Goal: Transaction & Acquisition: Purchase product/service

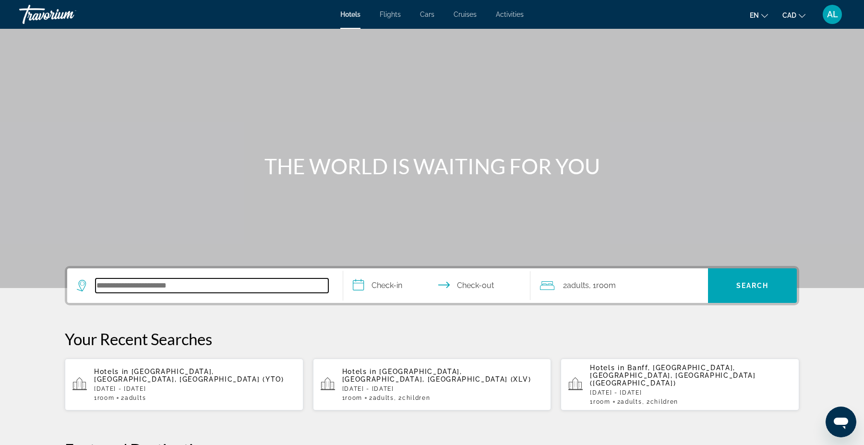
click at [150, 289] on input "Search hotel destination" at bounding box center [212, 286] width 233 height 14
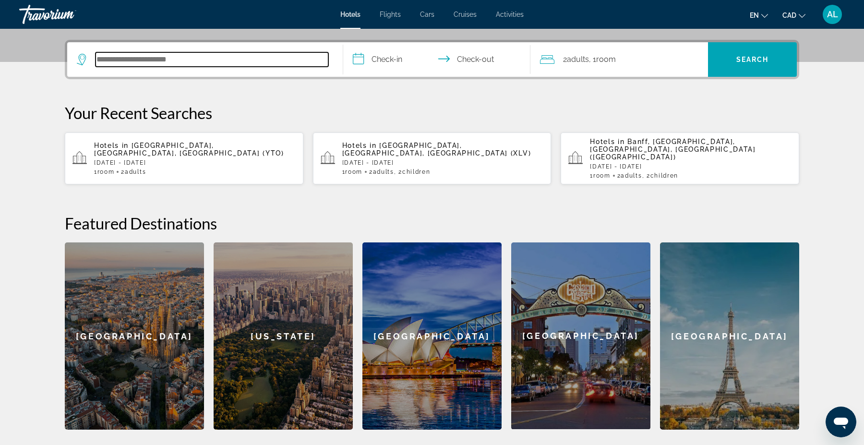
scroll to position [234, 0]
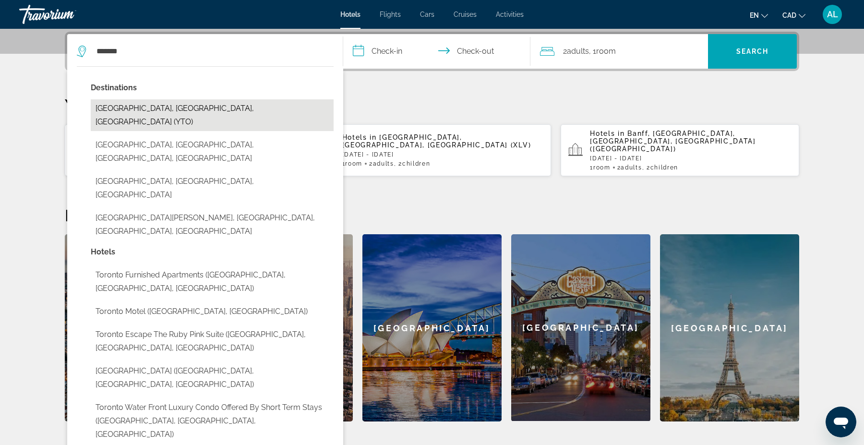
click at [161, 107] on button "[GEOGRAPHIC_DATA], [GEOGRAPHIC_DATA], [GEOGRAPHIC_DATA] (YTO)" at bounding box center [212, 115] width 243 height 32
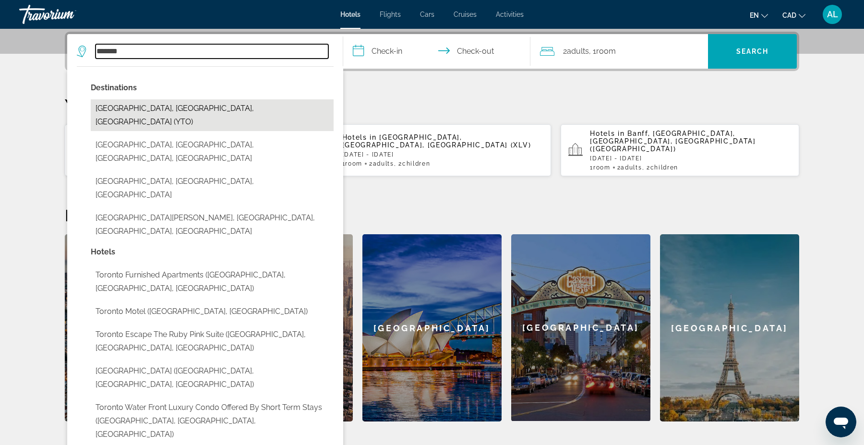
type input "**********"
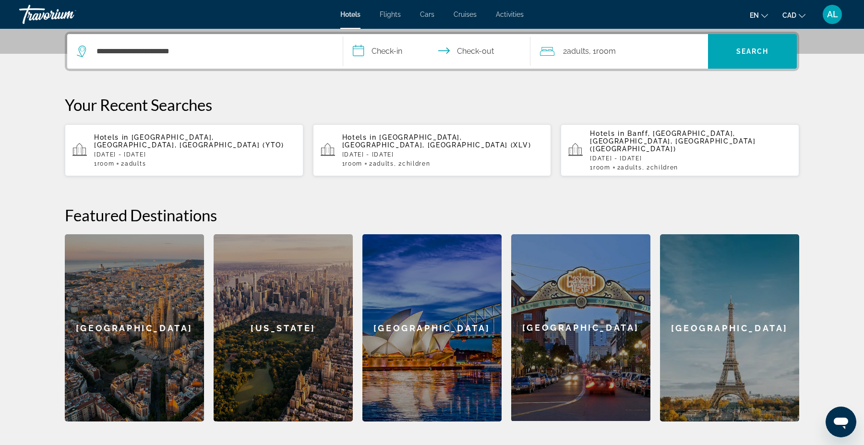
click at [389, 55] on input "**********" at bounding box center [438, 52] width 191 height 37
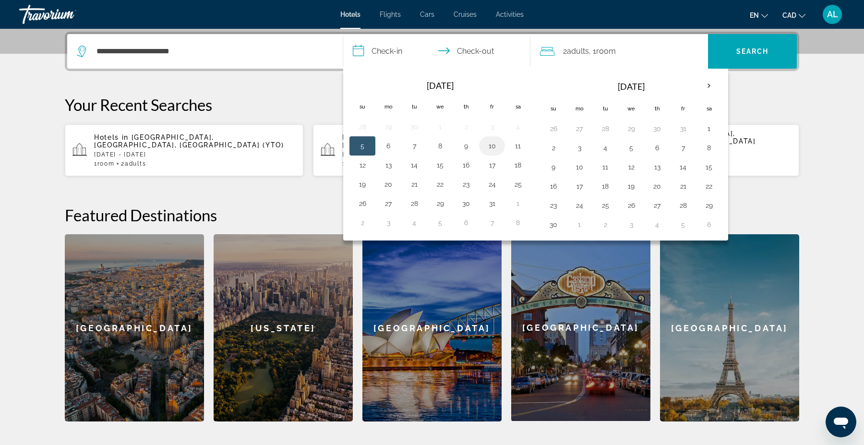
click at [493, 144] on button "10" at bounding box center [492, 145] width 15 height 13
click at [359, 167] on button "12" at bounding box center [362, 164] width 15 height 13
type input "**********"
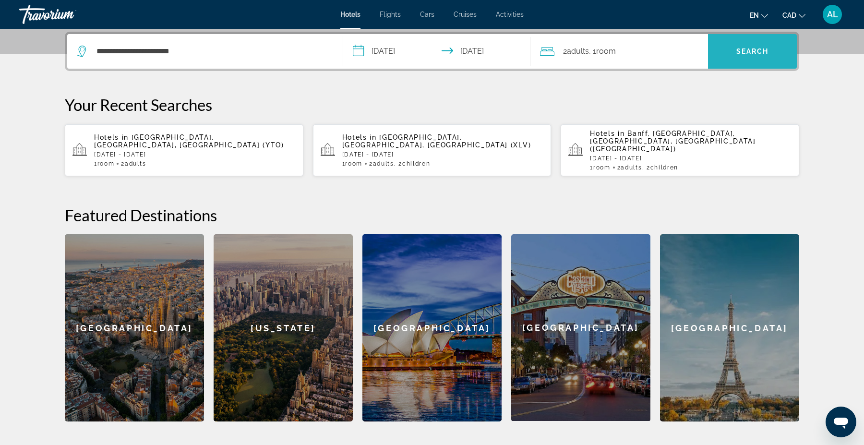
click at [737, 50] on span "Search" at bounding box center [753, 52] width 33 height 8
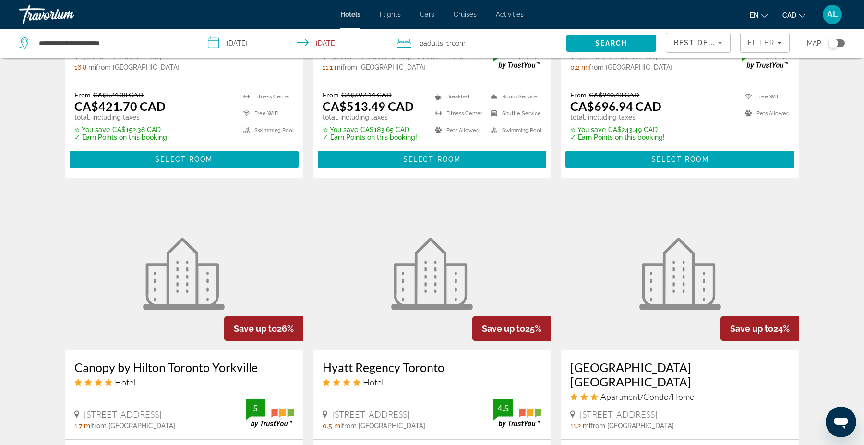
scroll to position [1008, 0]
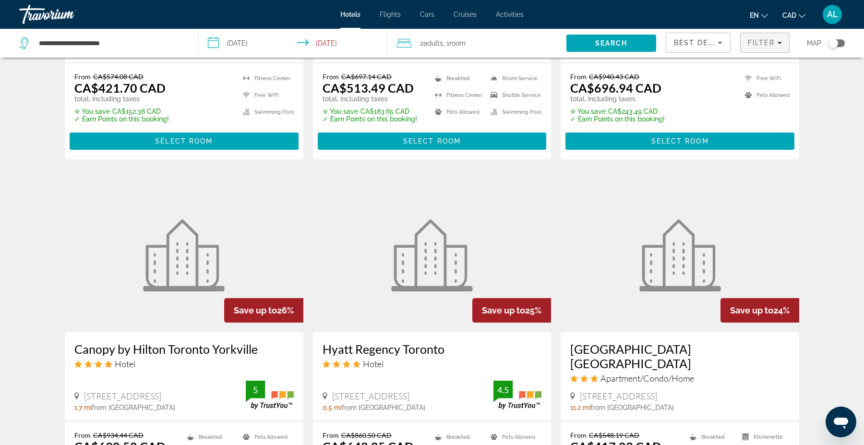
click at [769, 51] on span "Filters" at bounding box center [765, 42] width 49 height 23
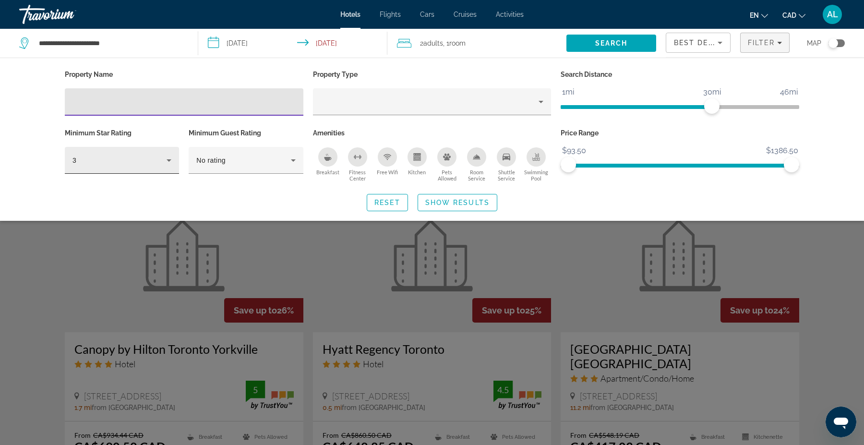
click at [141, 159] on div "3" at bounding box center [120, 161] width 94 height 12
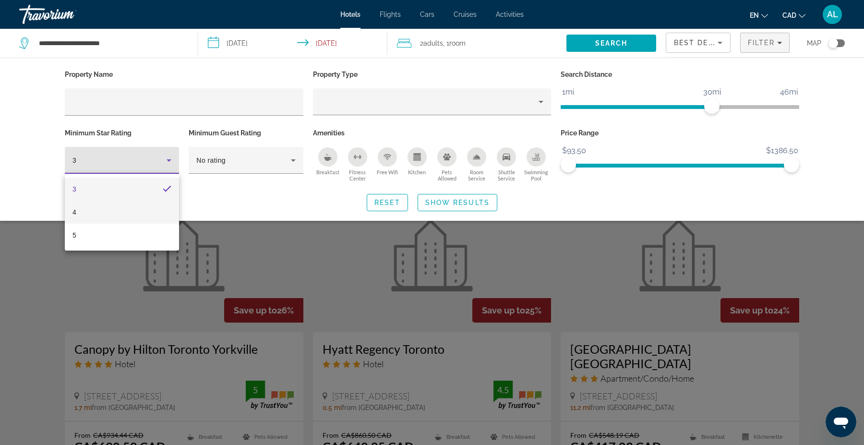
click at [99, 213] on mat-option "4" at bounding box center [122, 212] width 114 height 23
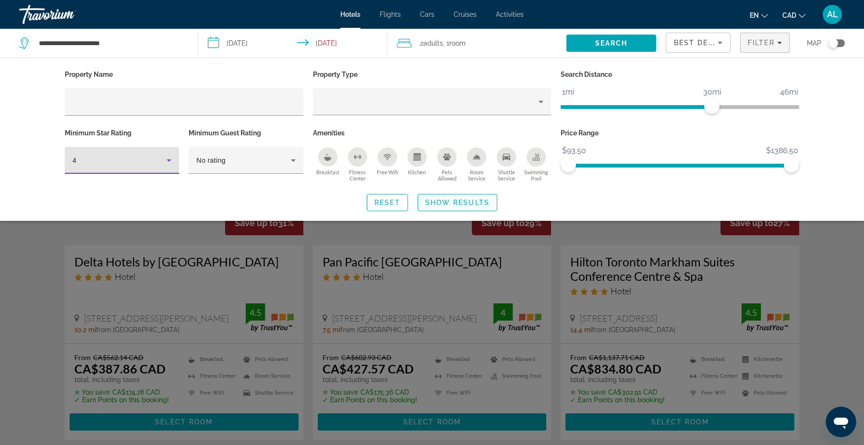
click at [480, 200] on span "Show Results" at bounding box center [457, 203] width 64 height 8
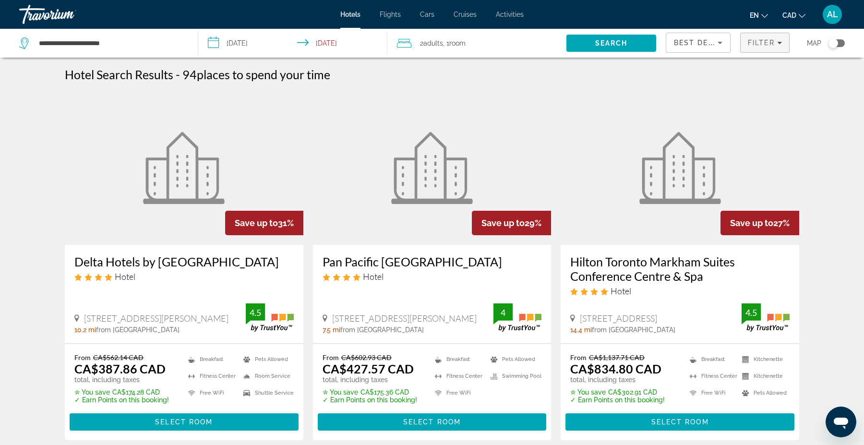
click at [765, 39] on span "Filter" at bounding box center [761, 43] width 27 height 8
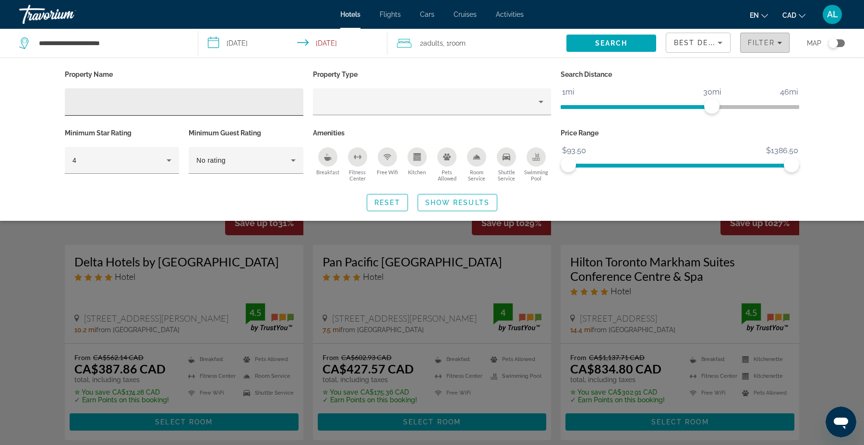
drag, startPoint x: 653, startPoint y: 38, endPoint x: 210, endPoint y: 92, distance: 445.6
click at [457, 38] on div "**********" at bounding box center [432, 43] width 864 height 29
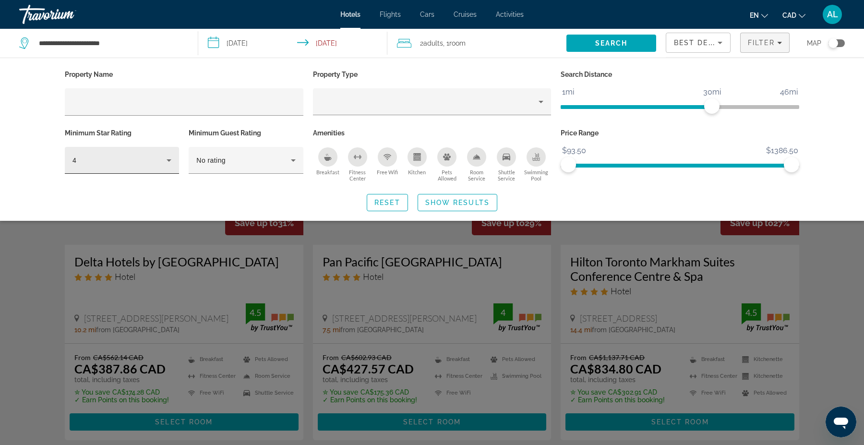
click at [170, 159] on icon "Hotel Filters" at bounding box center [169, 160] width 5 height 2
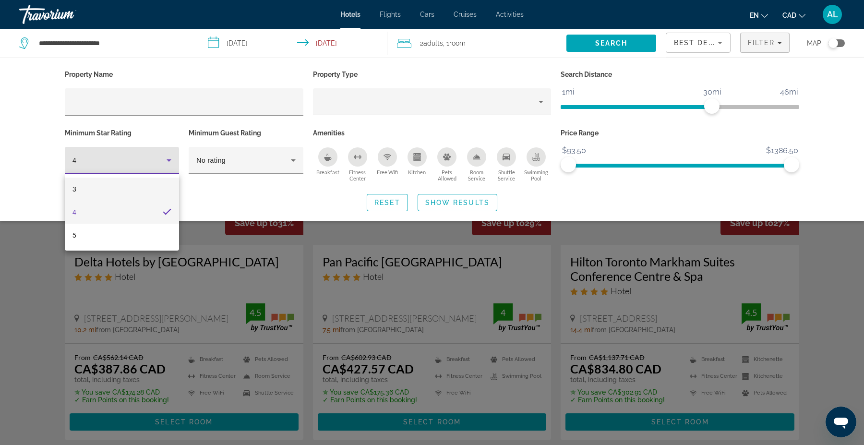
click at [110, 189] on mat-option "3" at bounding box center [122, 189] width 114 height 23
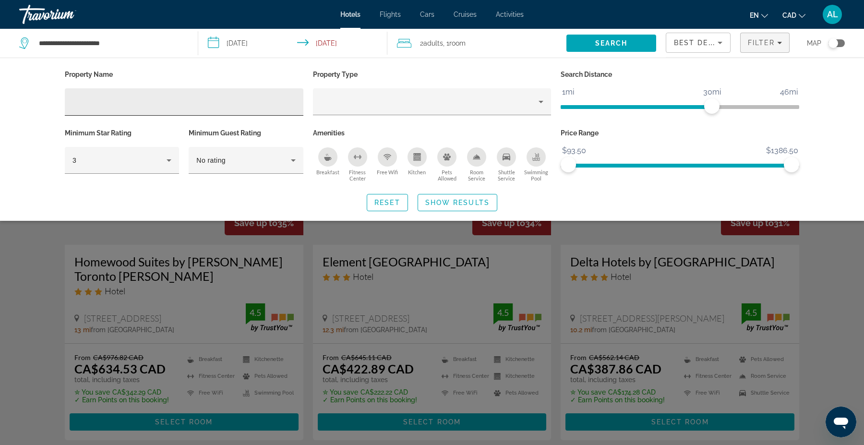
click at [208, 110] on div "Hotel Filters" at bounding box center [184, 101] width 223 height 27
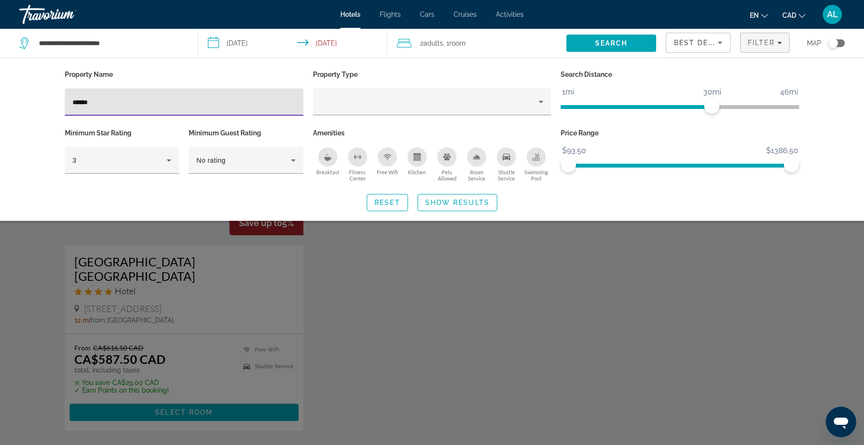
type input "*****"
click at [210, 291] on div "Search widget" at bounding box center [432, 294] width 864 height 301
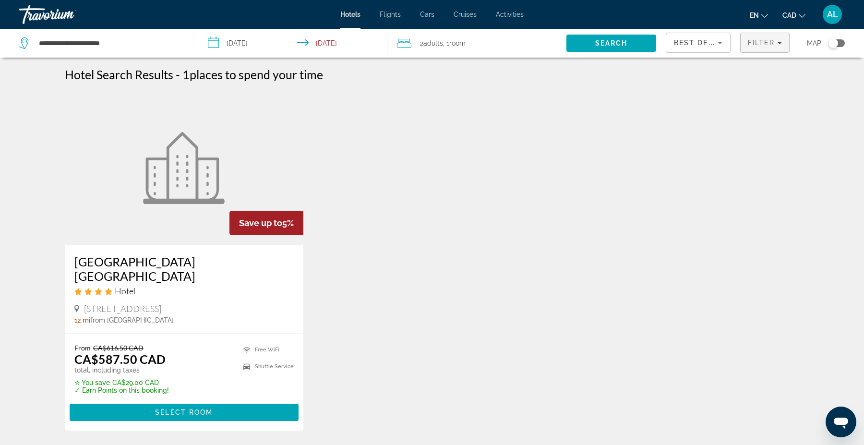
click at [775, 44] on span "Filter" at bounding box center [761, 43] width 27 height 8
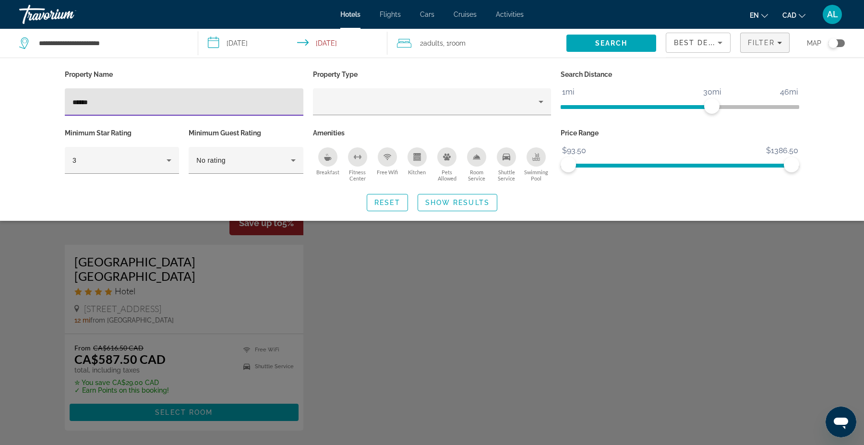
click at [155, 101] on input "*****" at bounding box center [184, 103] width 223 height 12
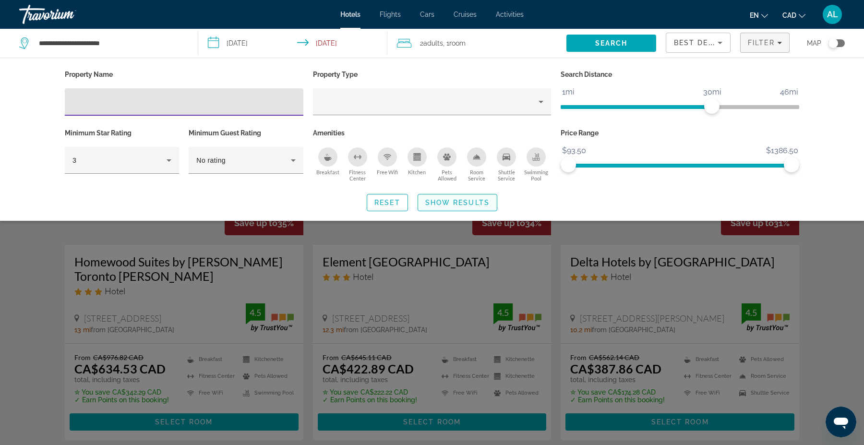
click at [477, 204] on span "Show Results" at bounding box center [457, 203] width 64 height 8
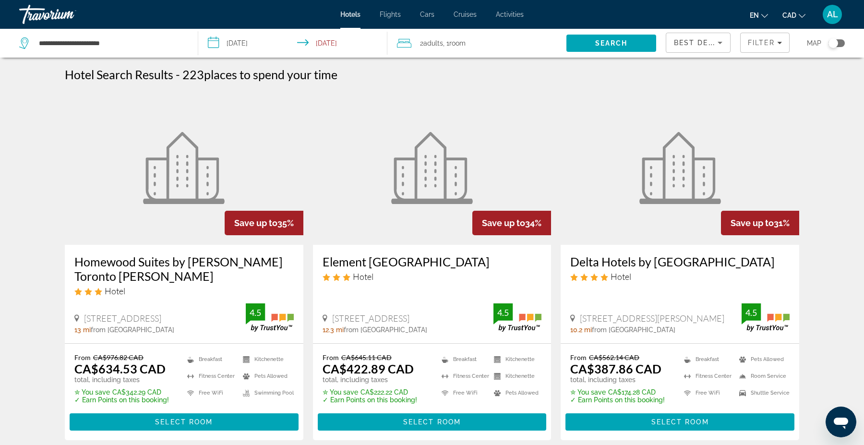
click at [699, 41] on span "Best Deals" at bounding box center [699, 43] width 50 height 8
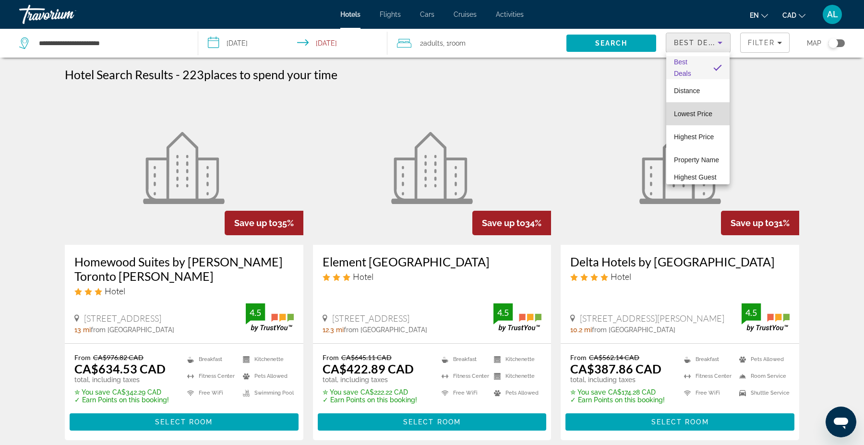
click at [698, 111] on span "Lowest Price" at bounding box center [693, 114] width 38 height 8
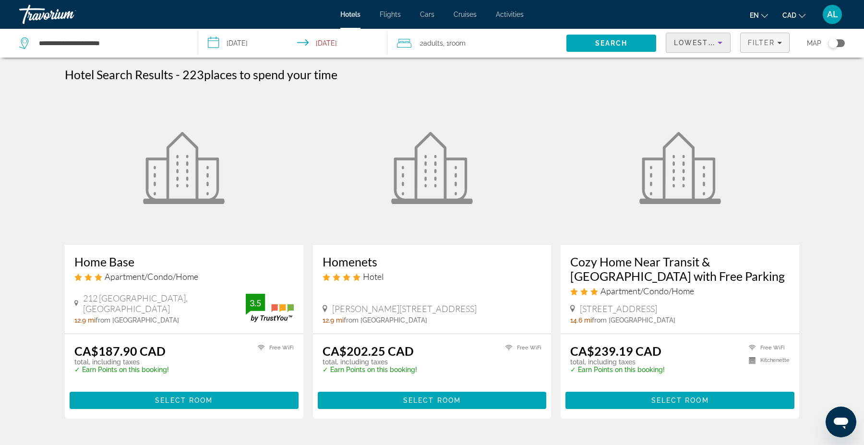
click at [759, 40] on span "Filter" at bounding box center [761, 43] width 27 height 8
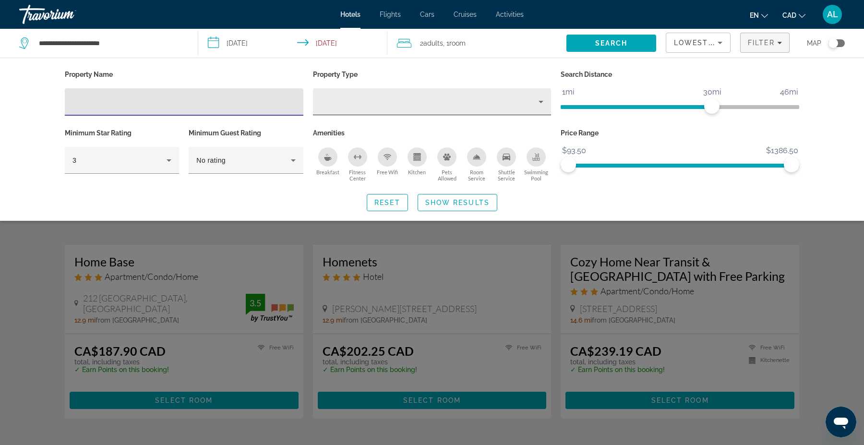
click at [401, 109] on div "Hotel Filters" at bounding box center [432, 101] width 223 height 27
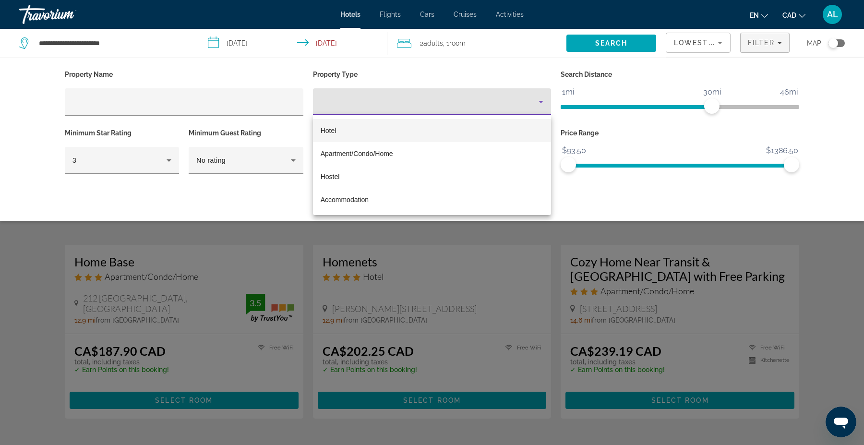
click at [336, 126] on mat-option "Hotel" at bounding box center [432, 130] width 239 height 23
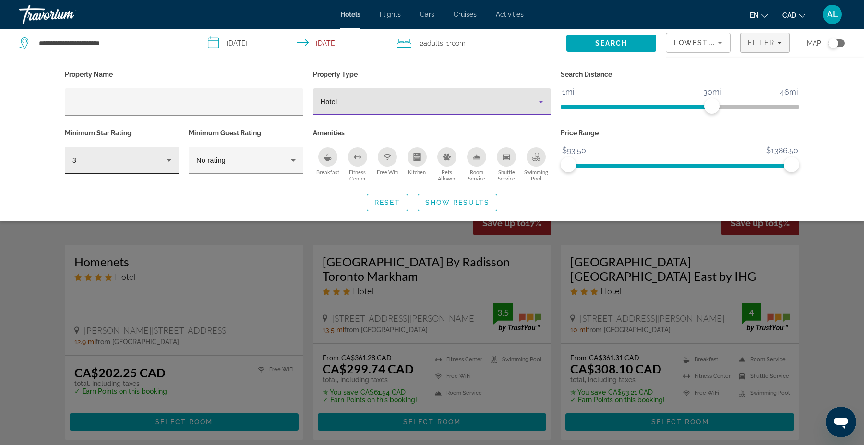
click at [137, 169] on div "3" at bounding box center [122, 160] width 99 height 27
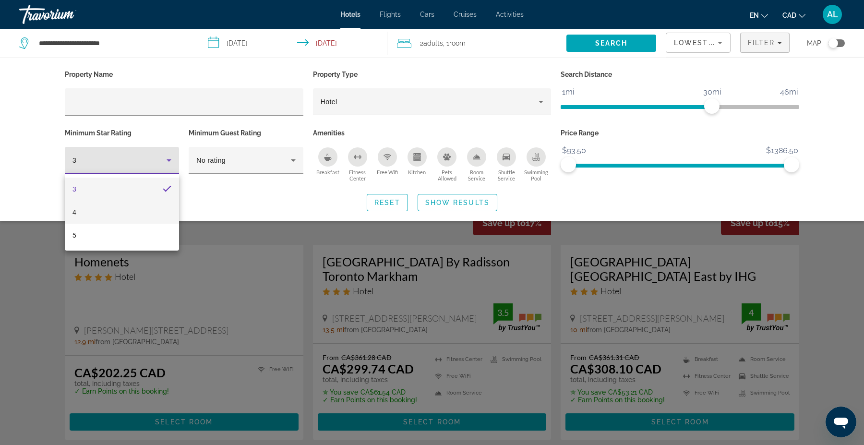
click at [102, 211] on mat-option "4" at bounding box center [122, 212] width 114 height 23
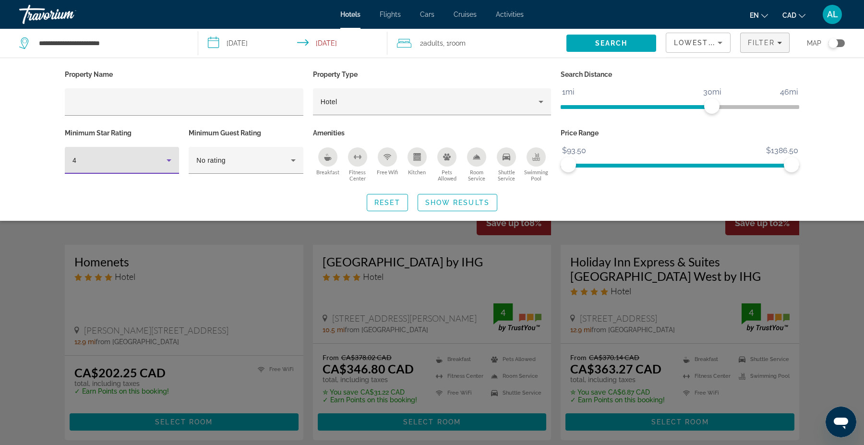
click at [445, 296] on div "Search widget" at bounding box center [432, 294] width 864 height 301
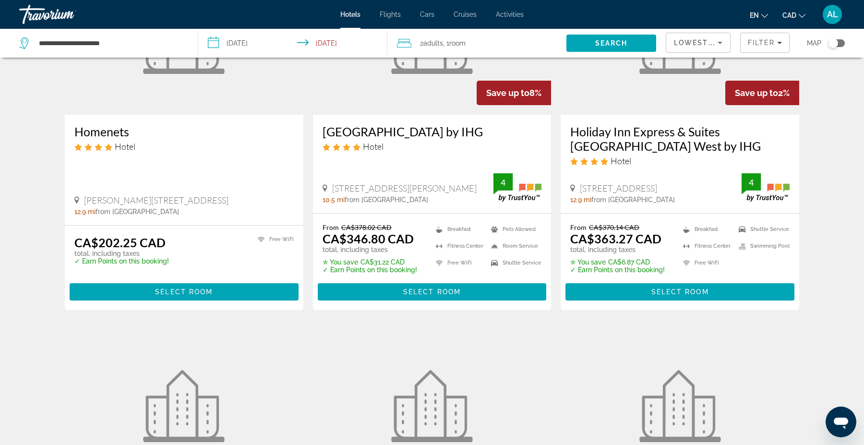
scroll to position [131, 0]
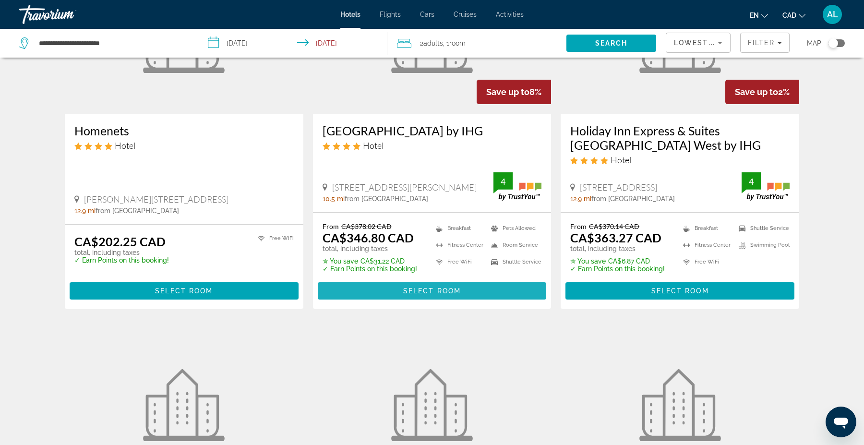
click at [445, 296] on span "Main content" at bounding box center [432, 290] width 229 height 23
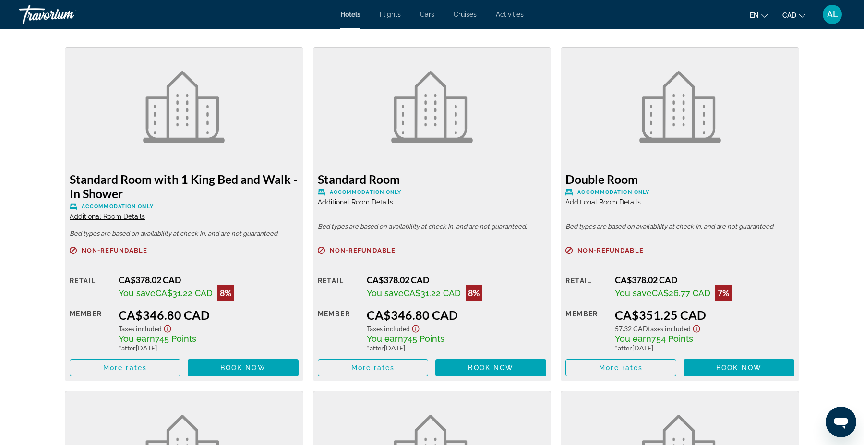
scroll to position [1292, 0]
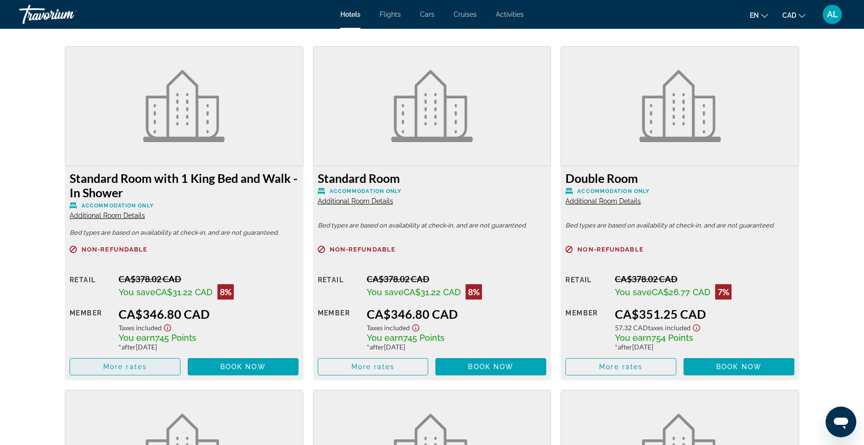
click at [130, 368] on span "More rates" at bounding box center [125, 367] width 44 height 8
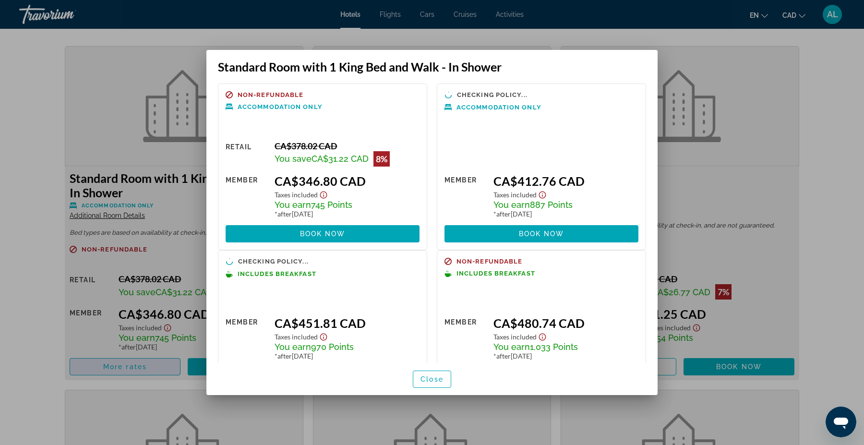
scroll to position [0, 0]
click at [30, 192] on div at bounding box center [432, 222] width 864 height 445
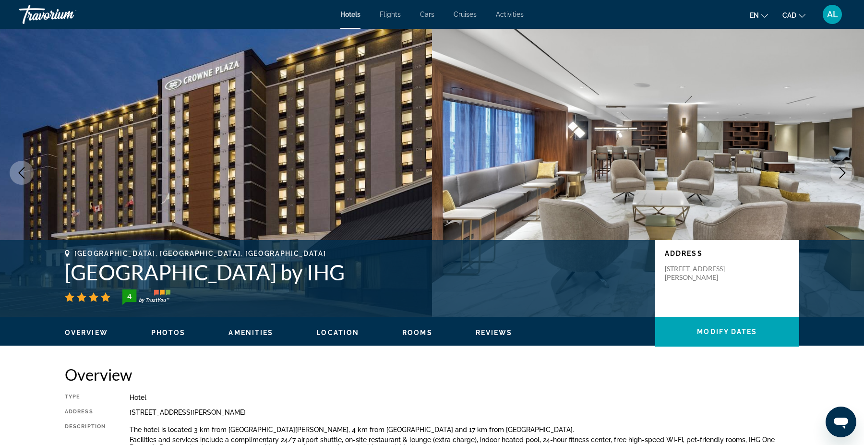
drag, startPoint x: 411, startPoint y: 283, endPoint x: 57, endPoint y: 272, distance: 354.5
click at [57, 272] on div "Toronto, ON, Canada Crowne Plaza Toronto Airport by IHG 4 Address 33 Carlson Co…" at bounding box center [432, 279] width 773 height 58
copy h1 "Crowne Plaza Toronto Airport by IHG"
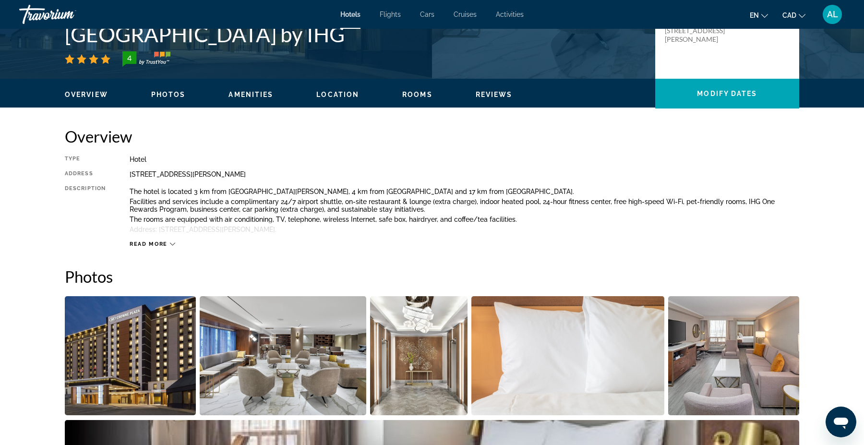
scroll to position [232, 0]
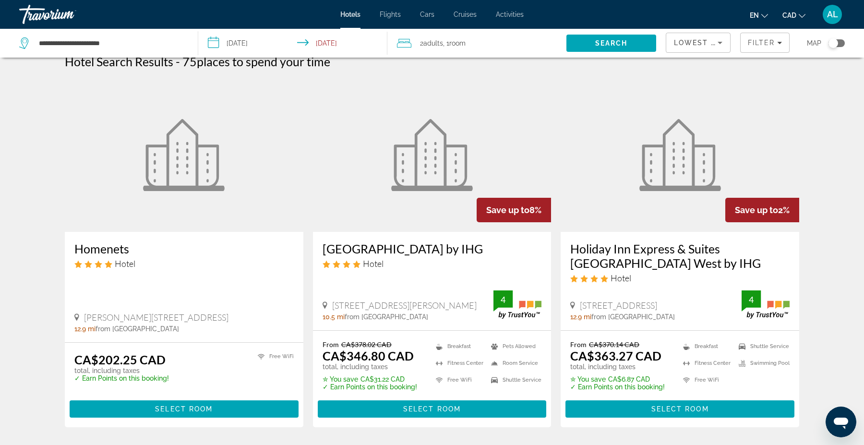
scroll to position [18, 0]
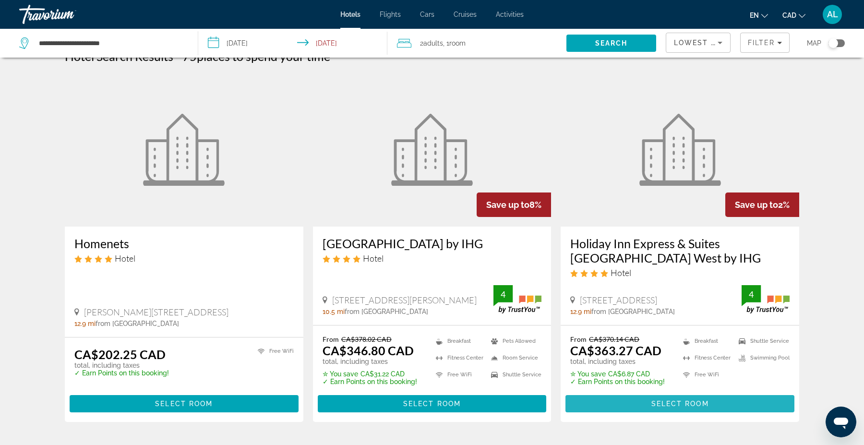
click at [620, 406] on span "Main content" at bounding box center [680, 403] width 229 height 23
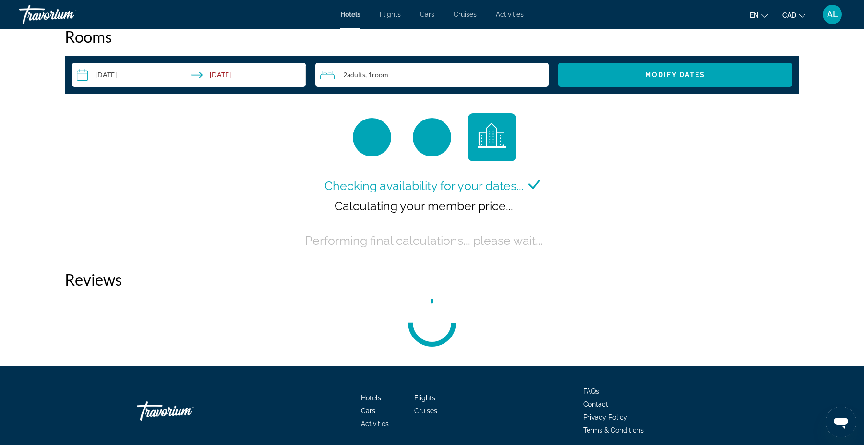
scroll to position [1245, 0]
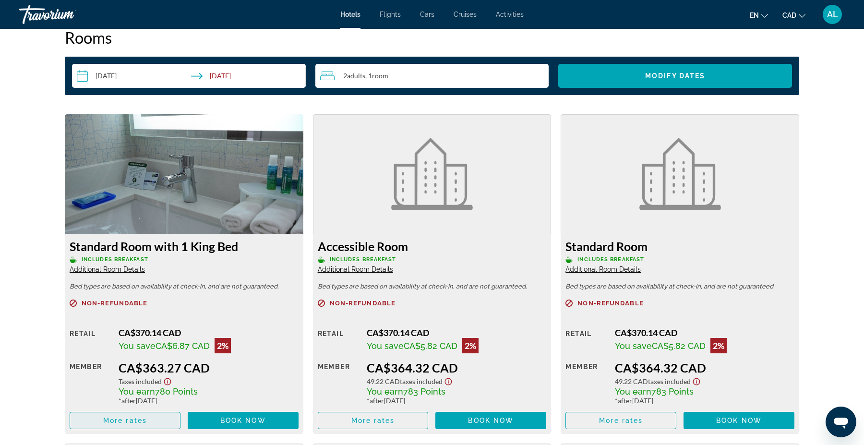
click at [135, 424] on span "More rates" at bounding box center [125, 421] width 44 height 8
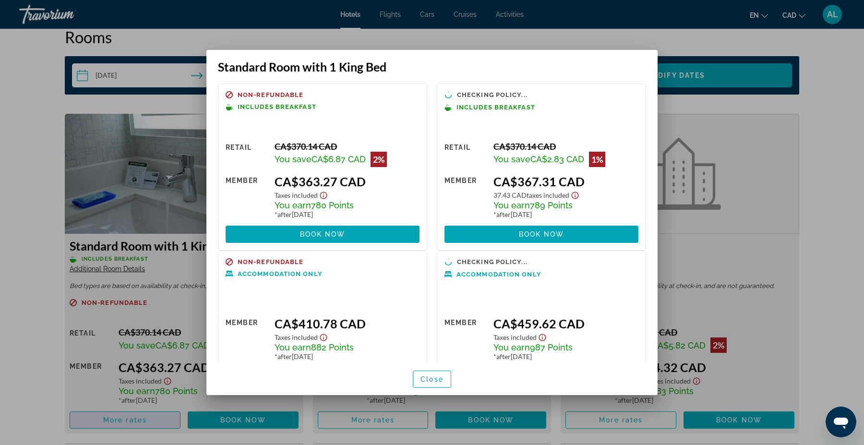
scroll to position [0, 0]
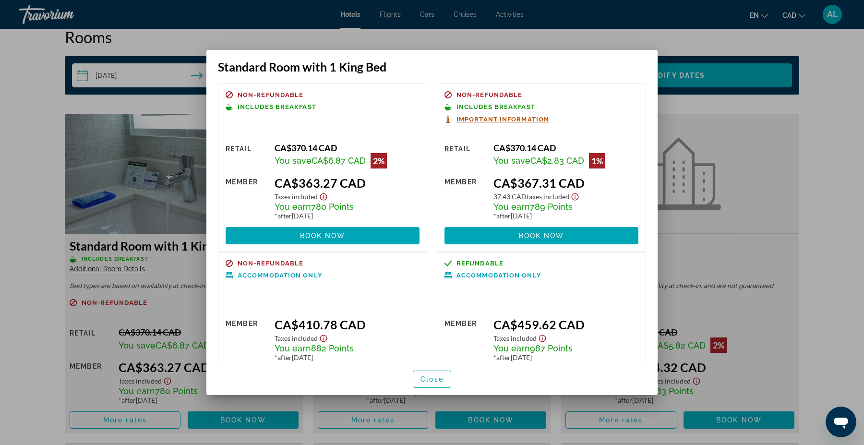
click at [24, 262] on div at bounding box center [432, 222] width 864 height 445
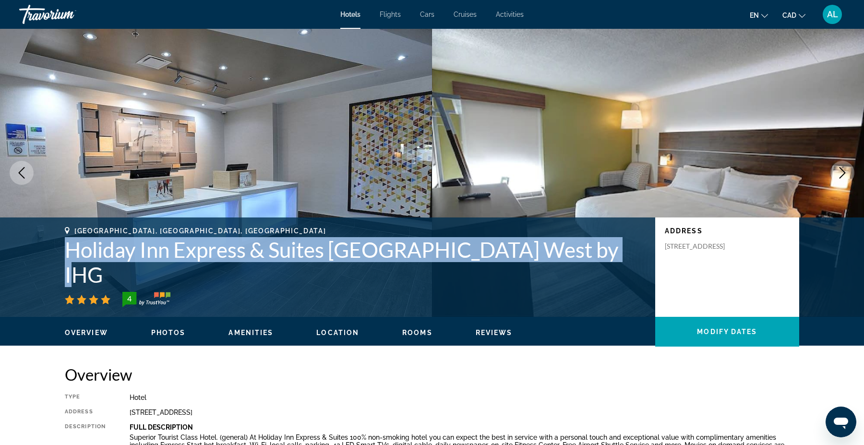
drag, startPoint x: 69, startPoint y: 279, endPoint x: 615, endPoint y: 281, distance: 546.5
click at [615, 281] on h1 "Holiday Inn Express & Suites Toronto Airport West by IHG" at bounding box center [355, 262] width 581 height 50
click at [202, 272] on h1 "Holiday Inn Express & Suites Toronto Airport West by IHG" at bounding box center [355, 262] width 581 height 50
copy div "Holiday Inn Express & Suites Toronto Airport West by IHG"
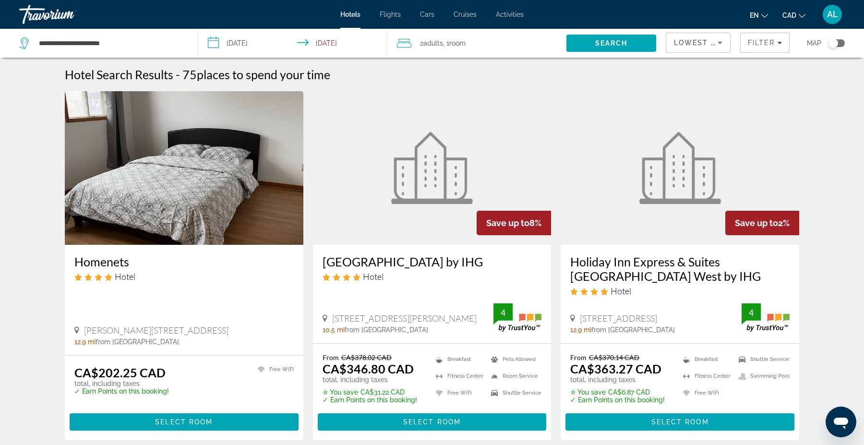
click at [705, 46] on span "Lowest Price" at bounding box center [704, 43] width 61 height 8
click at [695, 67] on span "Best Deals" at bounding box center [689, 68] width 31 height 8
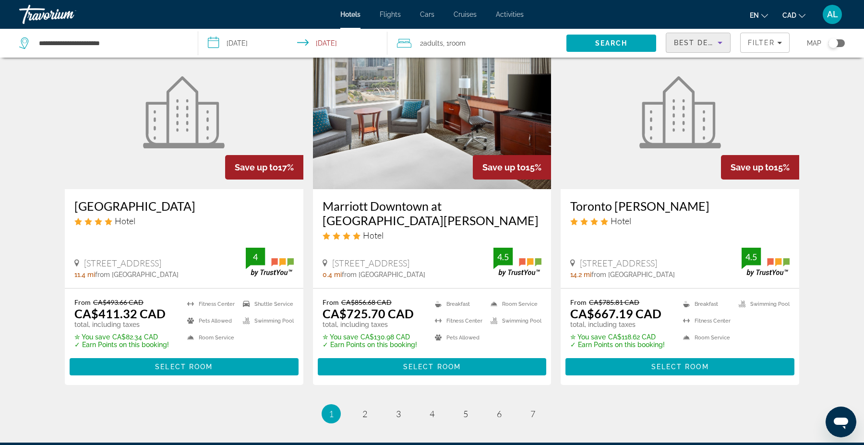
scroll to position [1248, 0]
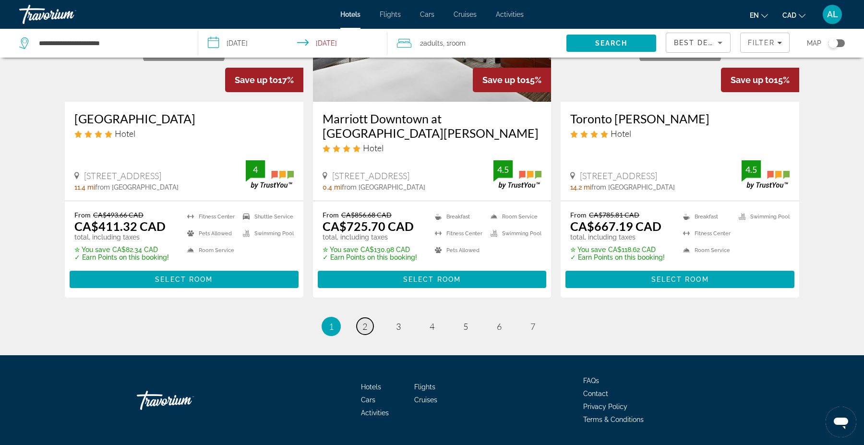
click at [366, 321] on span "2" at bounding box center [365, 326] width 5 height 11
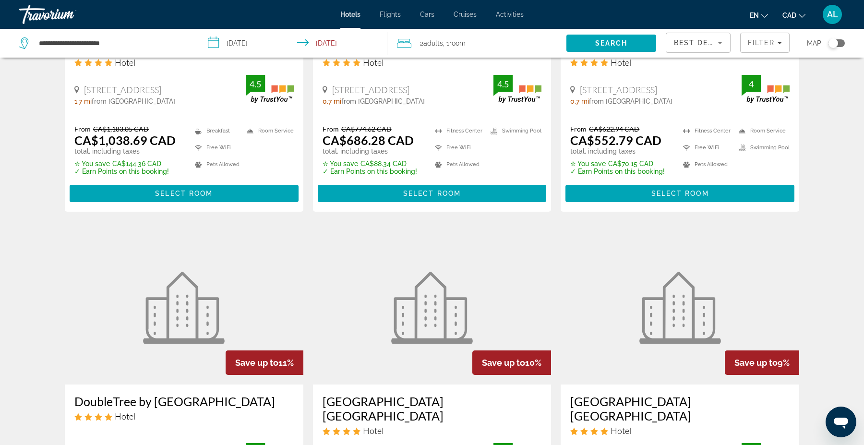
scroll to position [1088, 0]
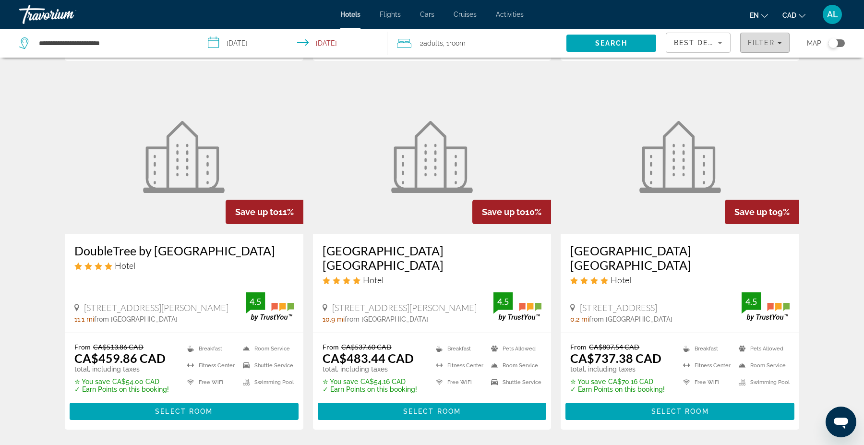
click at [760, 50] on span "Filters" at bounding box center [765, 42] width 49 height 23
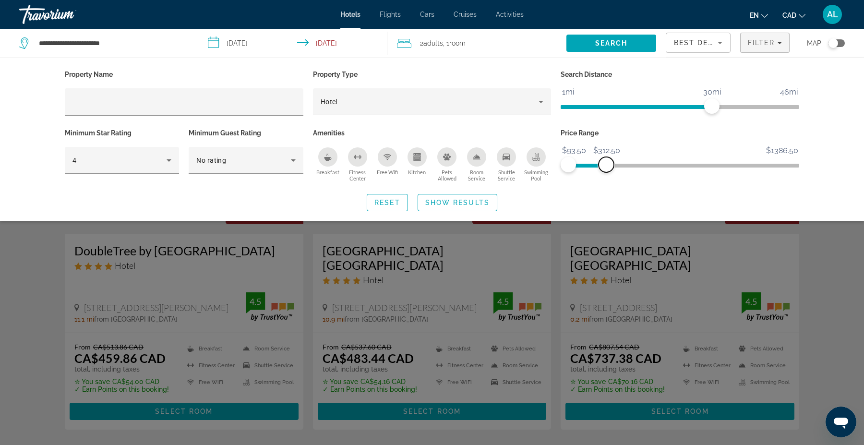
drag, startPoint x: 791, startPoint y: 162, endPoint x: 606, endPoint y: 165, distance: 184.9
click at [606, 165] on span "ngx-slider-max" at bounding box center [606, 164] width 15 height 15
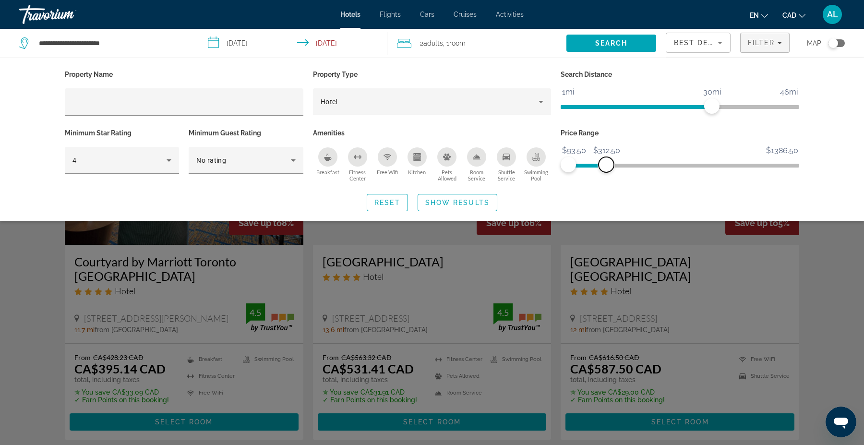
click at [606, 165] on span "ngx-slider-max" at bounding box center [606, 164] width 15 height 15
click at [442, 204] on span "Show Results" at bounding box center [457, 203] width 64 height 8
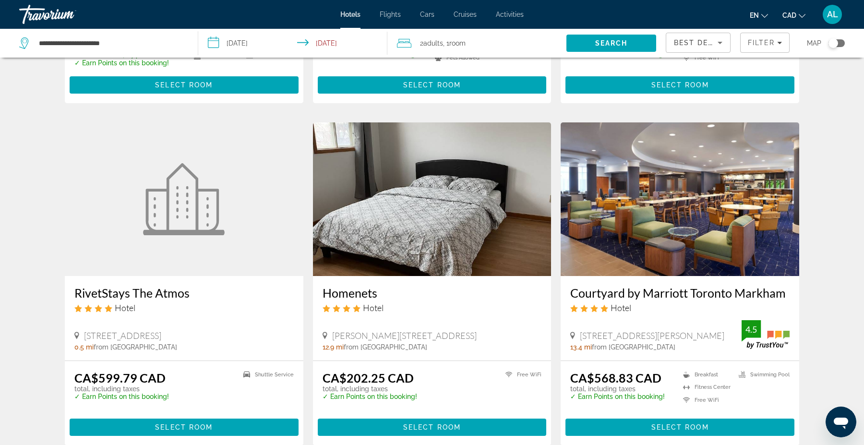
scroll to position [1171, 0]
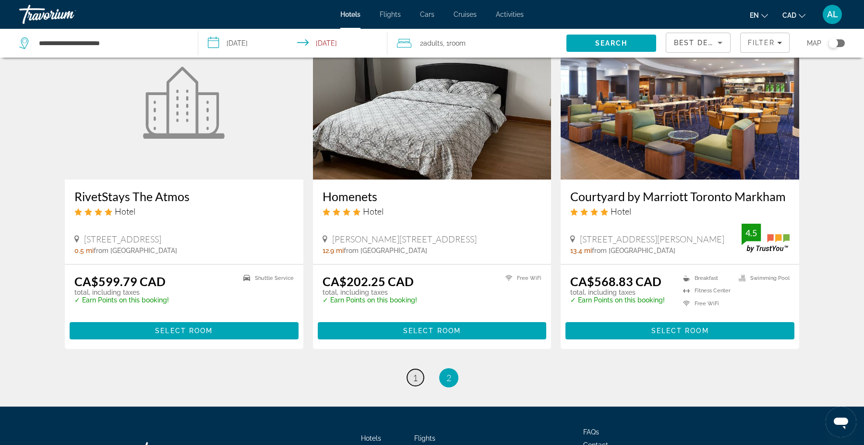
click at [416, 373] on span "1" at bounding box center [415, 378] width 5 height 11
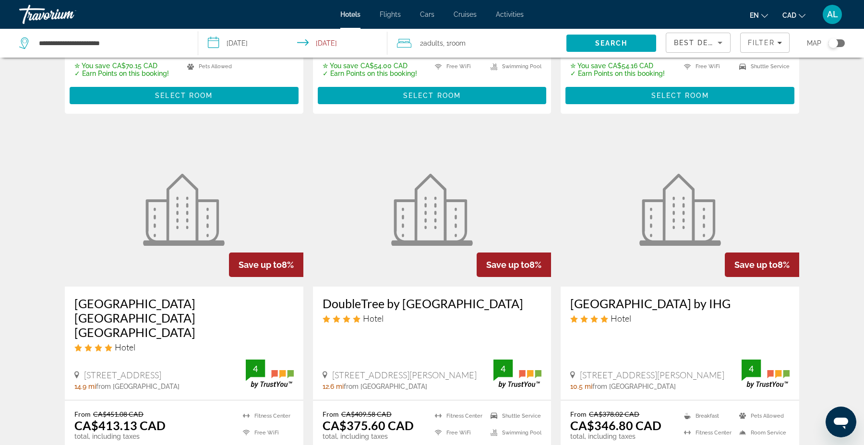
scroll to position [1163, 0]
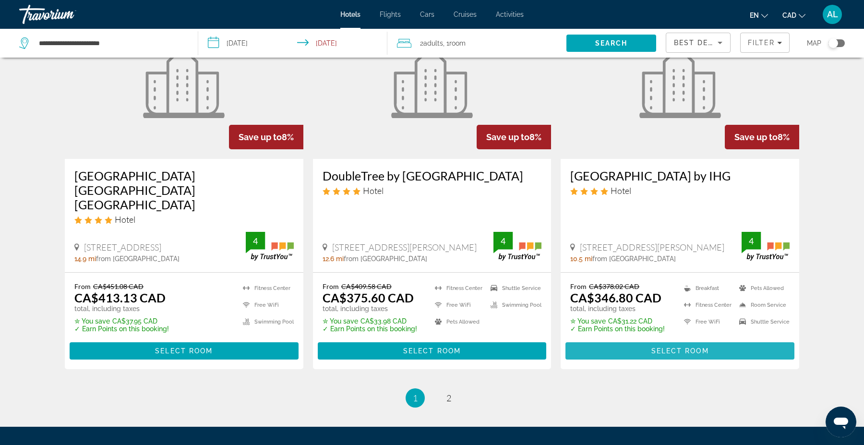
click at [707, 350] on span "Select Room" at bounding box center [681, 351] width 58 height 8
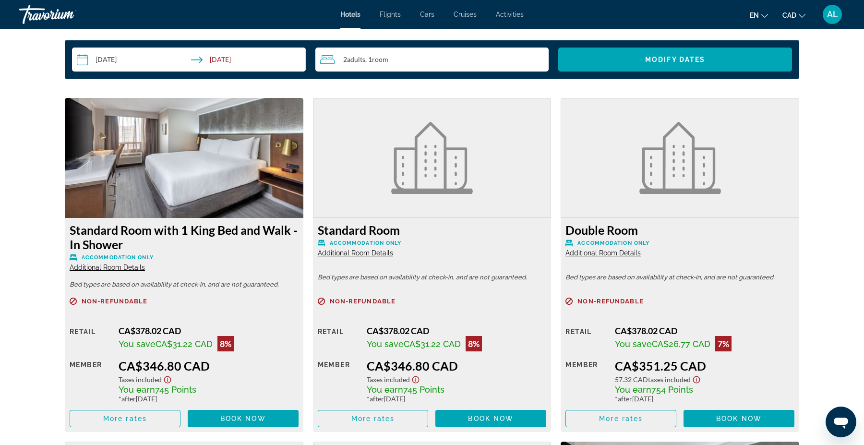
scroll to position [1291, 0]
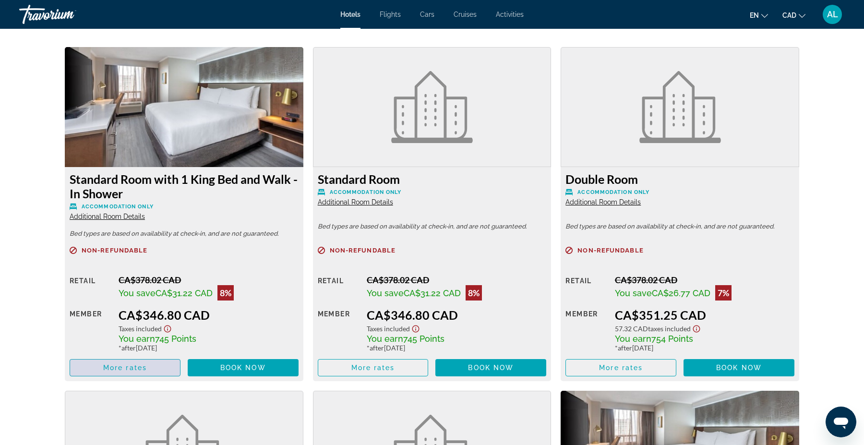
click at [123, 373] on span "Main content" at bounding box center [125, 367] width 110 height 23
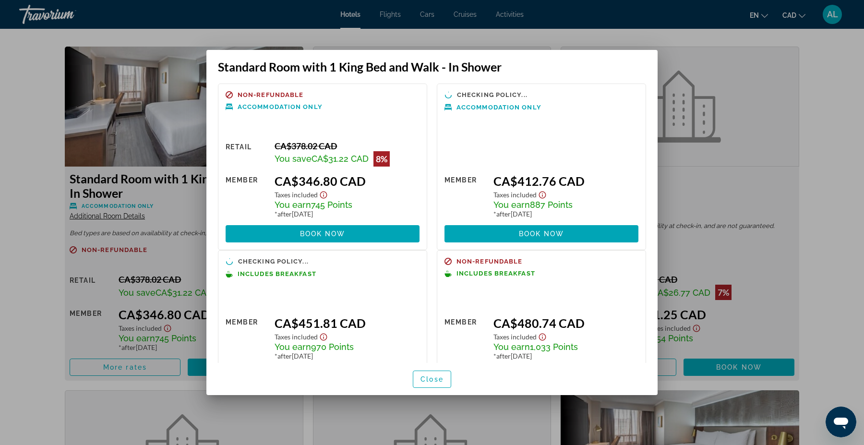
click at [5, 267] on div at bounding box center [432, 222] width 864 height 445
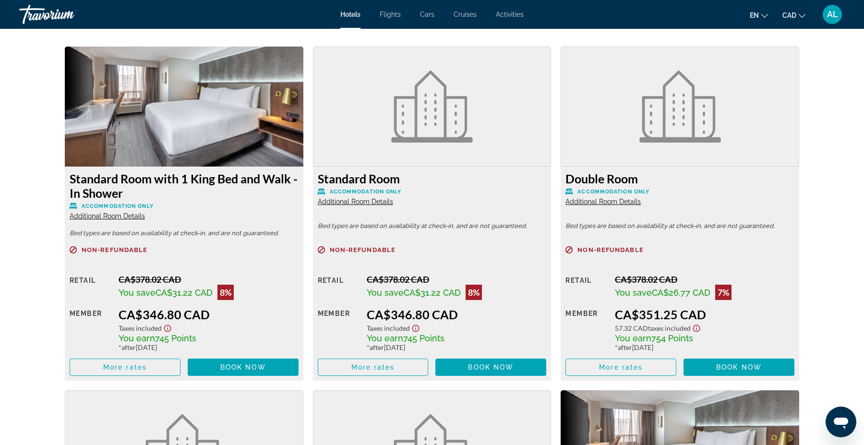
scroll to position [1291, 0]
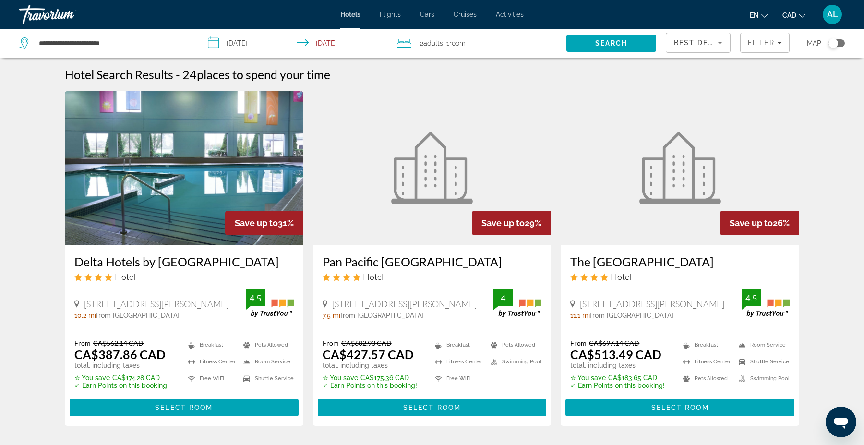
scroll to position [48, 0]
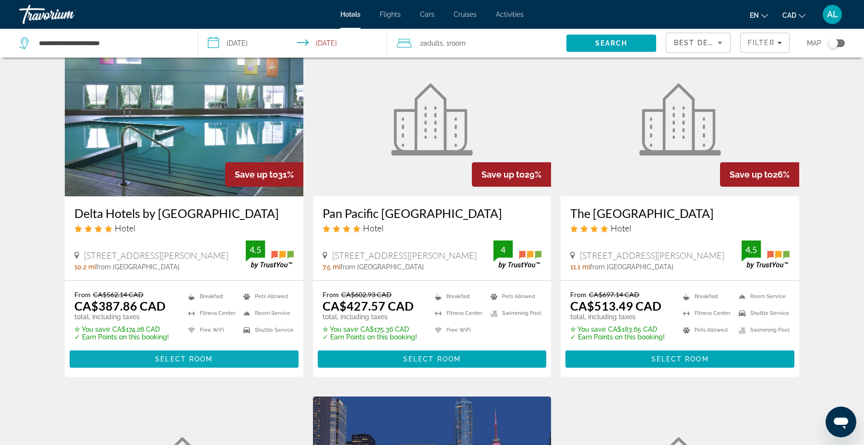
click at [160, 363] on span "Select Room" at bounding box center [184, 359] width 58 height 8
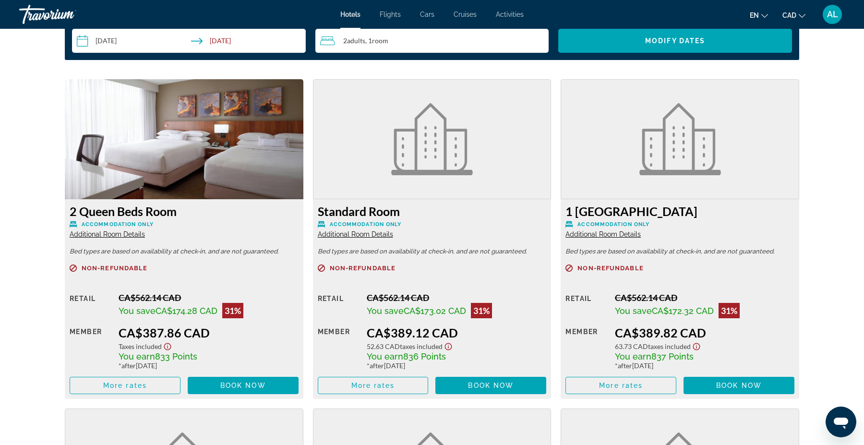
scroll to position [1269, 0]
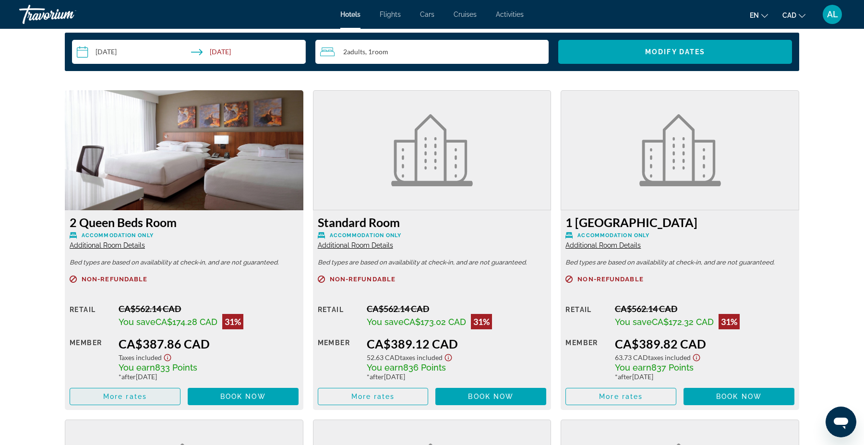
click at [142, 400] on span "More rates" at bounding box center [125, 397] width 44 height 8
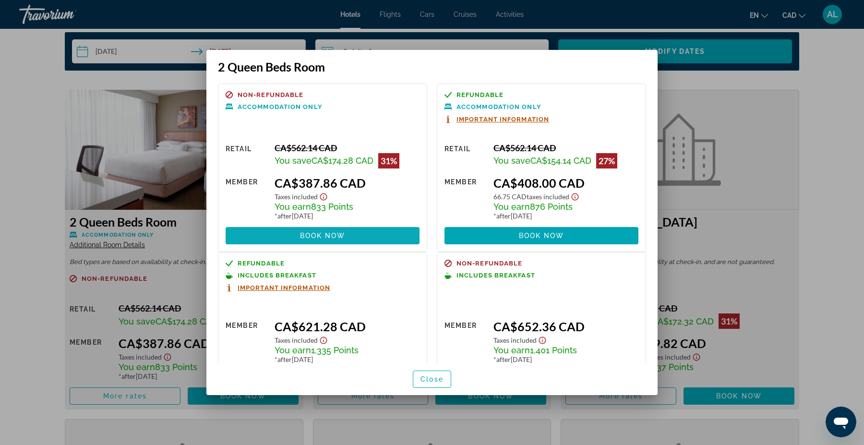
scroll to position [35, 0]
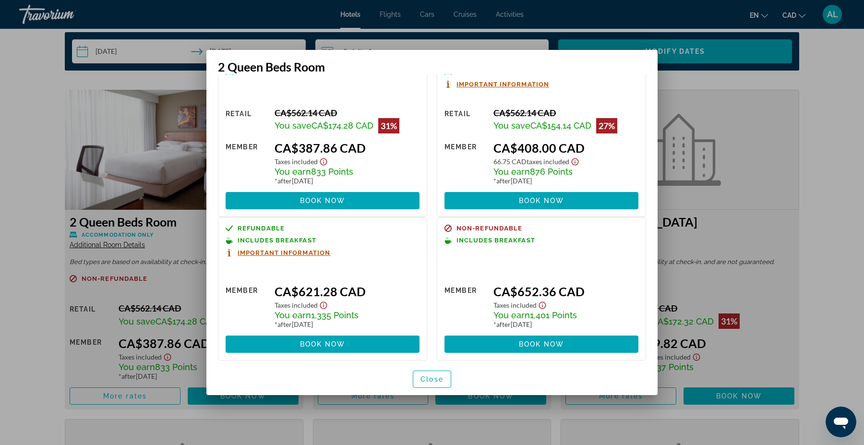
click at [30, 241] on div at bounding box center [432, 222] width 864 height 445
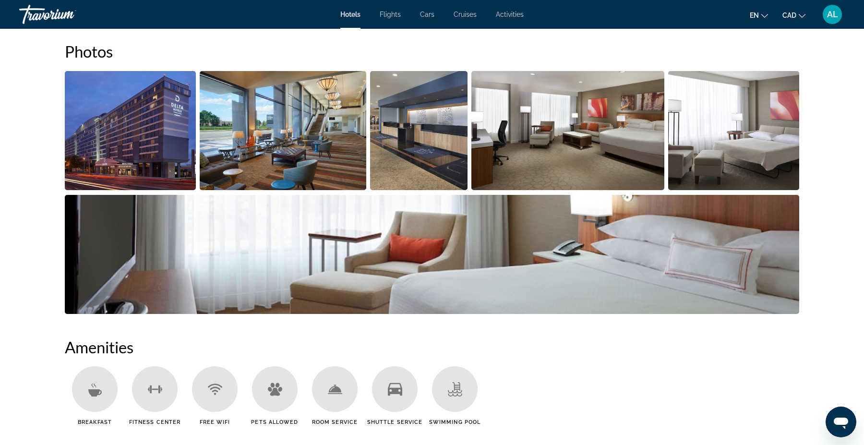
scroll to position [0, 0]
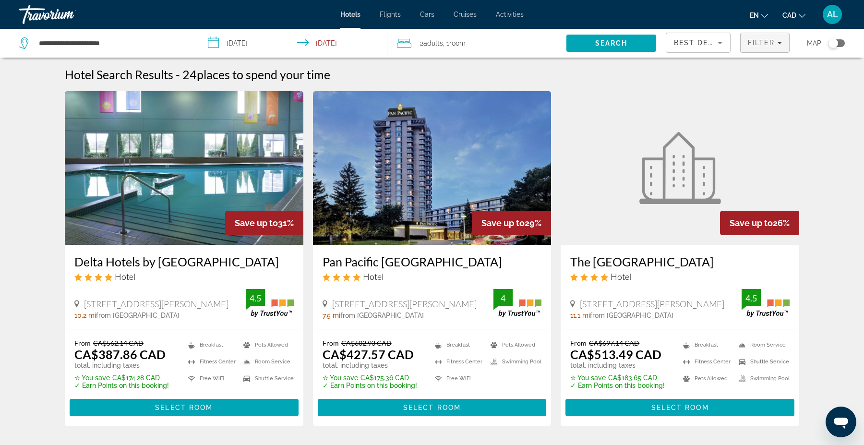
click at [772, 46] on span "Filter" at bounding box center [761, 43] width 27 height 8
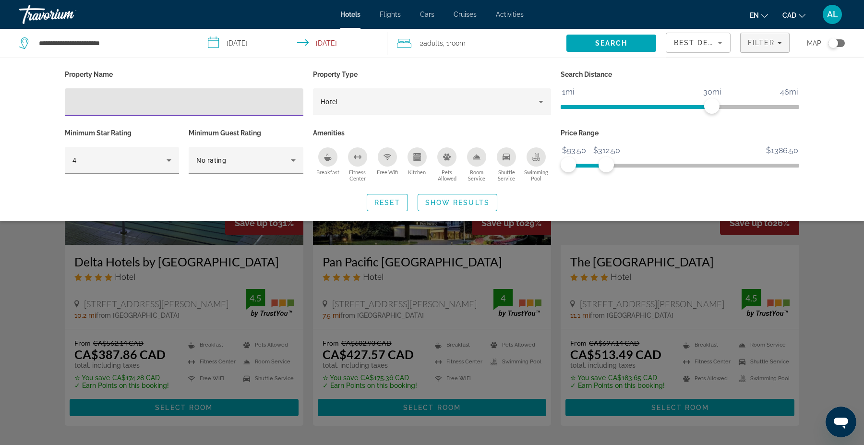
click at [190, 100] on input "Hotel Filters" at bounding box center [184, 103] width 223 height 12
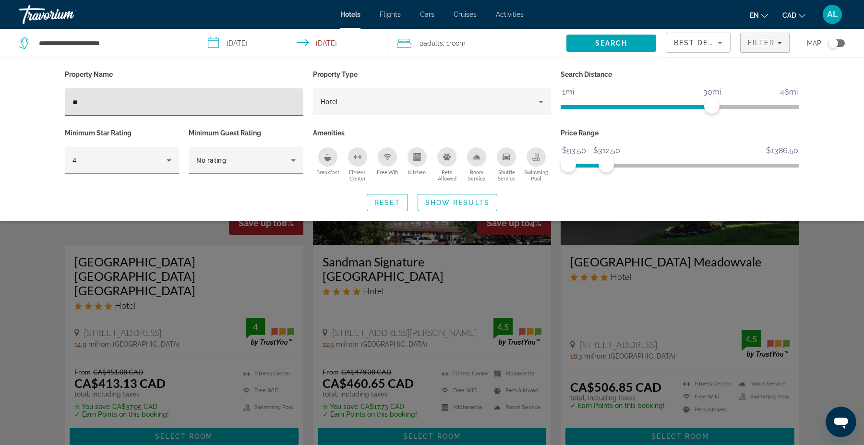
type input "*"
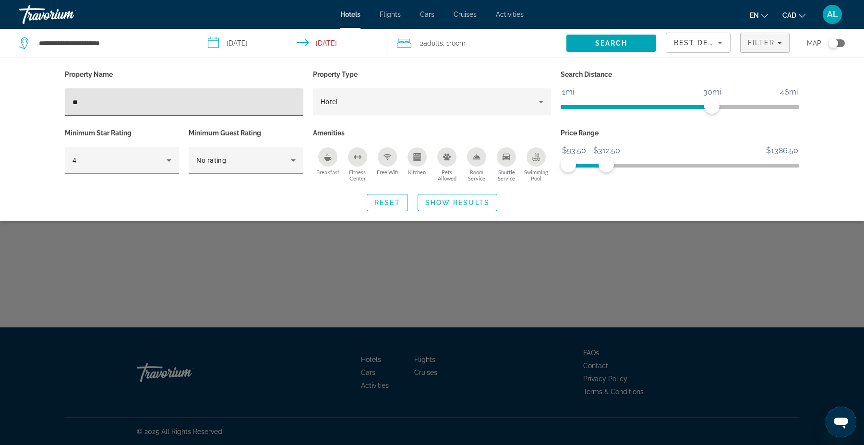
type input "*"
click at [100, 104] on input "****" at bounding box center [184, 103] width 223 height 12
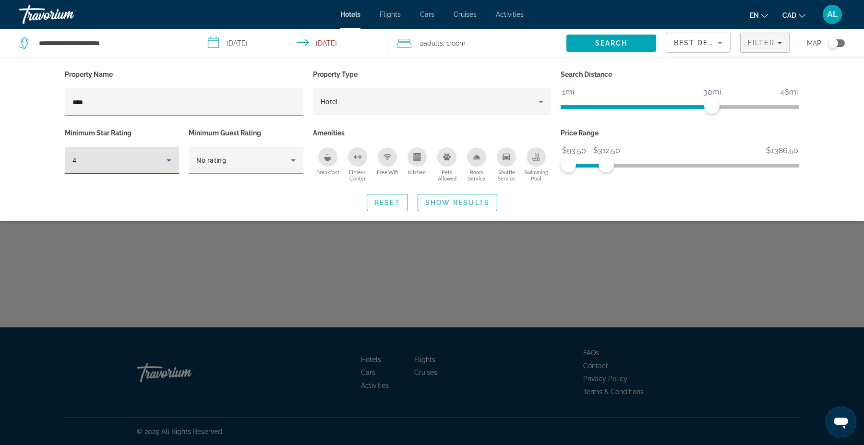
click at [87, 160] on div "4" at bounding box center [120, 161] width 94 height 12
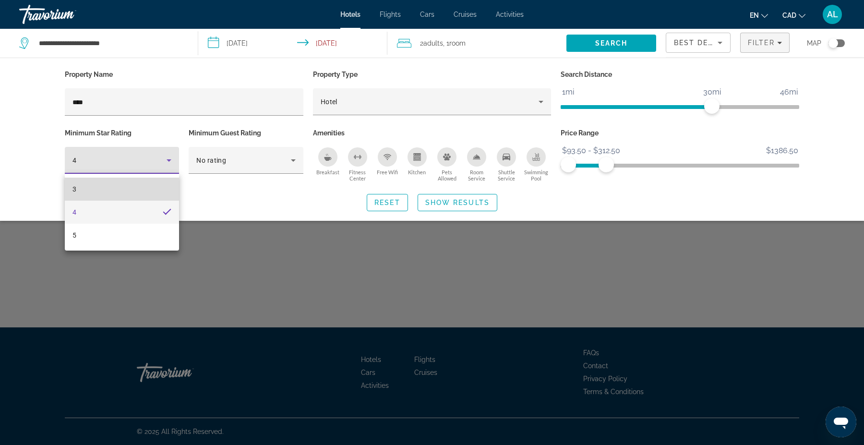
click at [90, 190] on mat-option "3" at bounding box center [122, 189] width 114 height 23
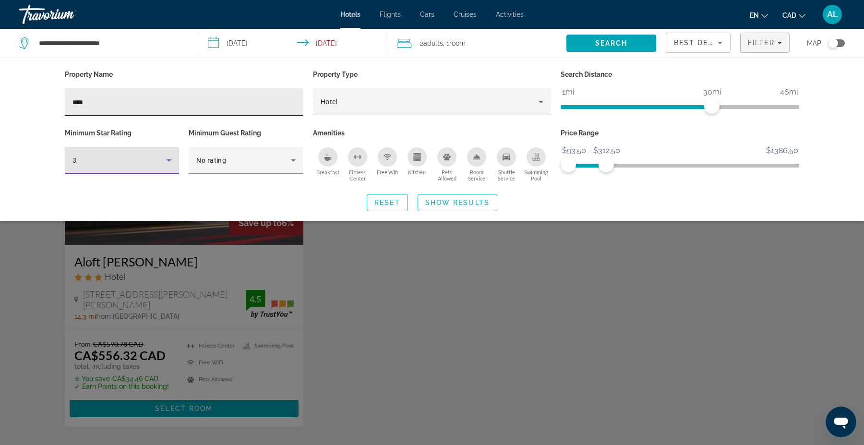
click at [121, 102] on input "****" at bounding box center [184, 103] width 223 height 12
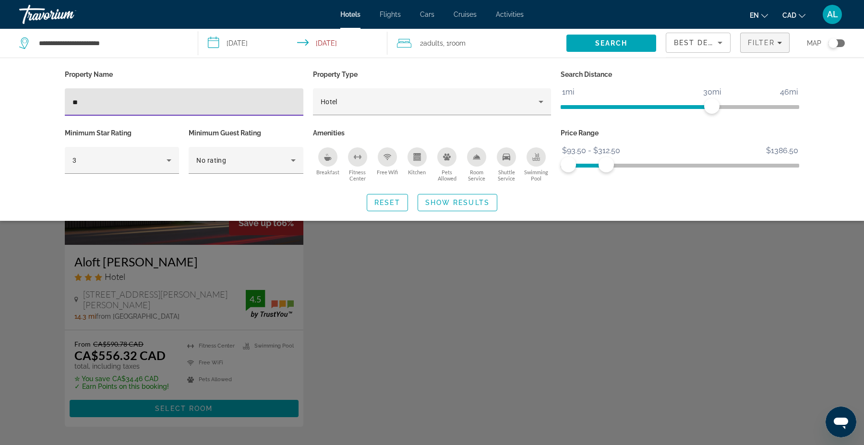
type input "*"
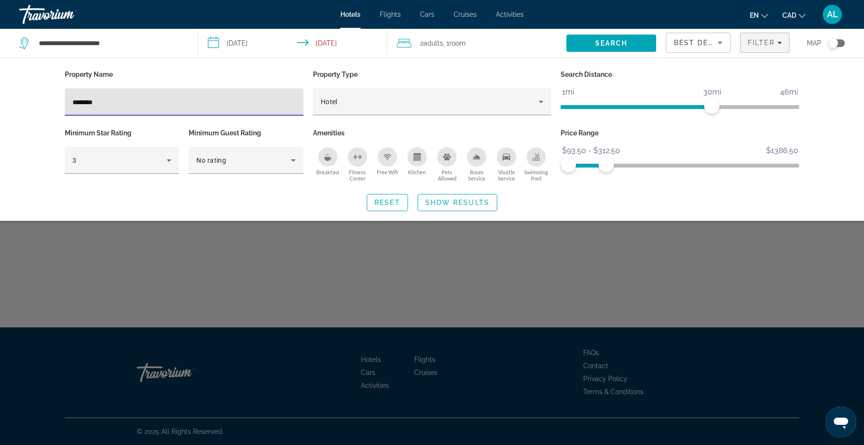
type input "********"
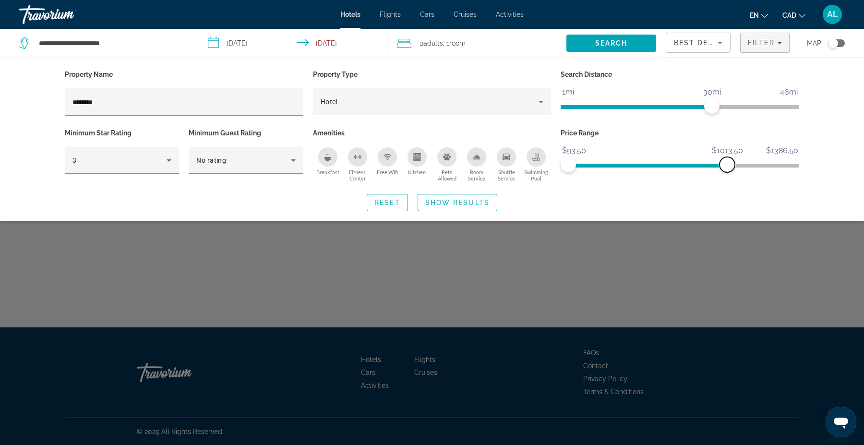
drag, startPoint x: 605, startPoint y: 170, endPoint x: 735, endPoint y: 188, distance: 131.0
click at [735, 188] on div "Property Name ******** Property Type Hotel Search Distance 1mi 46mi 30mi Minimu…" at bounding box center [432, 140] width 773 height 144
drag, startPoint x: 735, startPoint y: 165, endPoint x: 806, endPoint y: 173, distance: 72.1
click at [804, 170] on div "Property Name ******** Property Type Hotel Search Distance 1mi 46mi 30mi Minimu…" at bounding box center [432, 140] width 773 height 144
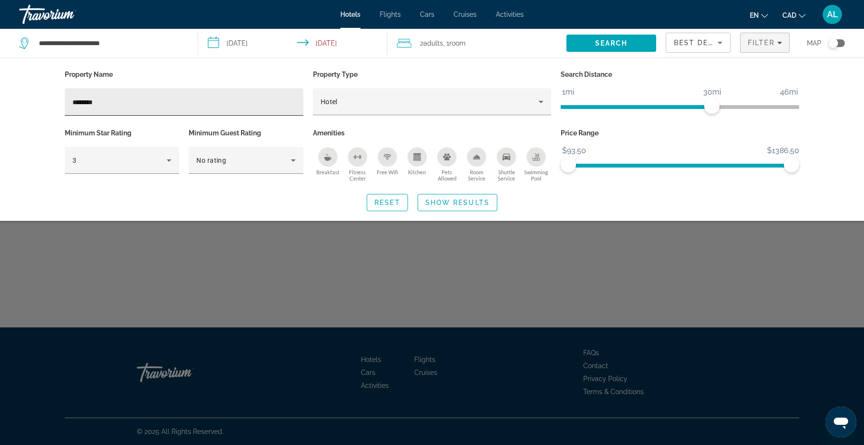
click at [156, 104] on input "********" at bounding box center [184, 103] width 223 height 12
click at [421, 198] on span "Search widget" at bounding box center [457, 202] width 79 height 23
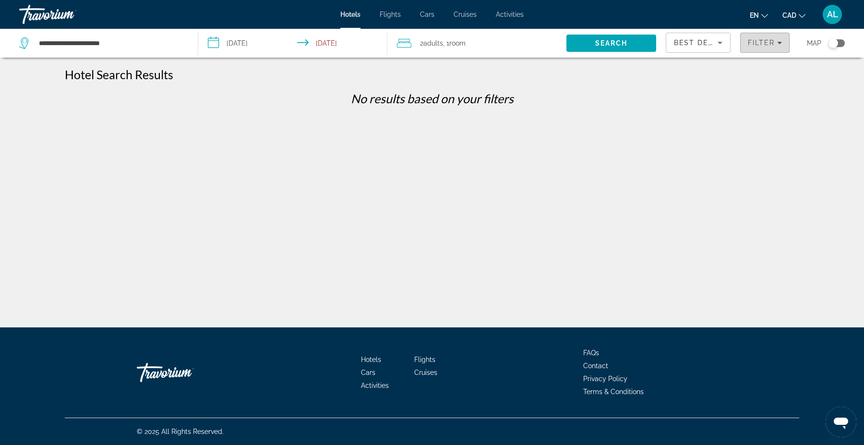
click at [763, 41] on span "Filter" at bounding box center [761, 43] width 27 height 8
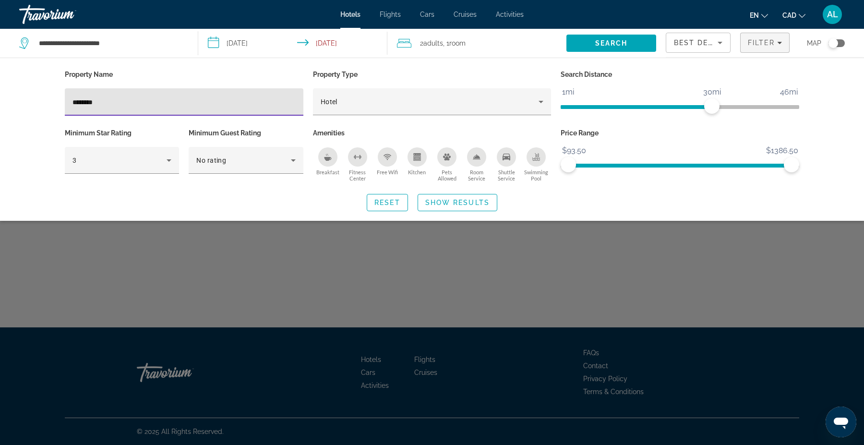
click at [115, 97] on input "********" at bounding box center [184, 103] width 223 height 12
type input "**********"
click at [481, 106] on div "Hotel" at bounding box center [430, 102] width 218 height 12
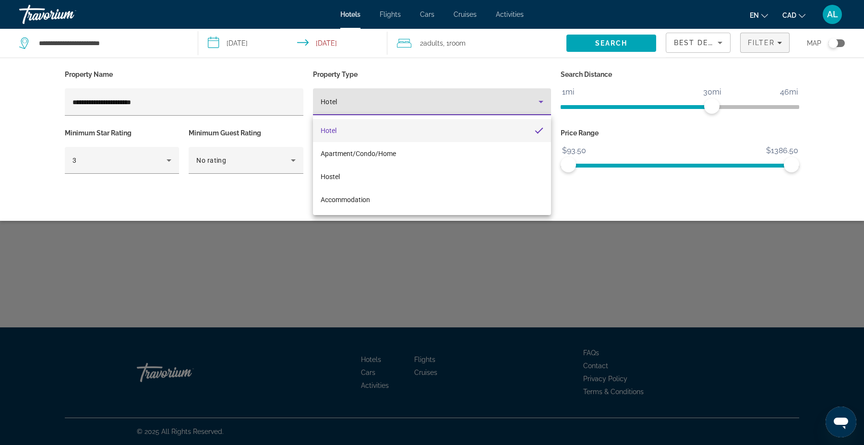
click at [384, 99] on div at bounding box center [432, 222] width 864 height 445
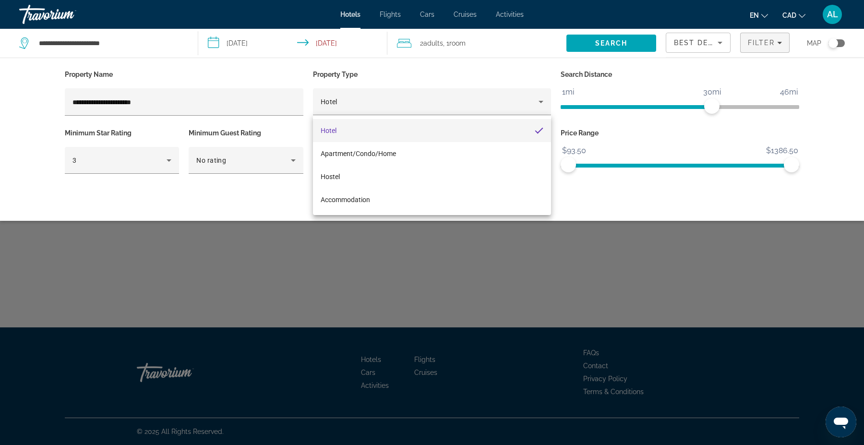
click at [384, 99] on div "Hotel" at bounding box center [430, 102] width 218 height 12
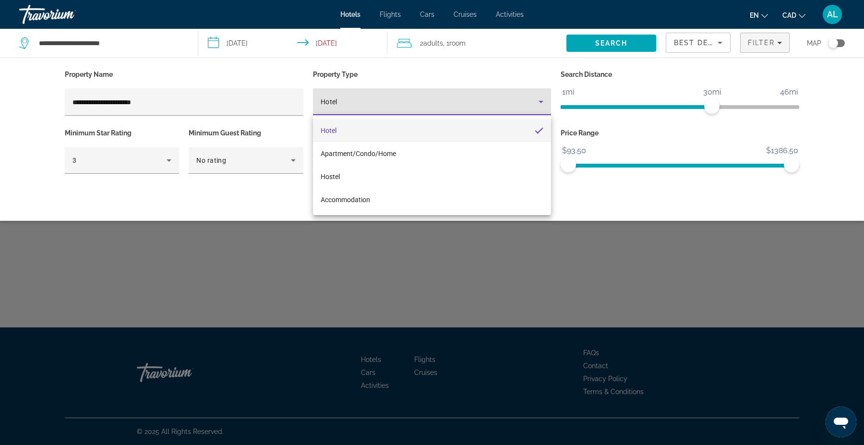
click at [239, 254] on div at bounding box center [432, 222] width 864 height 445
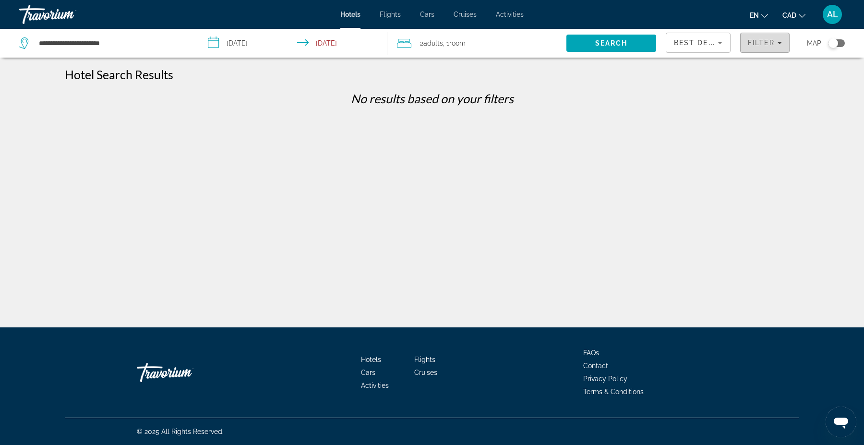
click at [769, 42] on span "Filter" at bounding box center [761, 43] width 27 height 8
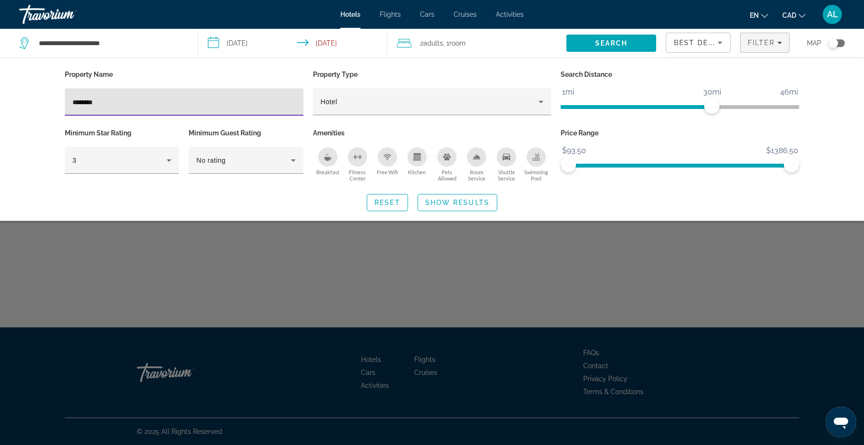
click at [130, 97] on input "********" at bounding box center [184, 103] width 223 height 12
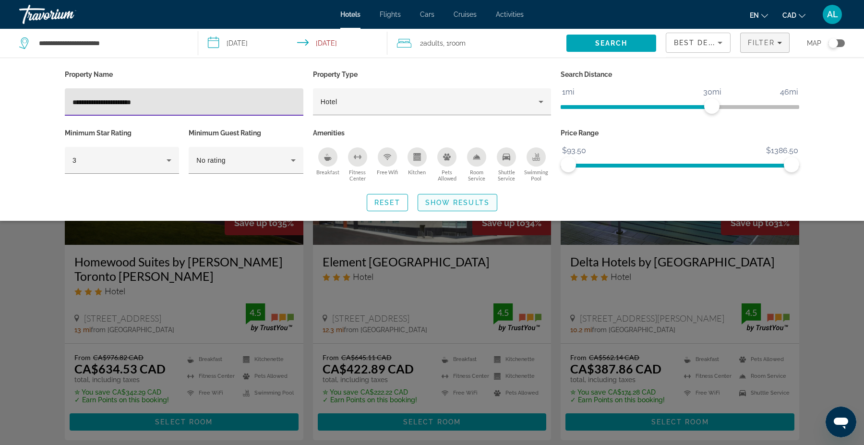
type input "**********"
click at [463, 200] on span "Show Results" at bounding box center [457, 203] width 64 height 8
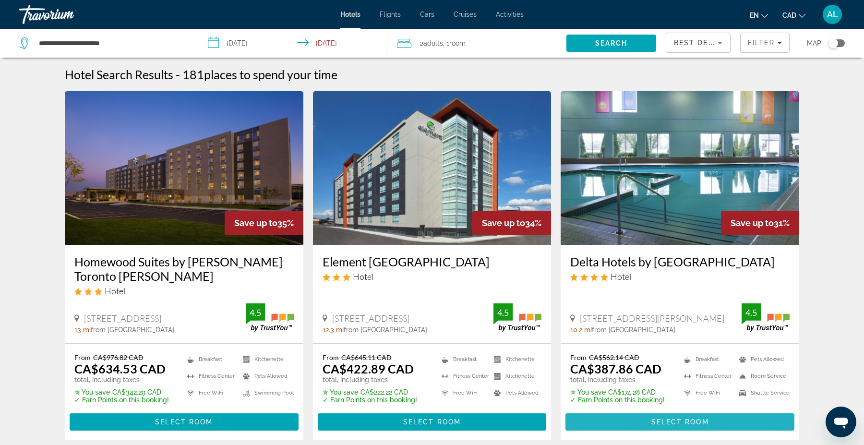
click at [609, 422] on span "Main content" at bounding box center [680, 422] width 229 height 23
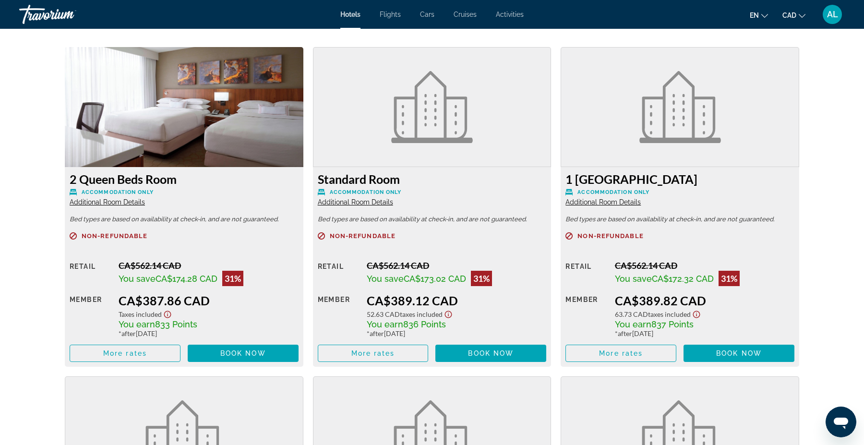
scroll to position [1317, 0]
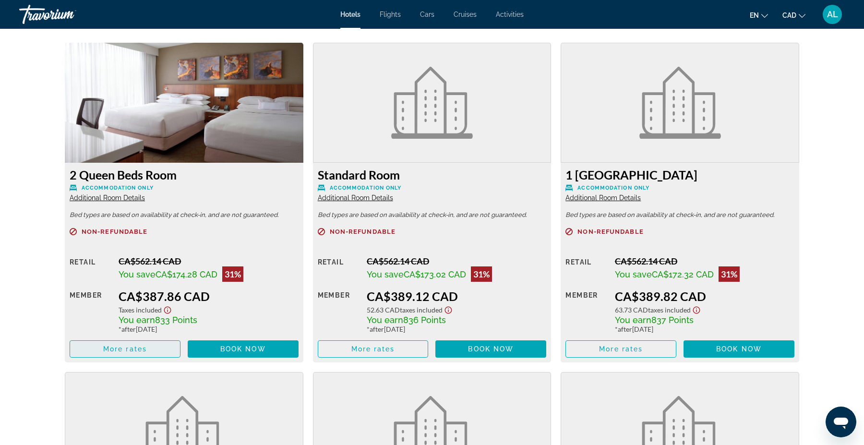
click at [126, 345] on span "More rates" at bounding box center [125, 349] width 44 height 8
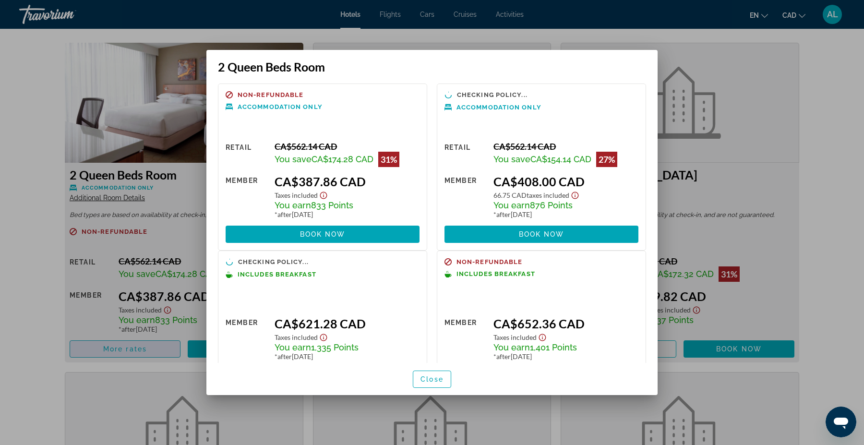
scroll to position [0, 0]
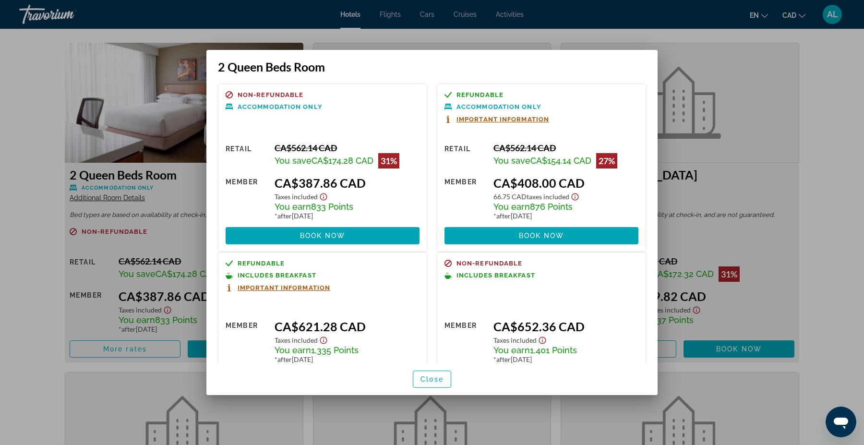
click at [20, 289] on div at bounding box center [432, 222] width 864 height 445
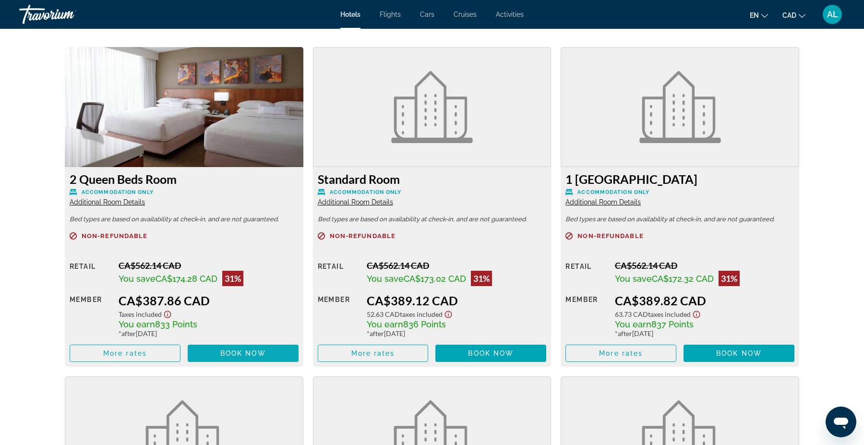
scroll to position [1309, 0]
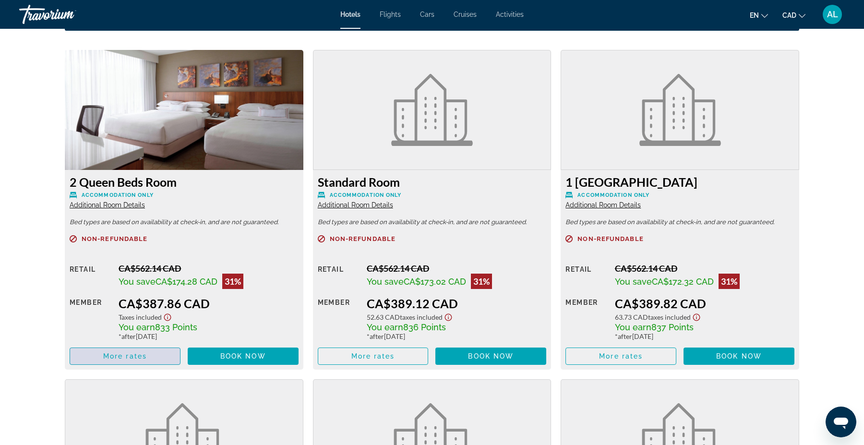
click at [143, 362] on span "Main content" at bounding box center [125, 356] width 110 height 23
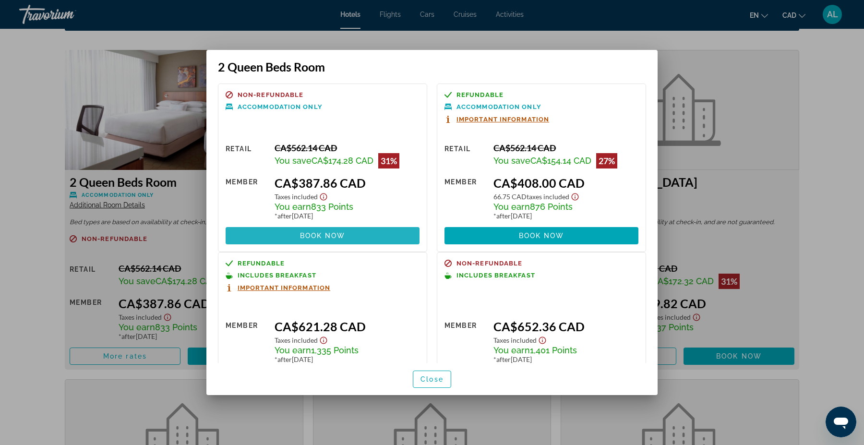
click at [319, 242] on span at bounding box center [323, 235] width 194 height 23
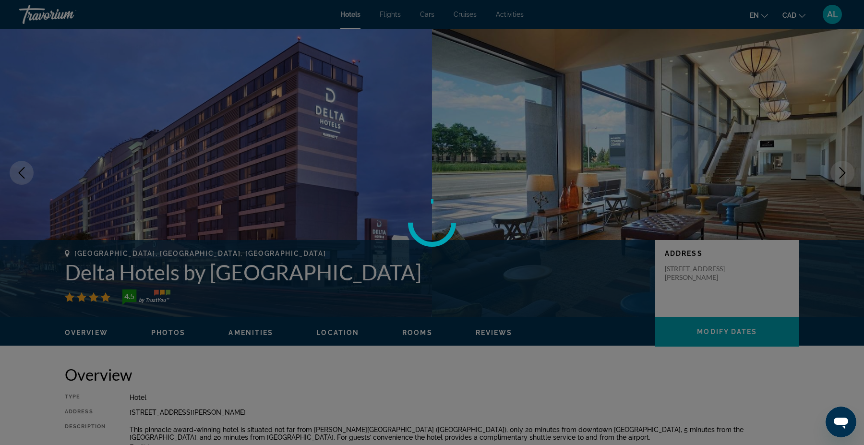
scroll to position [1309, 0]
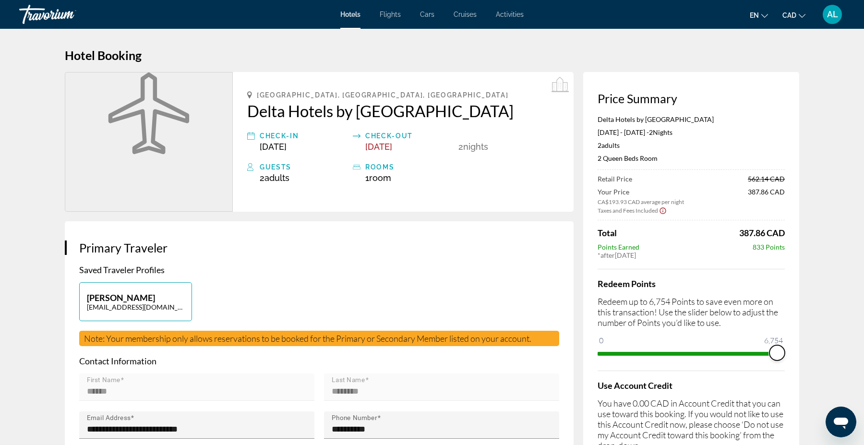
drag, startPoint x: 606, startPoint y: 355, endPoint x: 864, endPoint y: 410, distance: 263.6
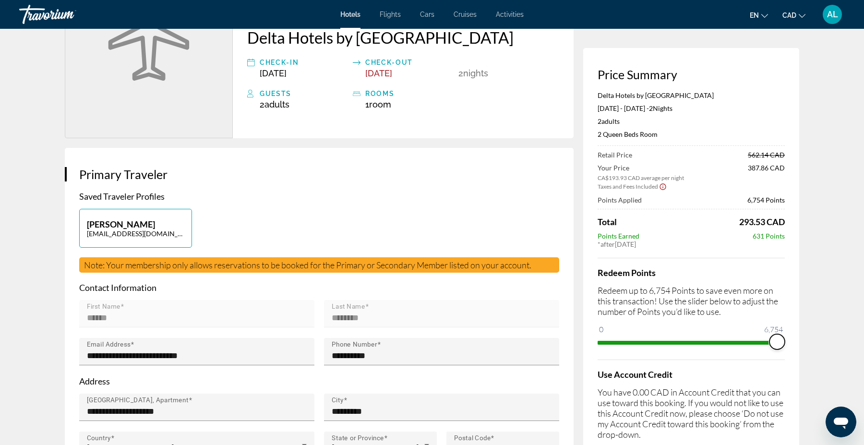
scroll to position [80, 0]
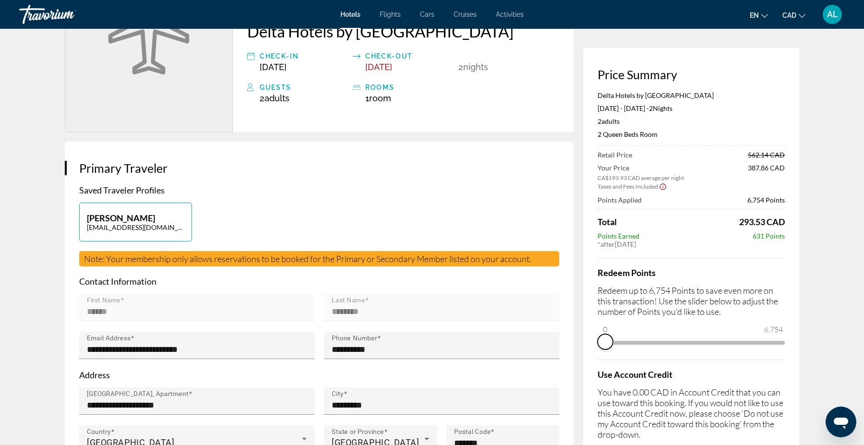
drag, startPoint x: 779, startPoint y: 342, endPoint x: 566, endPoint y: 360, distance: 213.9
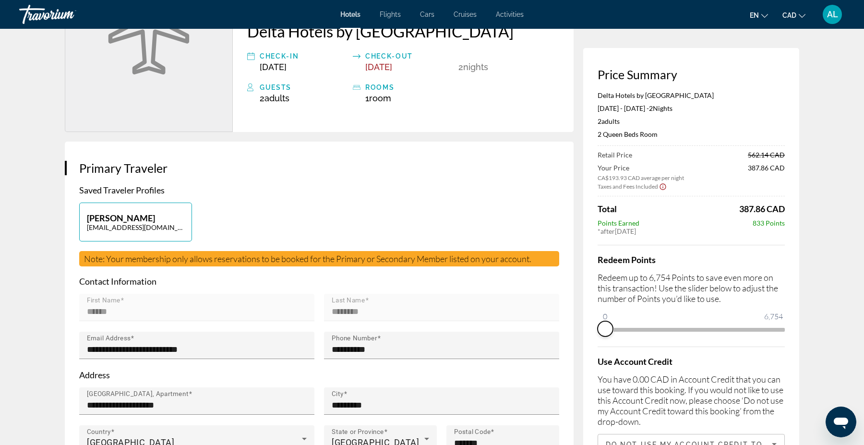
scroll to position [0, 0]
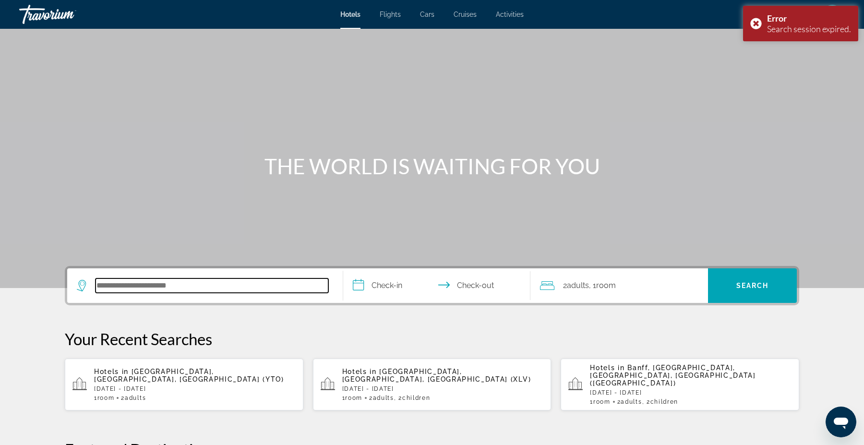
click at [117, 287] on input "Search hotel destination" at bounding box center [212, 286] width 233 height 14
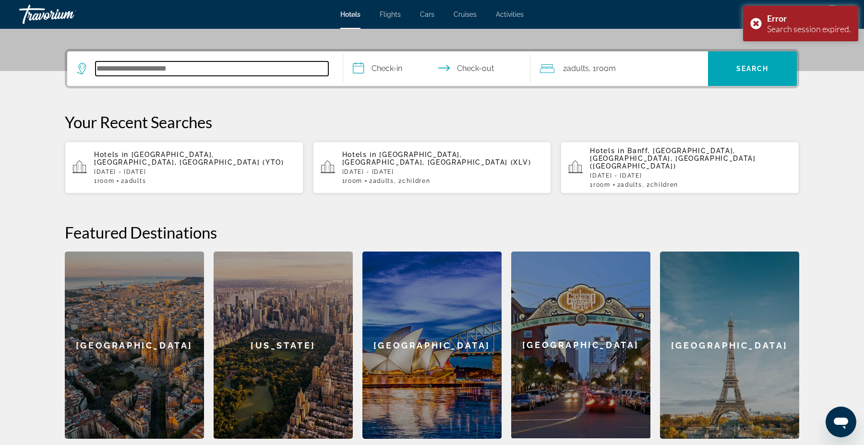
scroll to position [234, 0]
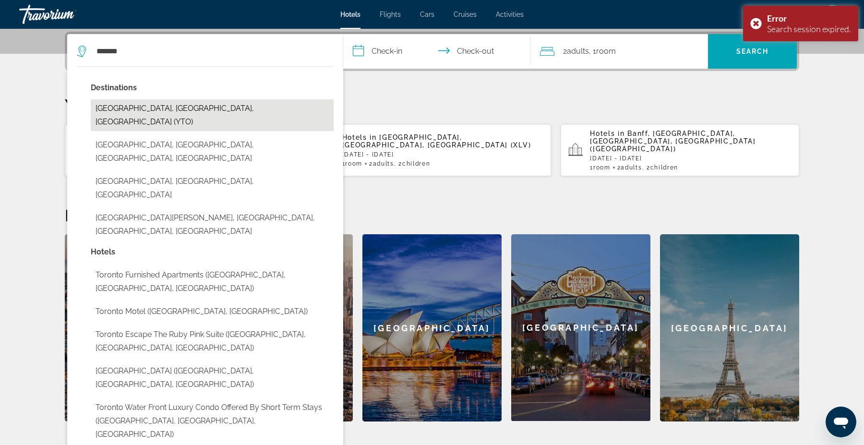
click at [150, 107] on button "Toronto, ON, Canada (YTO)" at bounding box center [212, 115] width 243 height 32
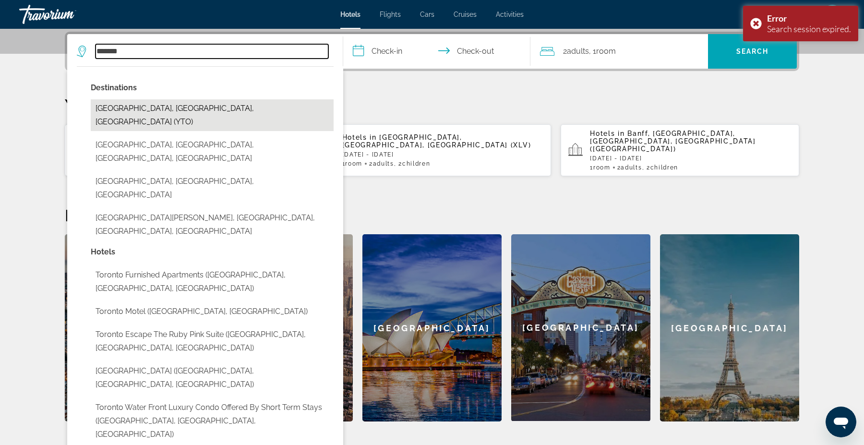
type input "**********"
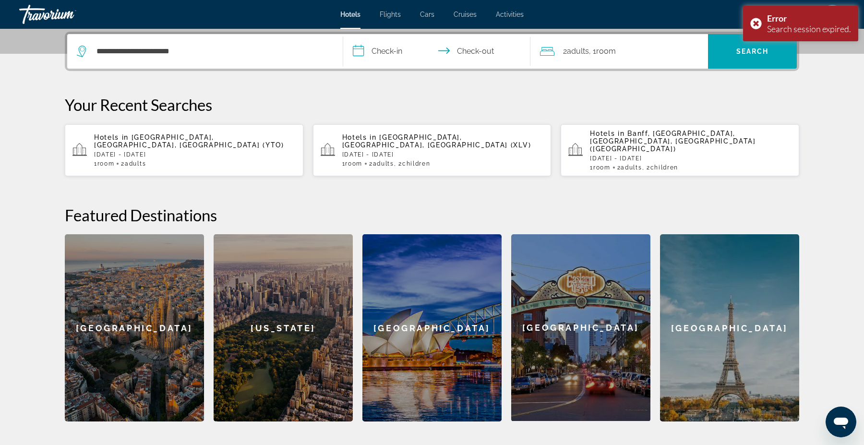
click at [396, 56] on input "**********" at bounding box center [438, 52] width 191 height 37
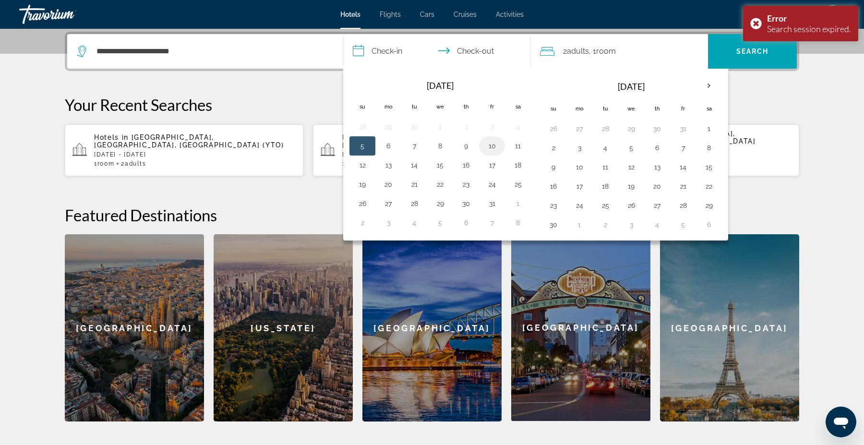
click at [497, 146] on button "10" at bounding box center [492, 145] width 15 height 13
click at [364, 167] on button "12" at bounding box center [362, 164] width 15 height 13
type input "**********"
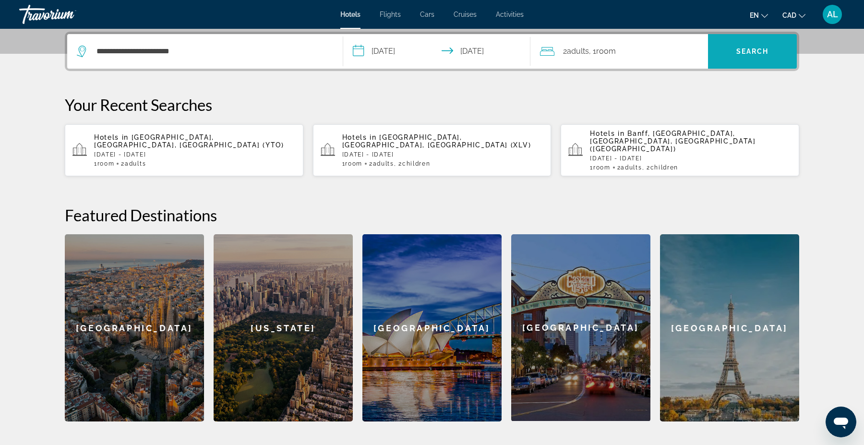
click at [772, 61] on span "Search" at bounding box center [752, 51] width 89 height 23
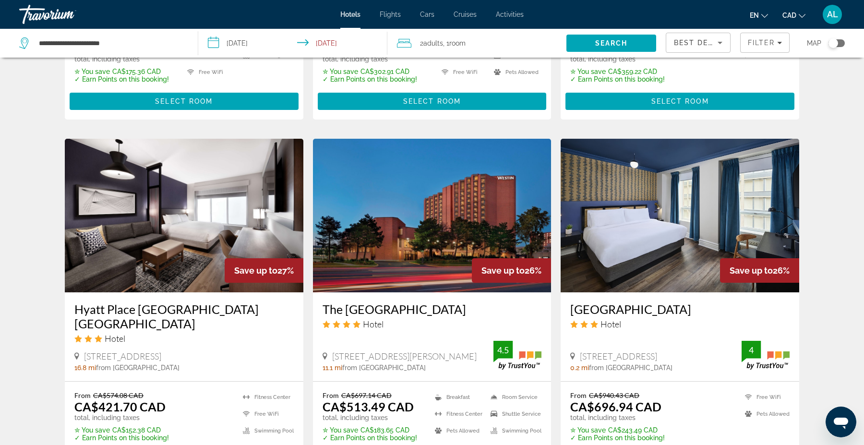
scroll to position [623, 0]
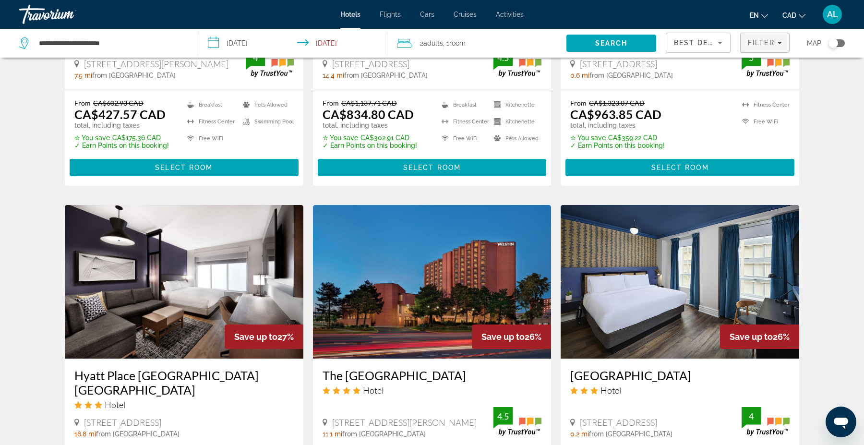
click at [759, 43] on span "Filter" at bounding box center [761, 43] width 27 height 8
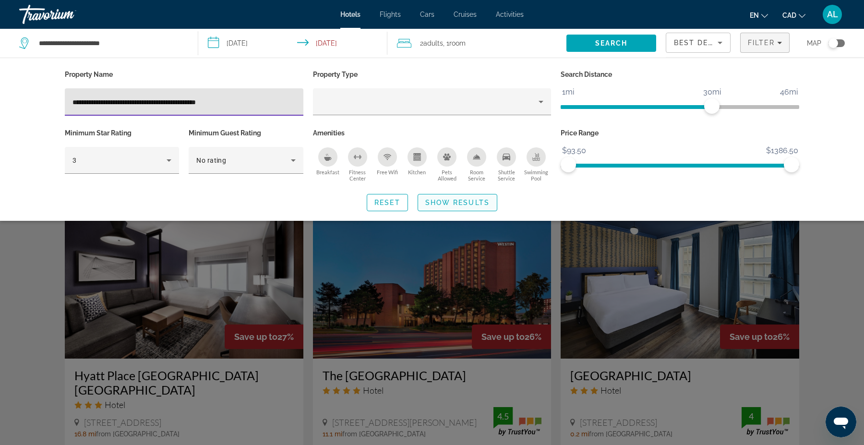
type input "**********"
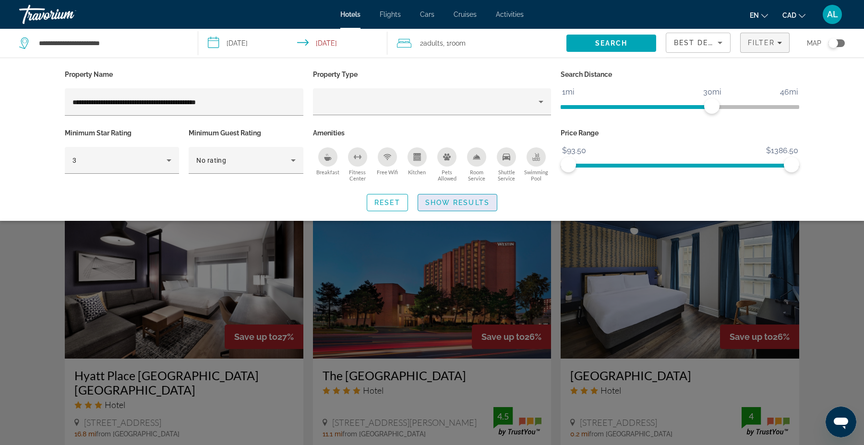
click at [452, 200] on span "Show Results" at bounding box center [457, 203] width 64 height 8
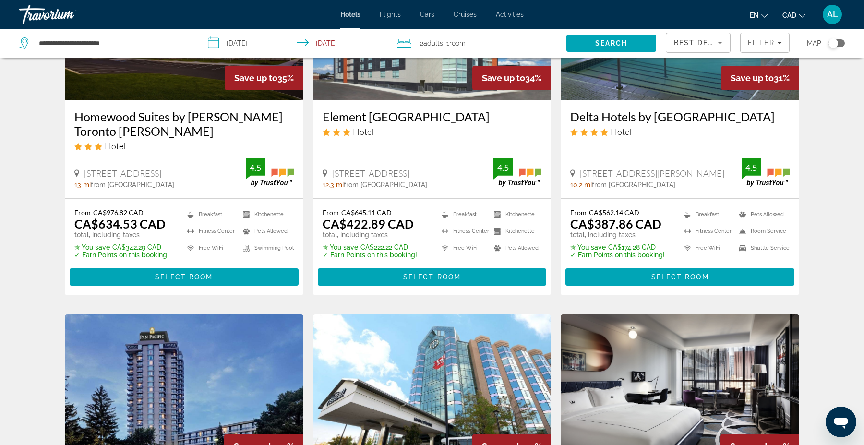
scroll to position [0, 0]
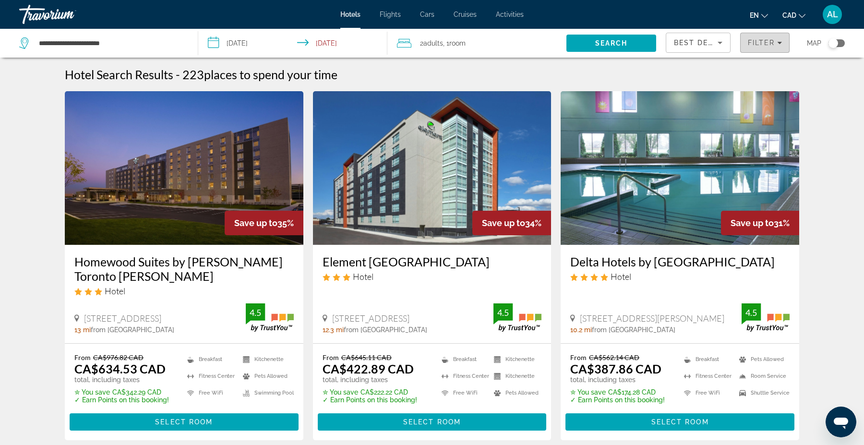
click at [770, 40] on span "Filter" at bounding box center [761, 43] width 27 height 8
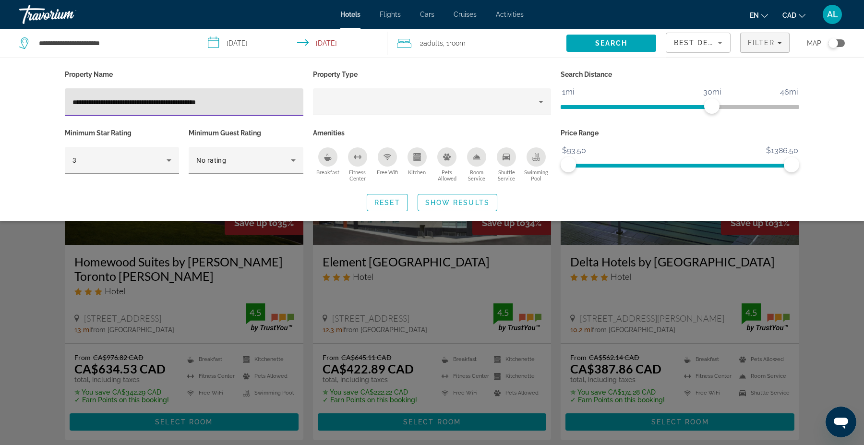
click at [254, 104] on input "**********" at bounding box center [184, 103] width 223 height 12
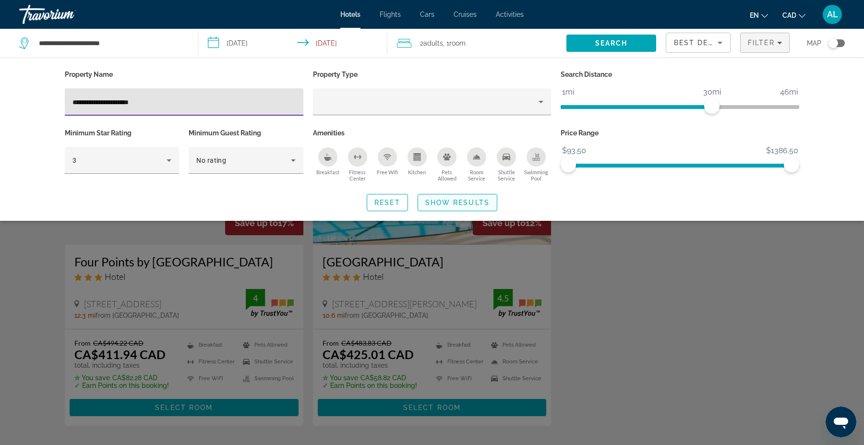
type input "**********"
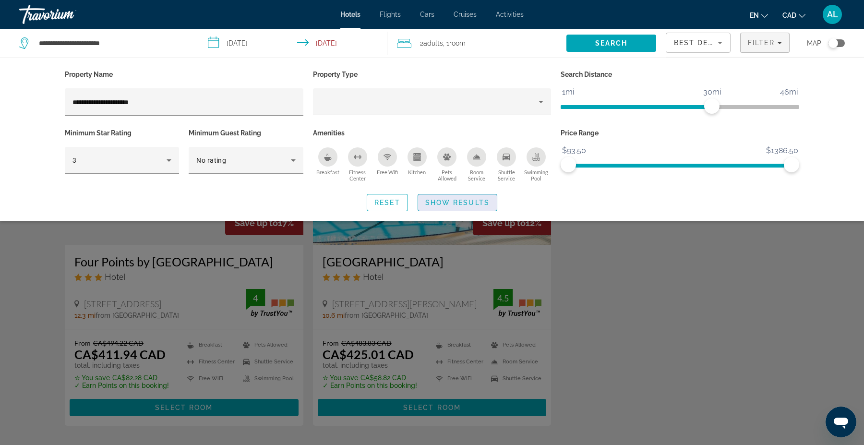
click at [441, 196] on span "Search widget" at bounding box center [457, 202] width 79 height 23
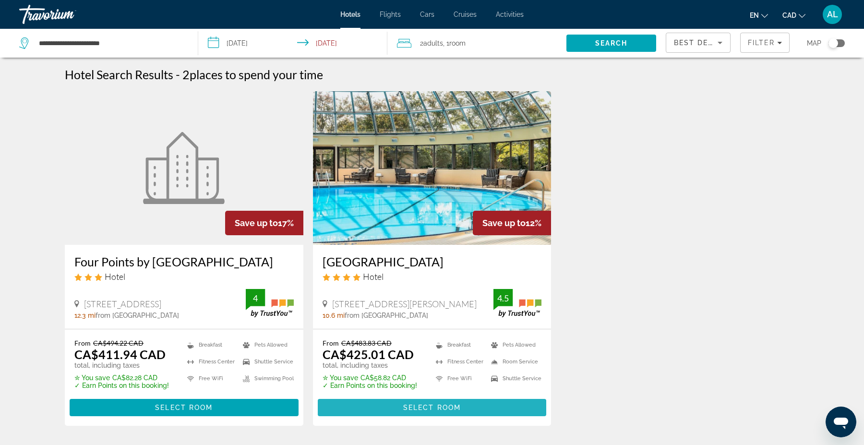
click at [420, 412] on span "Select Room" at bounding box center [432, 408] width 58 height 8
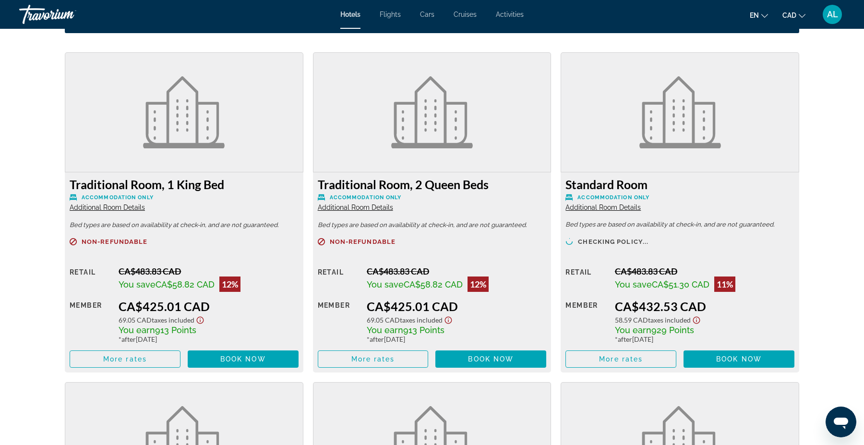
scroll to position [1276, 0]
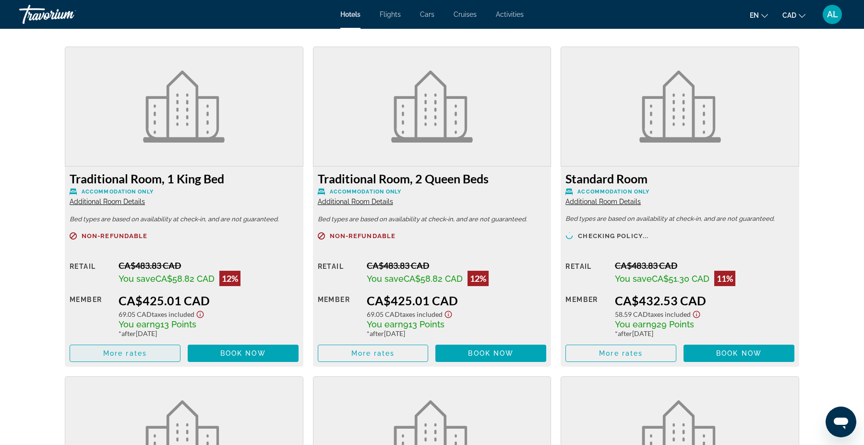
click at [140, 355] on span "More rates" at bounding box center [125, 354] width 44 height 8
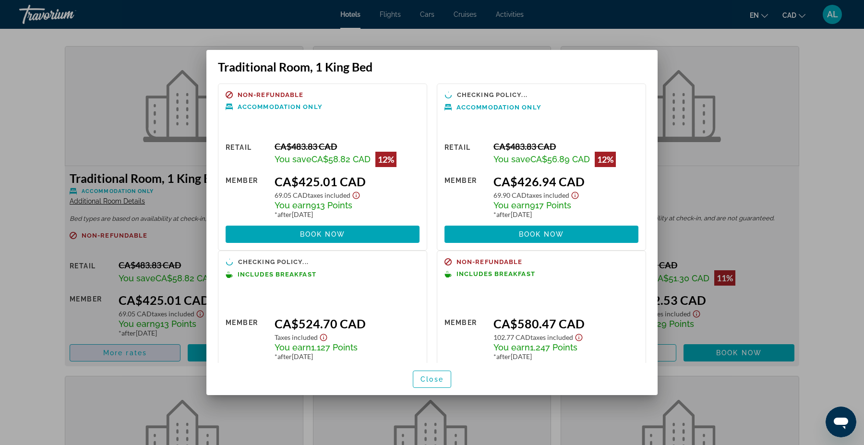
scroll to position [0, 0]
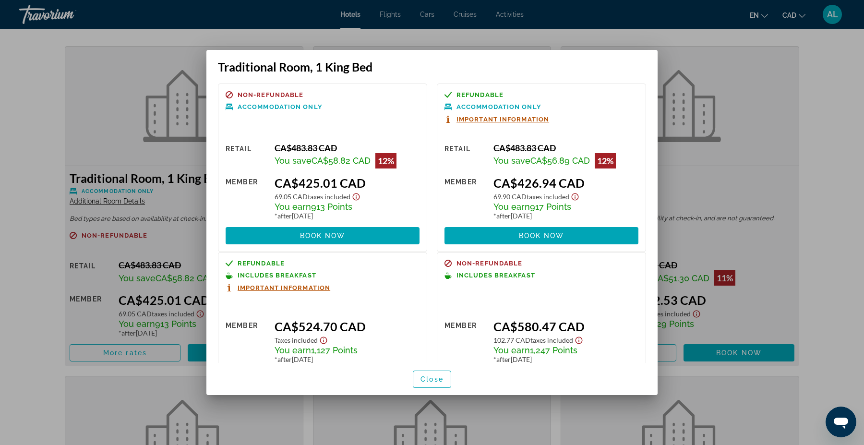
click at [35, 265] on div at bounding box center [432, 222] width 864 height 445
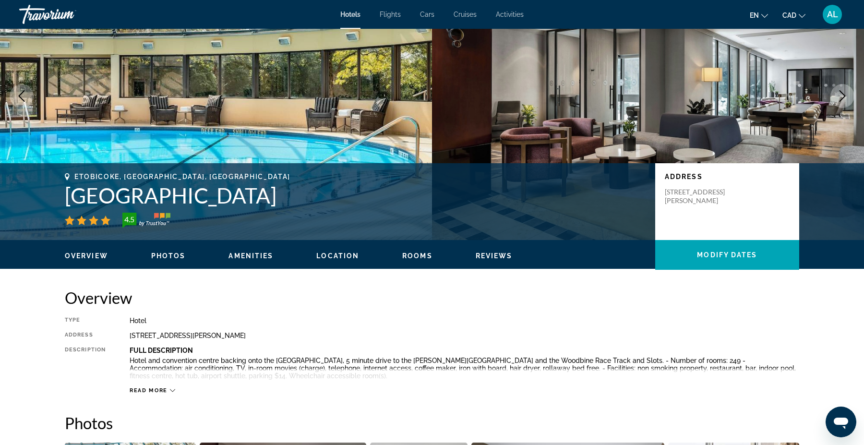
scroll to position [70, 0]
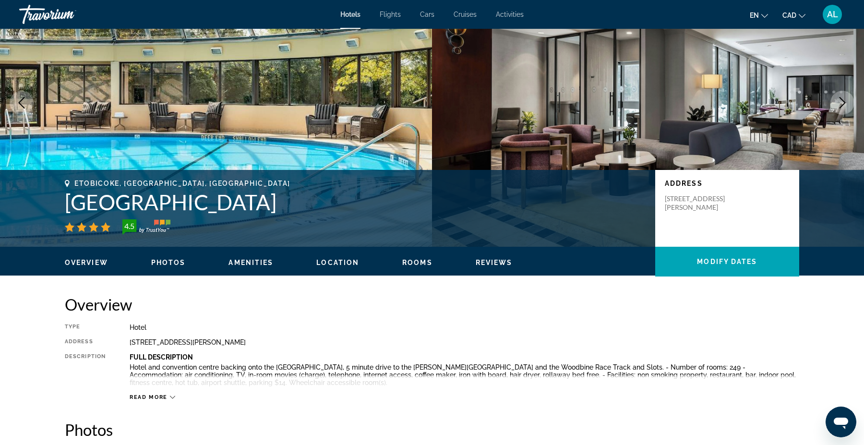
click at [176, 204] on h1 "Sheraton Toronto Airport Hotel and Conference Centre" at bounding box center [355, 202] width 581 height 25
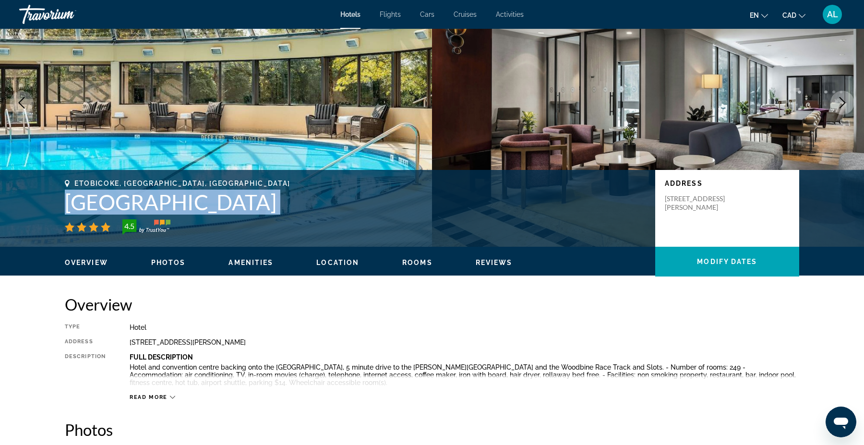
click at [176, 204] on h1 "Sheraton Toronto Airport Hotel and Conference Centre" at bounding box center [355, 202] width 581 height 25
copy div "Sheraton Toronto Airport Hotel and Conference Centre"
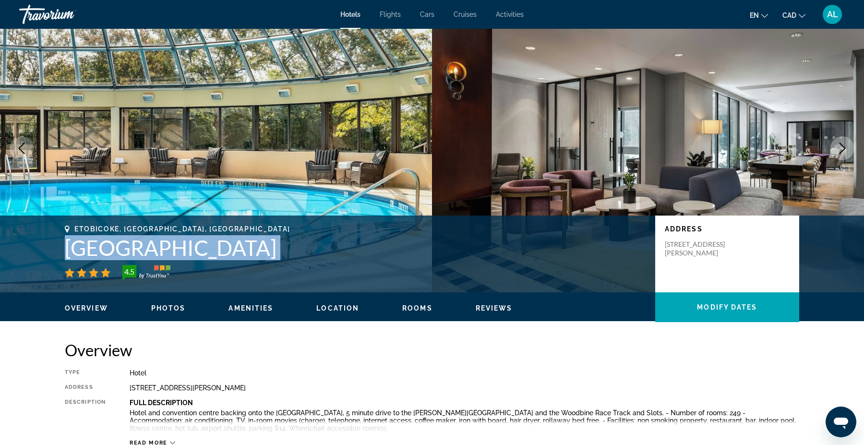
scroll to position [0, 0]
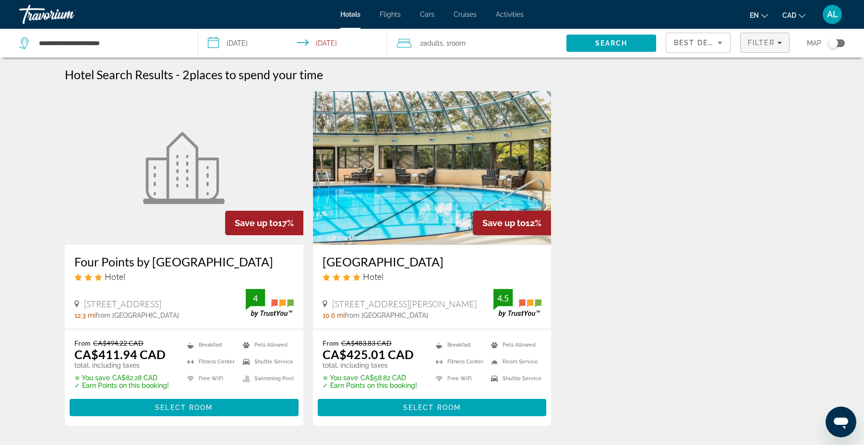
click at [756, 49] on span "Filters" at bounding box center [765, 42] width 49 height 23
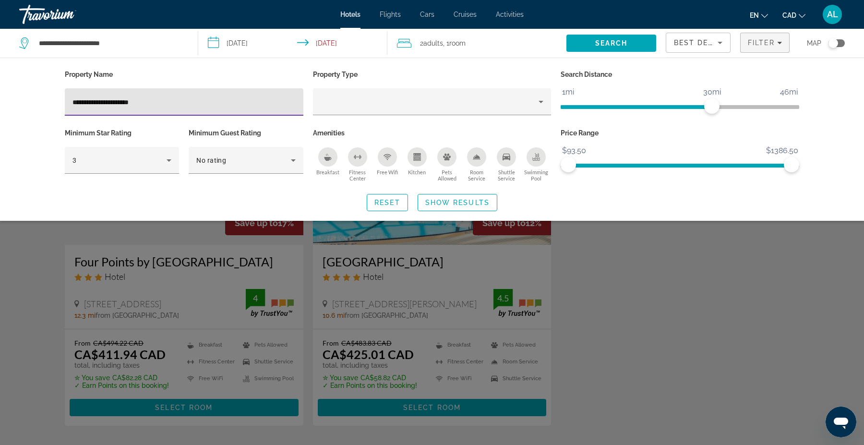
click at [185, 97] on input "**********" at bounding box center [184, 103] width 223 height 12
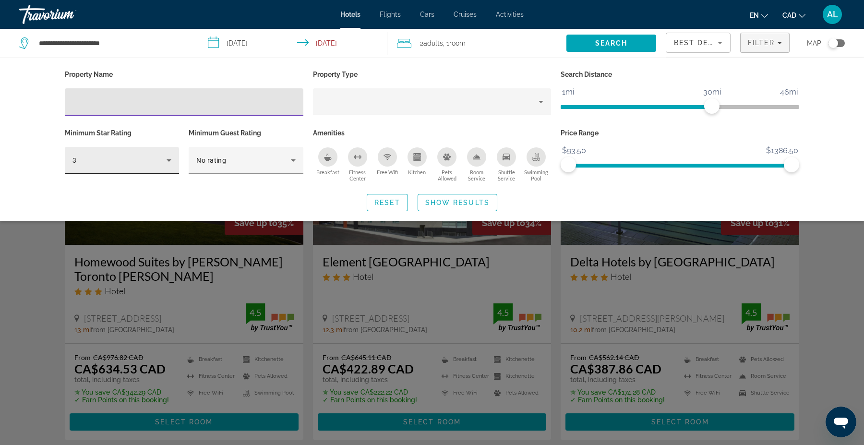
click at [142, 155] on div "3" at bounding box center [120, 161] width 94 height 12
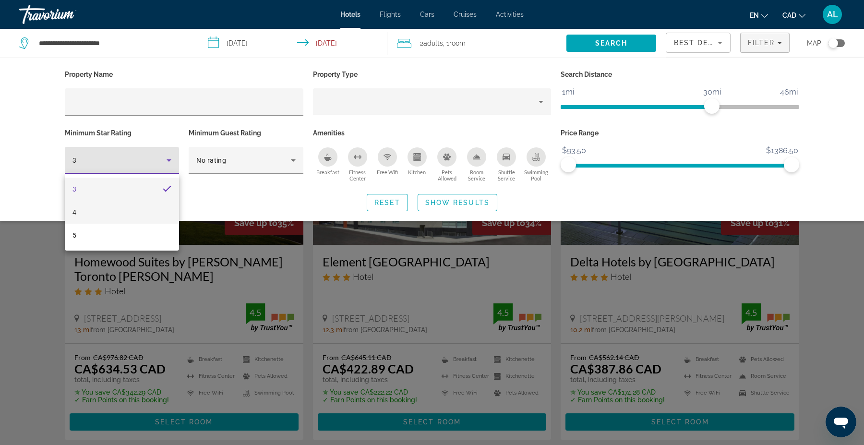
click at [88, 211] on mat-option "4" at bounding box center [122, 212] width 114 height 23
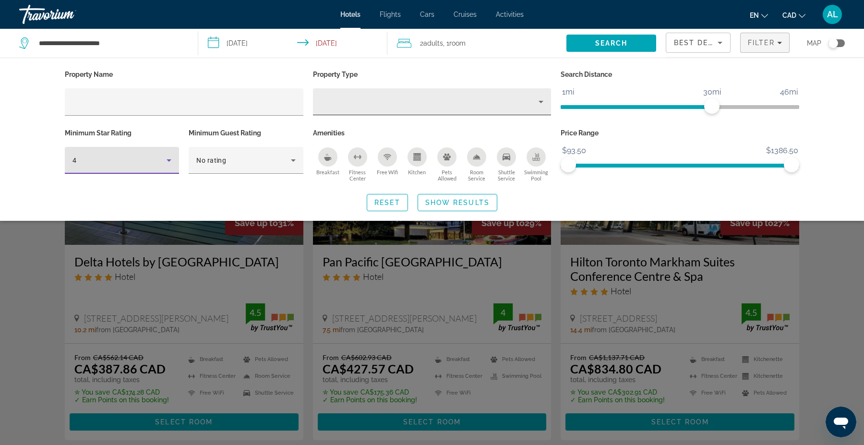
click at [474, 104] on div "Property type" at bounding box center [430, 102] width 218 height 12
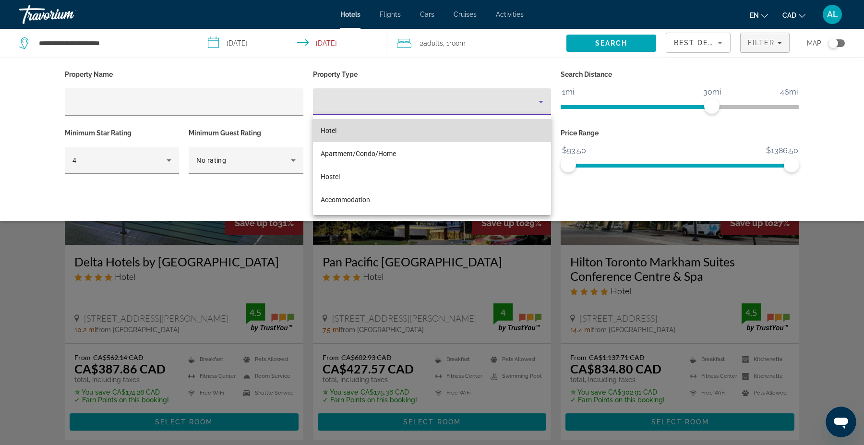
click at [324, 128] on span "Hotel" at bounding box center [329, 131] width 16 height 8
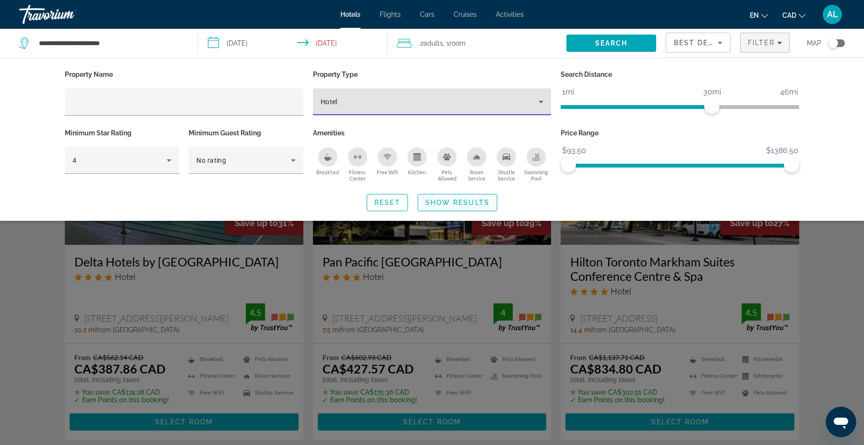
click at [442, 208] on span "Search widget" at bounding box center [457, 202] width 79 height 23
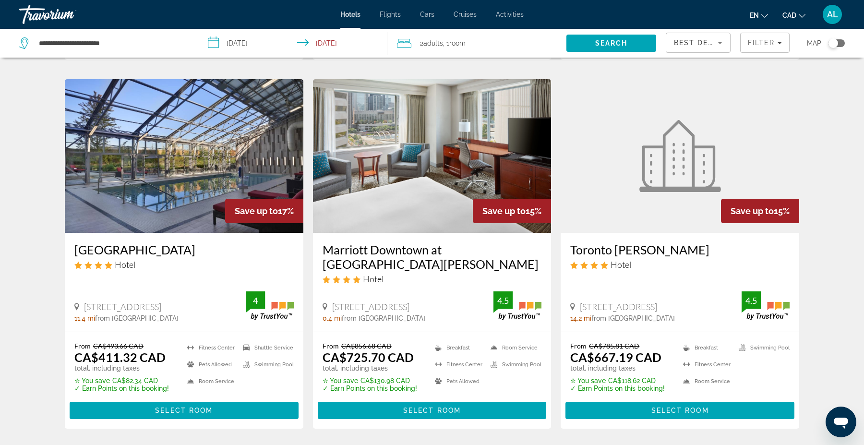
scroll to position [1136, 0]
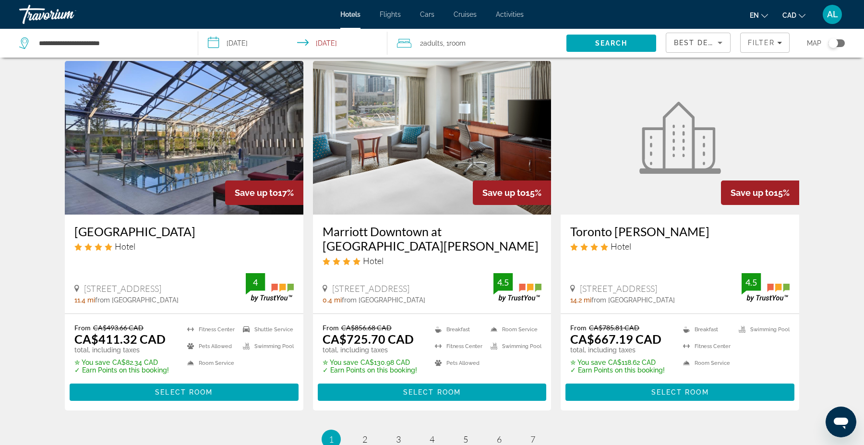
click at [700, 43] on span "Best Deals" at bounding box center [699, 43] width 50 height 8
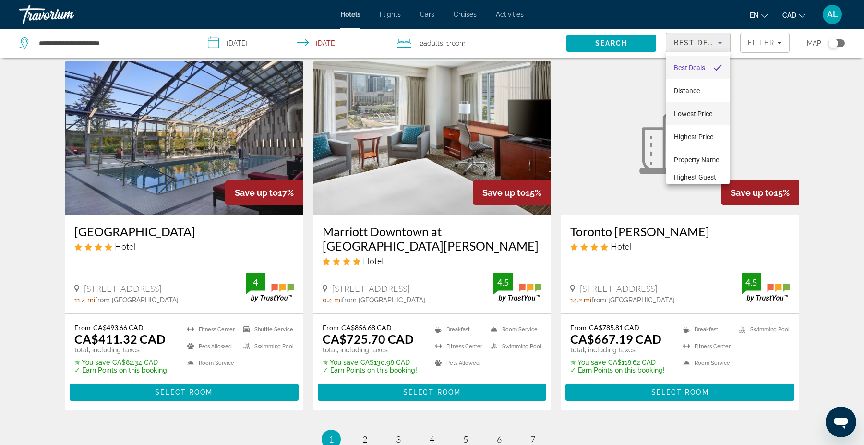
click at [686, 112] on span "Lowest Price" at bounding box center [693, 114] width 38 height 8
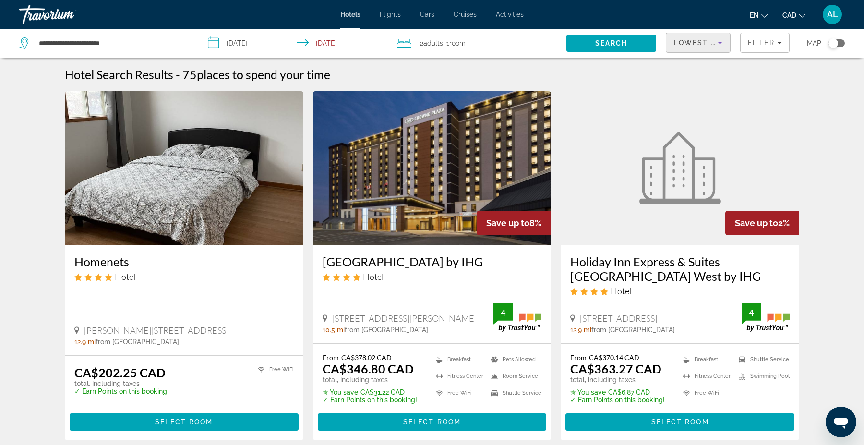
scroll to position [15, 0]
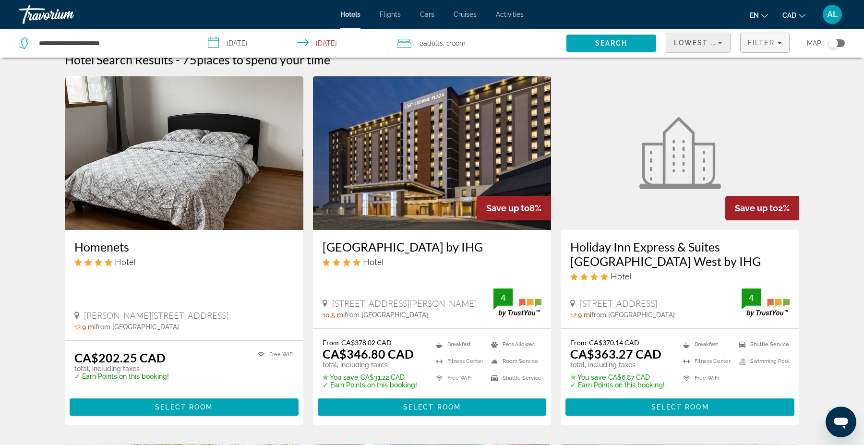
click at [760, 39] on span "Filter" at bounding box center [761, 43] width 27 height 8
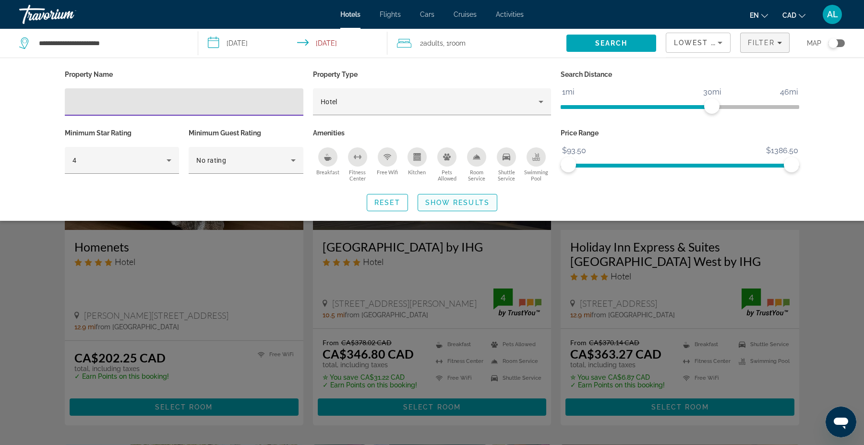
click at [469, 200] on span "Show Results" at bounding box center [457, 203] width 64 height 8
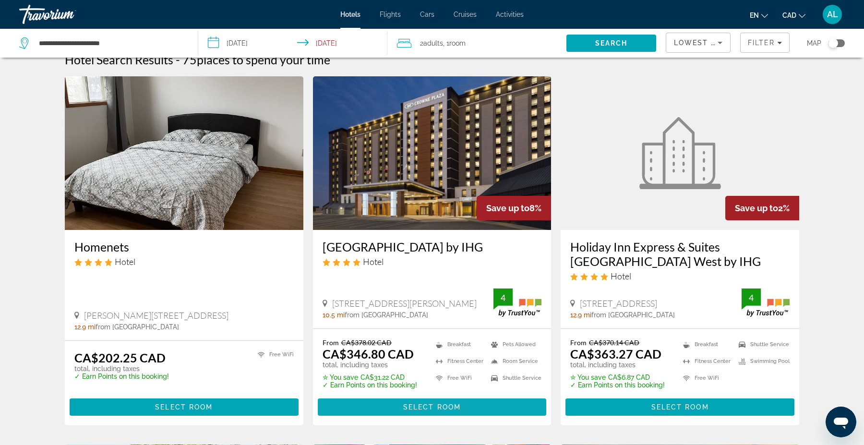
click at [437, 412] on span "Main content" at bounding box center [432, 407] width 229 height 23
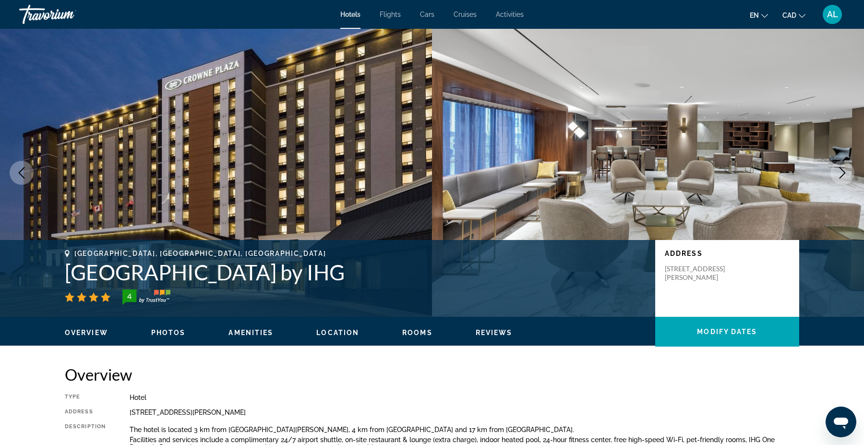
drag, startPoint x: 411, startPoint y: 271, endPoint x: 55, endPoint y: 278, distance: 355.9
click at [55, 277] on div "Toronto, ON, Canada Crowne Plaza Toronto Airport by IHG 4 Address 33 Carlson Co…" at bounding box center [432, 279] width 773 height 58
copy h1 "Crowne Plaza Toronto Airport by IHG"
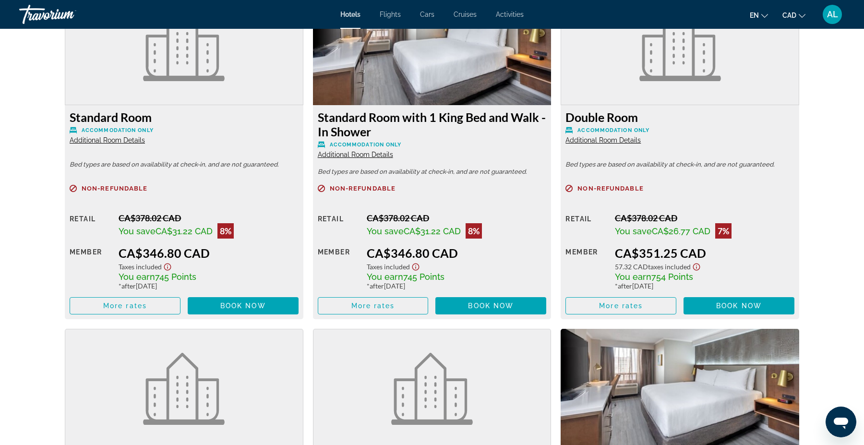
scroll to position [1340, 0]
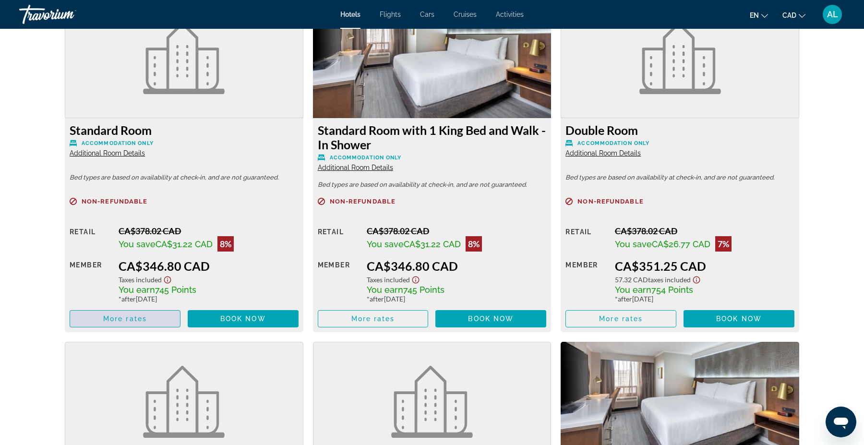
click at [140, 324] on span "Main content" at bounding box center [125, 318] width 110 height 23
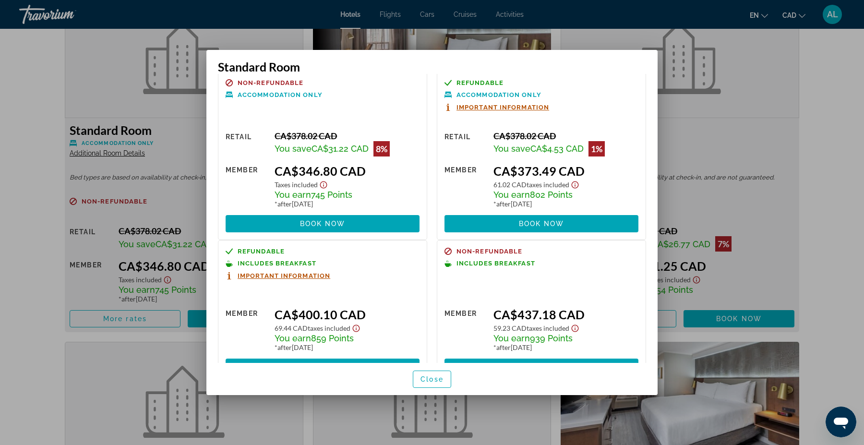
scroll to position [42, 0]
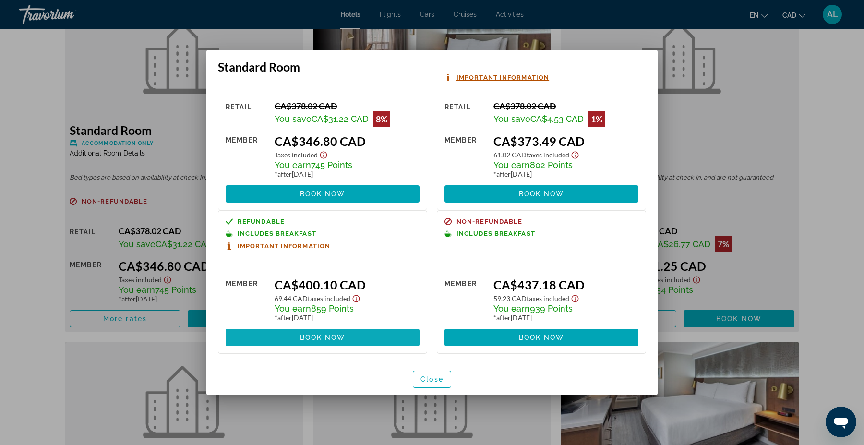
click at [313, 338] on span "Book now" at bounding box center [323, 338] width 46 height 8
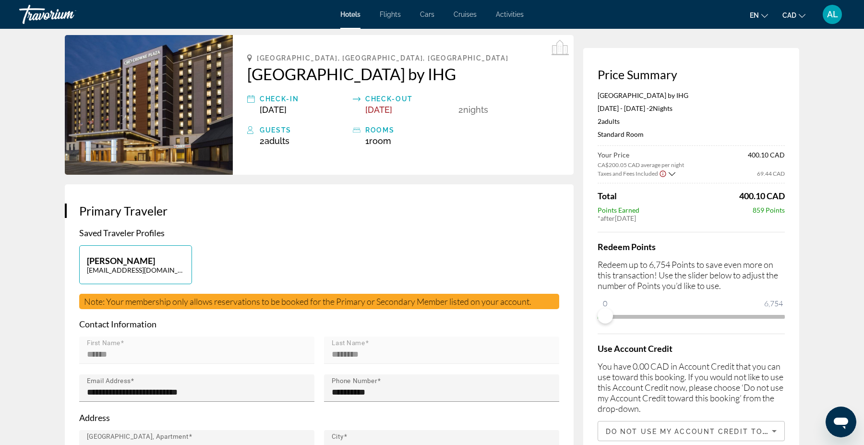
scroll to position [39, 0]
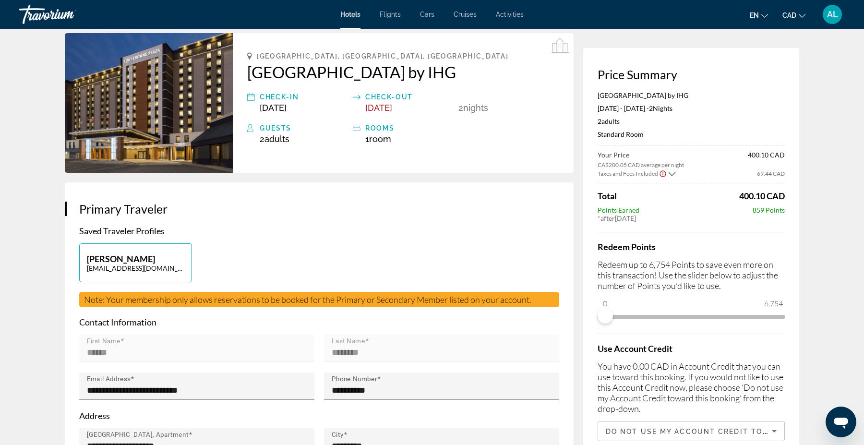
click at [663, 175] on icon "Show Taxes and Fees disclaimer" at bounding box center [663, 174] width 8 height 9
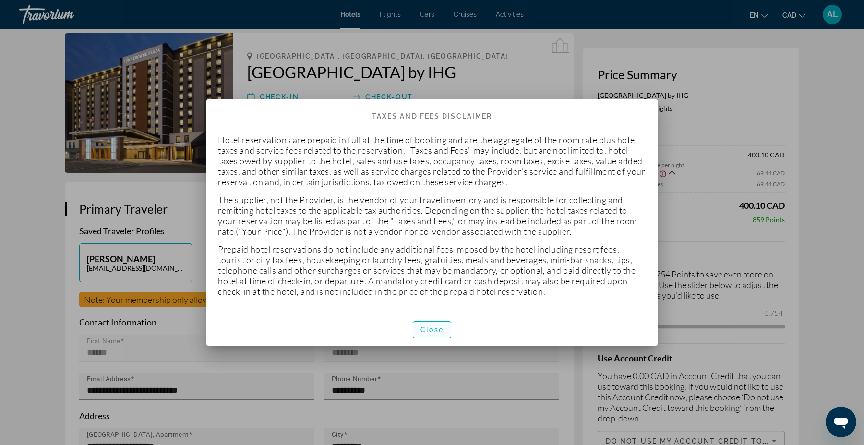
click at [442, 323] on span "button" at bounding box center [431, 329] width 37 height 23
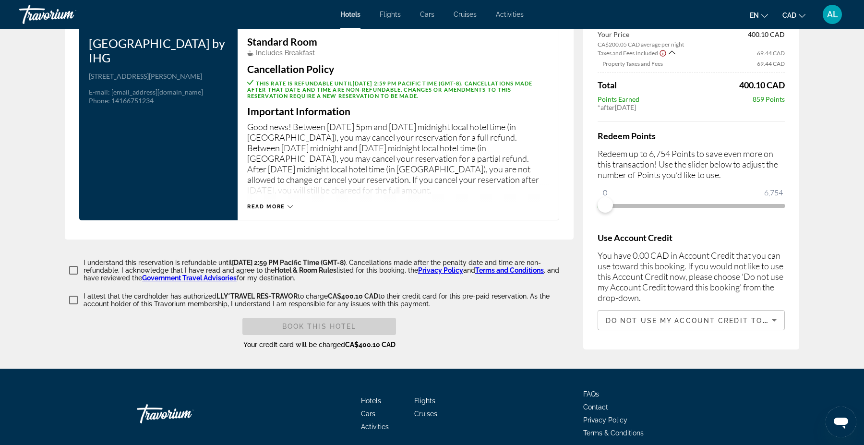
scroll to position [1276, 0]
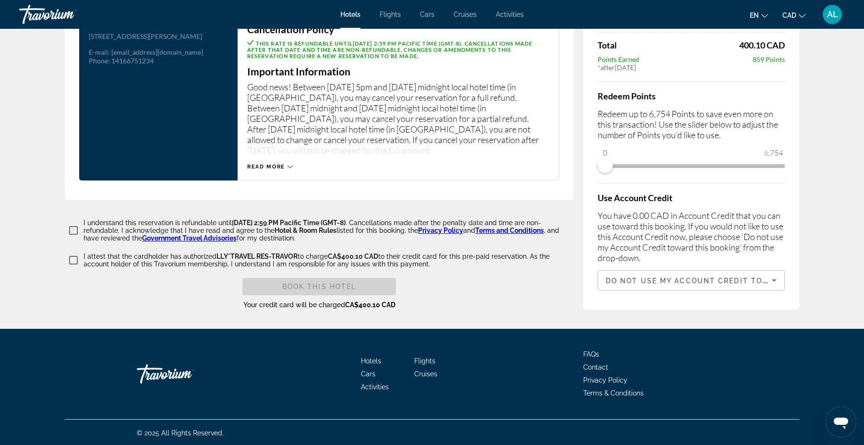
click at [739, 284] on div "Do not use my Account Credit toward this booking." at bounding box center [689, 281] width 166 height 12
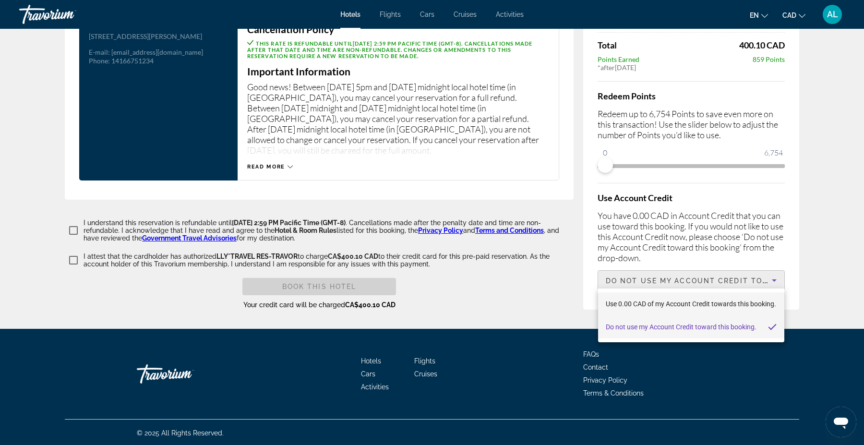
click at [739, 303] on span "Use 0.00 CAD of my Account Credit towards this booking." at bounding box center [691, 304] width 170 height 12
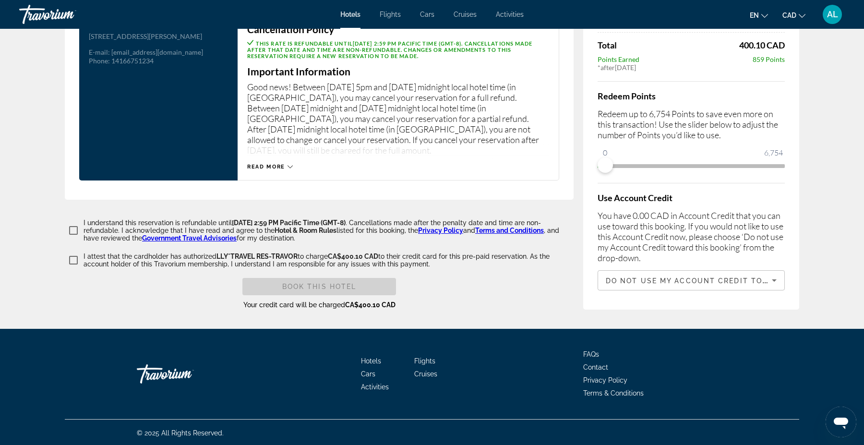
click at [723, 282] on span "Do not use my Account Credit toward this booking." at bounding box center [729, 280] width 246 height 10
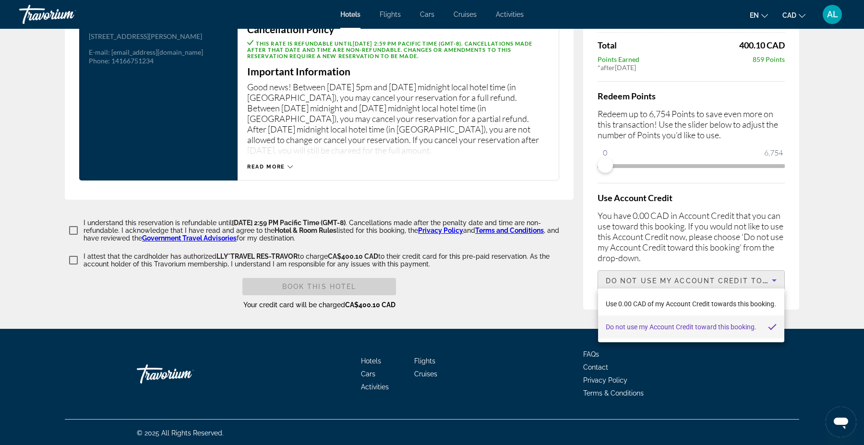
click at [700, 330] on span "Do not use my Account Credit toward this booking." at bounding box center [681, 327] width 151 height 8
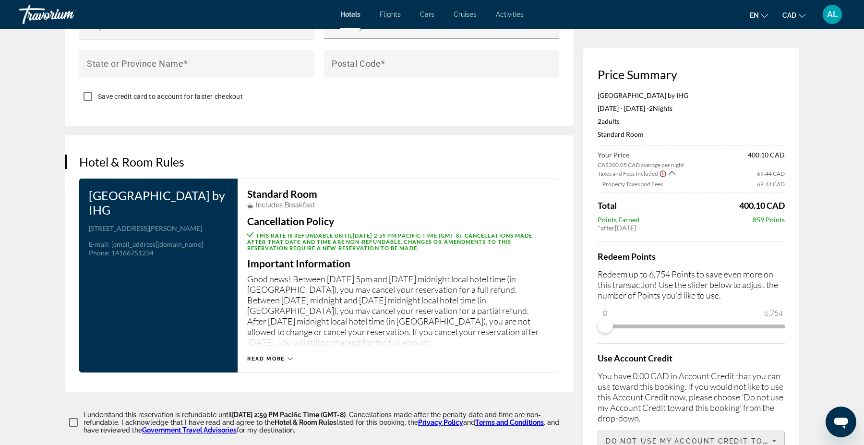
scroll to position [1083, 0]
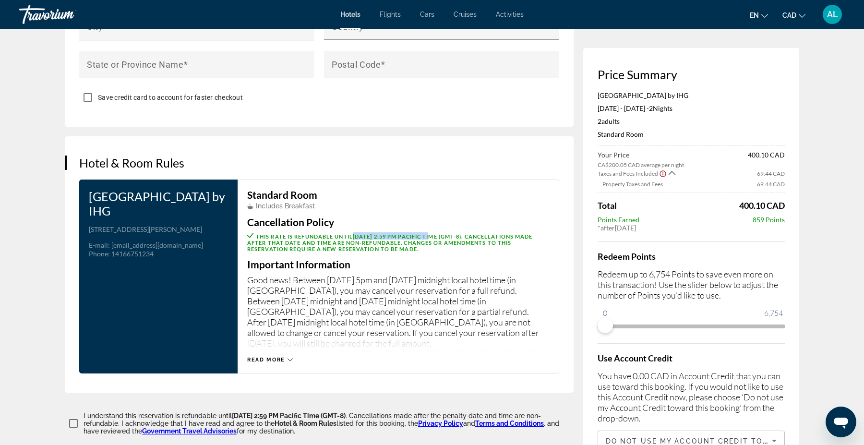
drag, startPoint x: 354, startPoint y: 233, endPoint x: 437, endPoint y: 235, distance: 83.1
click at [437, 235] on span "This rate is refundable until October 7, 2025 at 2:59 PM Pacific Time (GMT-8) .…" at bounding box center [389, 242] width 285 height 19
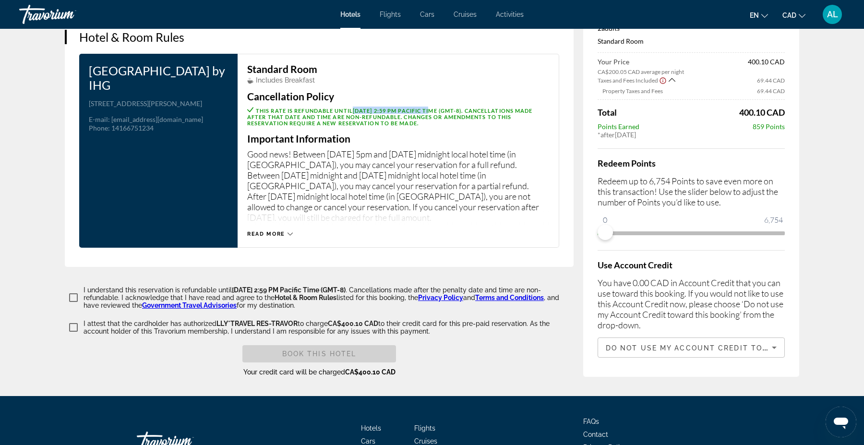
scroll to position [1213, 0]
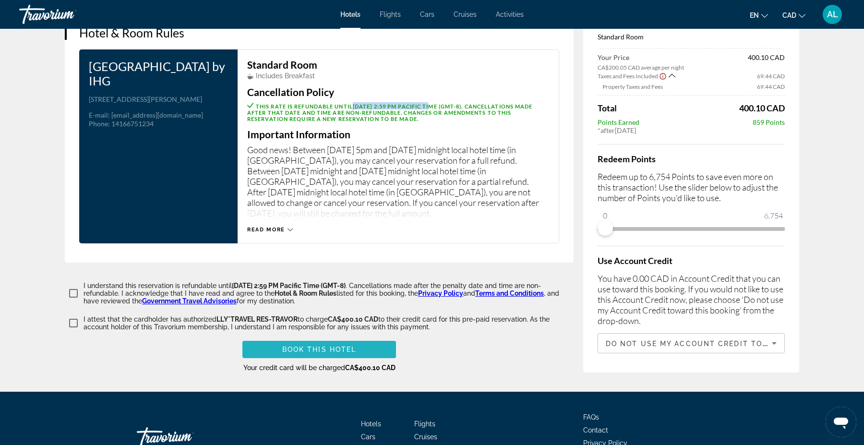
click at [321, 343] on span "Main content" at bounding box center [319, 349] width 154 height 23
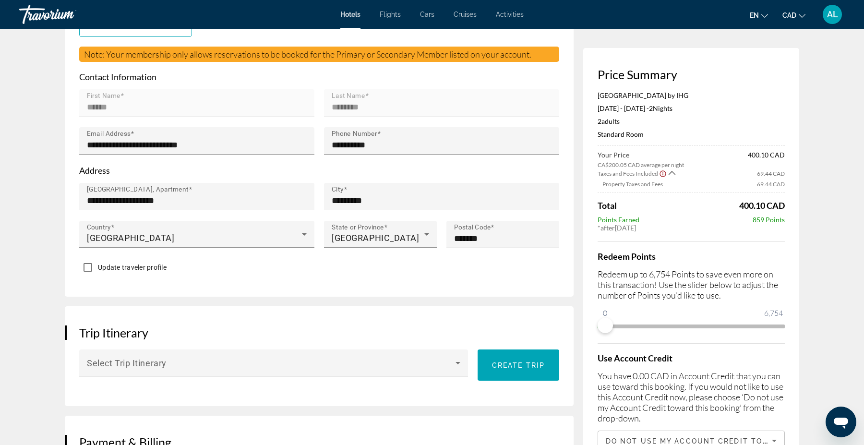
scroll to position [174, 0]
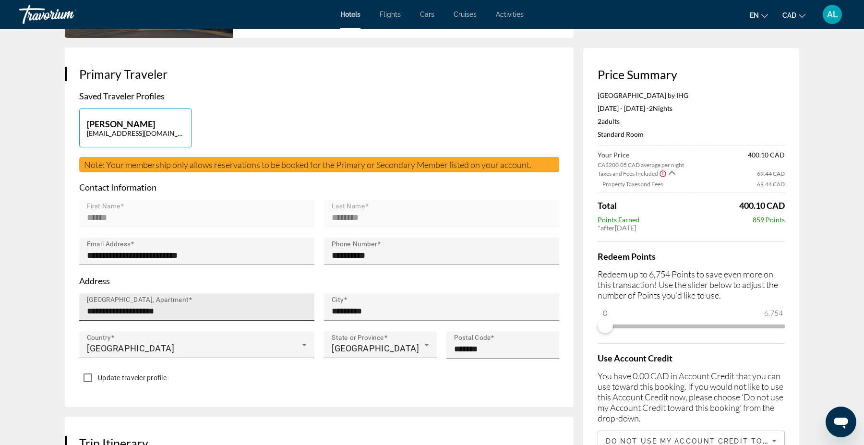
click at [229, 305] on input "**********" at bounding box center [200, 311] width 226 height 12
click at [207, 307] on input "**********" at bounding box center [200, 311] width 226 height 12
type input "**********"
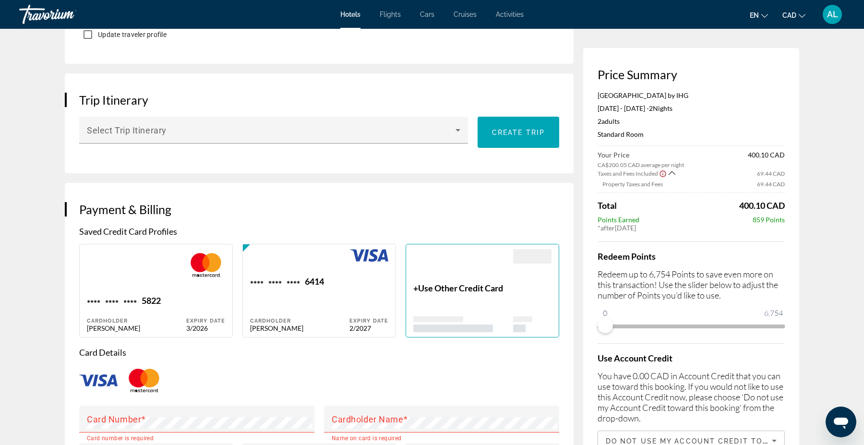
scroll to position [519, 0]
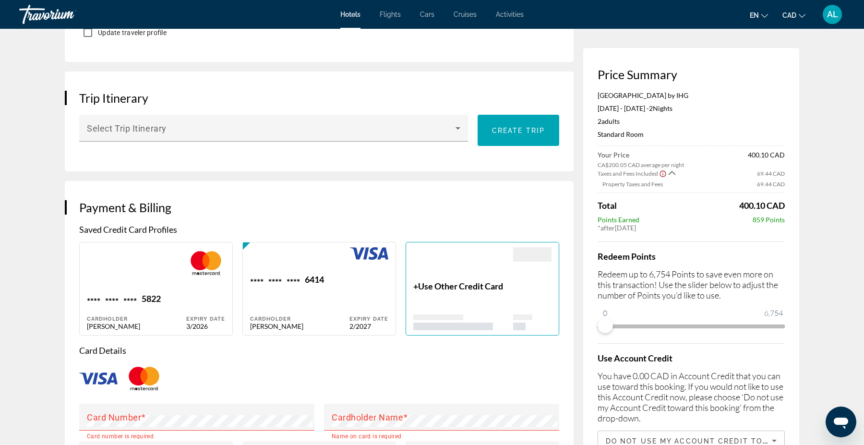
click at [178, 327] on div "[PERSON_NAME]" at bounding box center [136, 326] width 99 height 8
type input "******"
type input "********"
type input "**********"
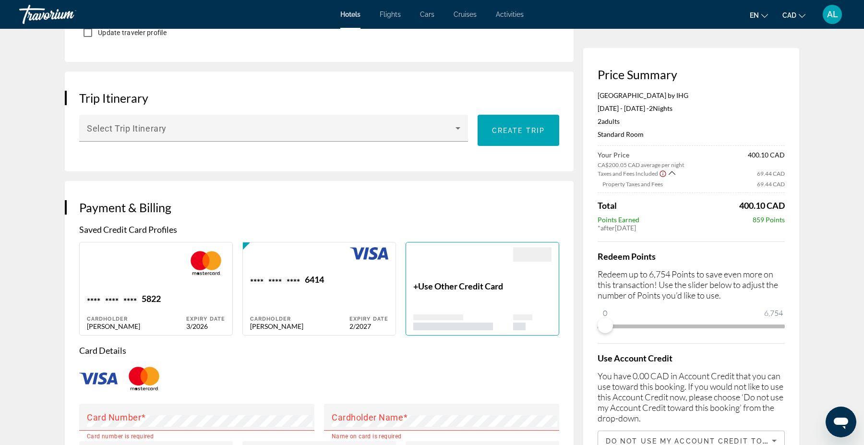
type input "*********"
type input "*******"
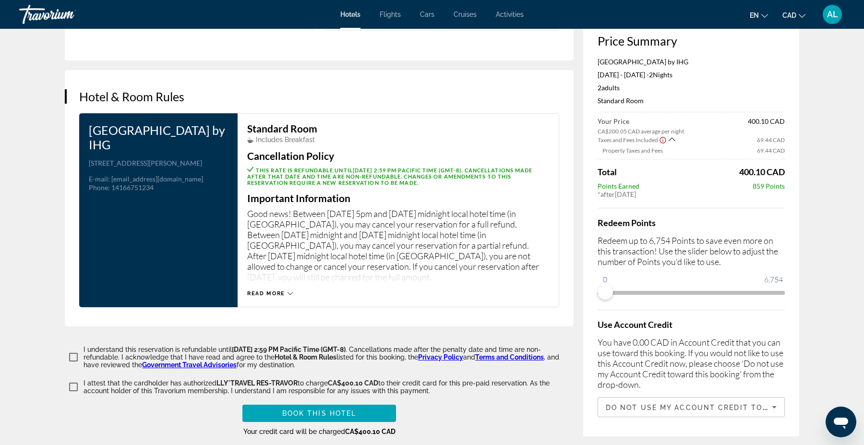
scroll to position [1132, 0]
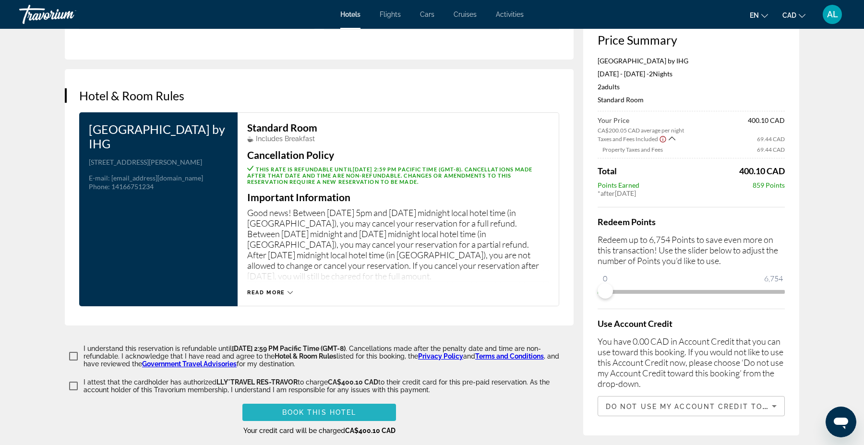
click at [320, 411] on span "Book this hotel" at bounding box center [319, 413] width 74 height 8
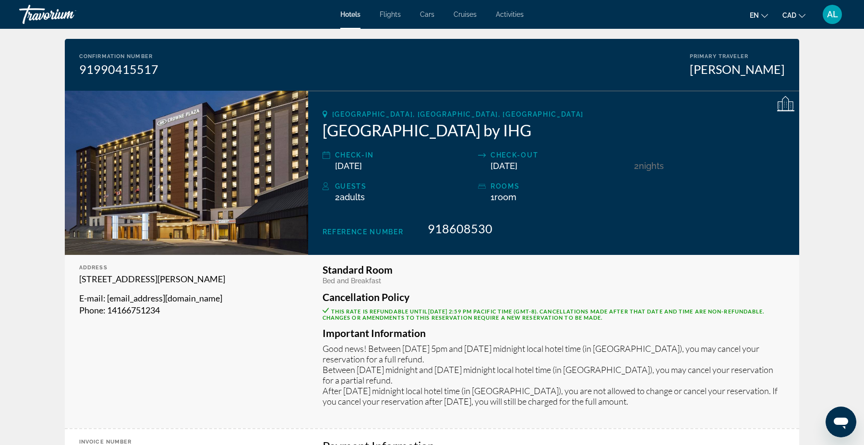
scroll to position [68, 0]
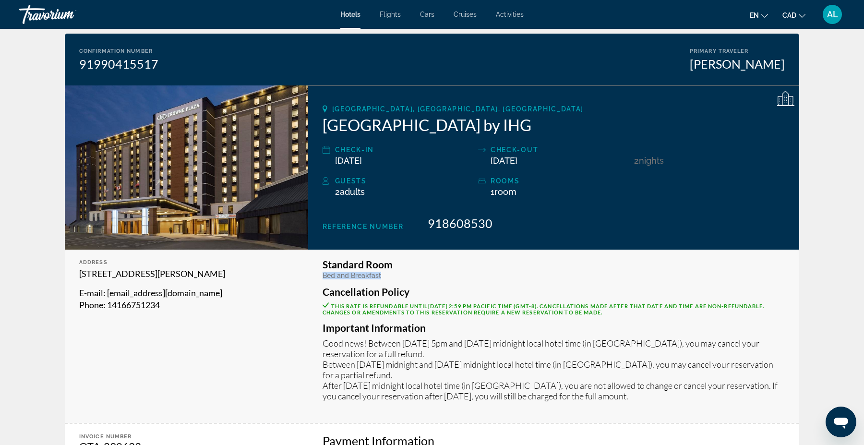
drag, startPoint x: 322, startPoint y: 276, endPoint x: 412, endPoint y: 275, distance: 89.3
click at [412, 275] on div "Bed and Breakfast" at bounding box center [554, 276] width 462 height 8
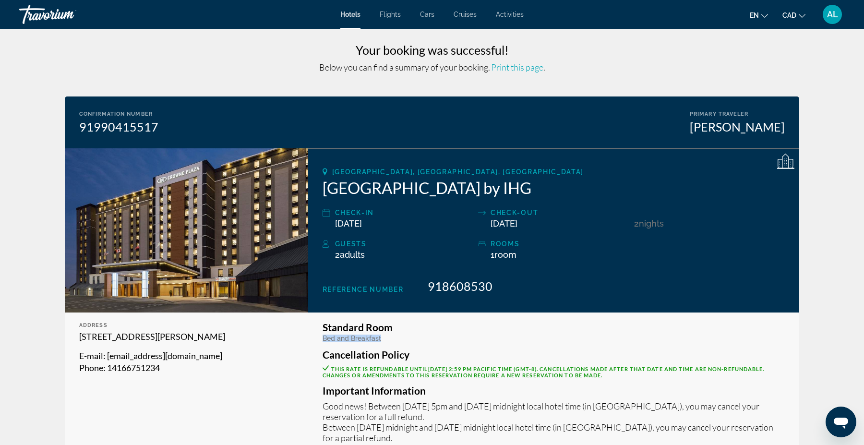
scroll to position [7, 0]
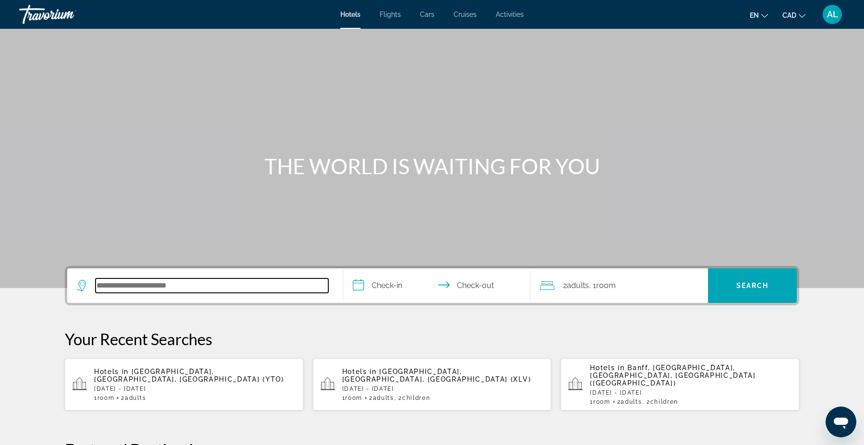
click at [140, 282] on input "Search hotel destination" at bounding box center [212, 286] width 233 height 14
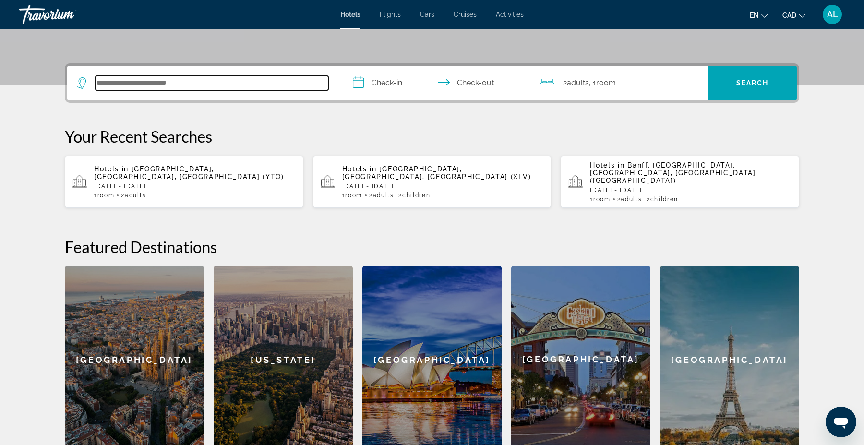
scroll to position [234, 0]
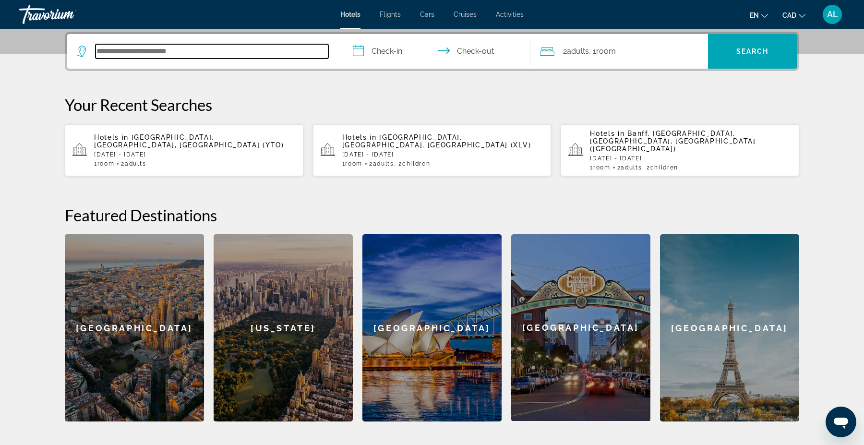
paste input "*******"
type input "*******"
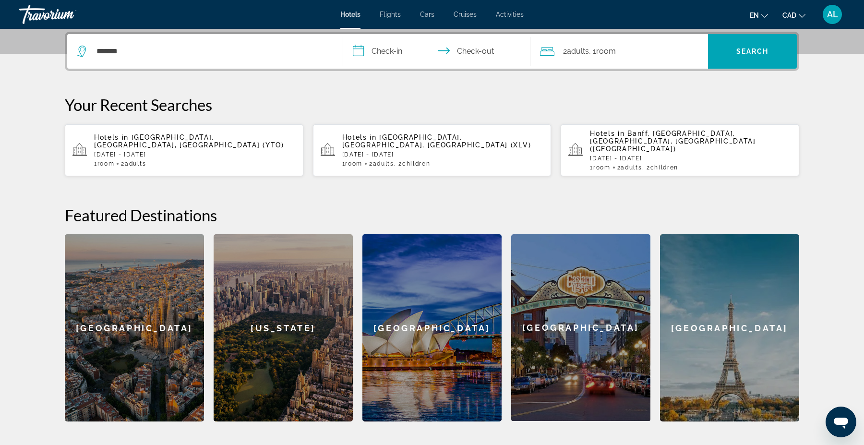
click at [396, 54] on input "**********" at bounding box center [438, 52] width 191 height 37
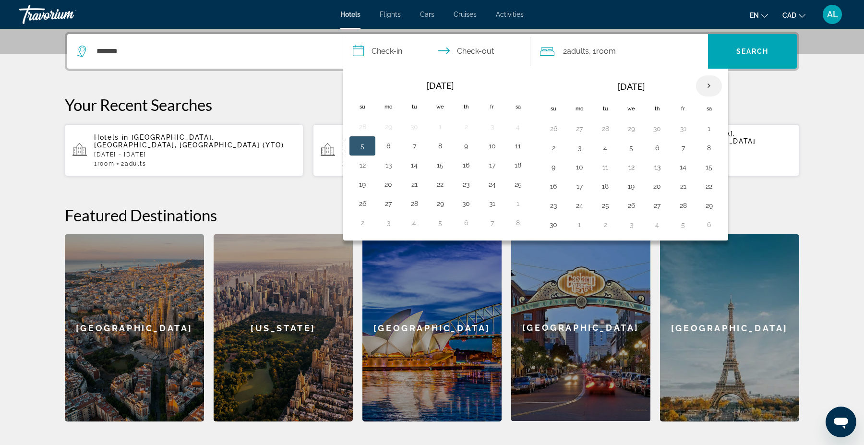
click at [715, 81] on th "Next month" at bounding box center [709, 85] width 26 height 21
click at [582, 129] on button "1" at bounding box center [579, 128] width 15 height 13
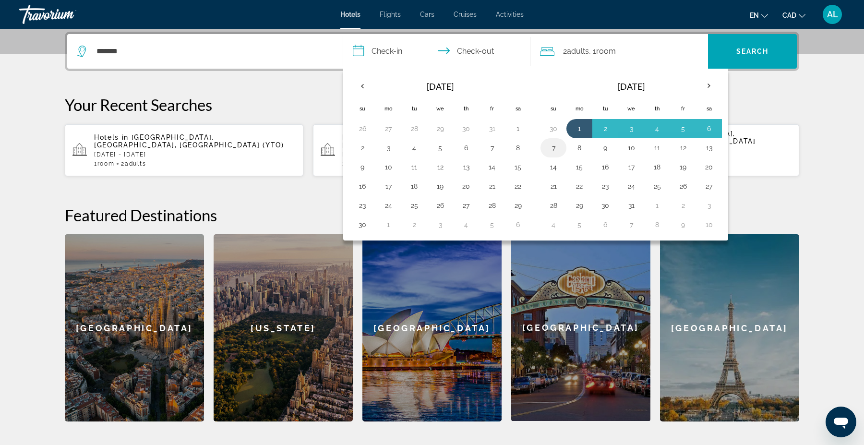
click at [556, 143] on button "7" at bounding box center [553, 147] width 15 height 13
type input "**********"
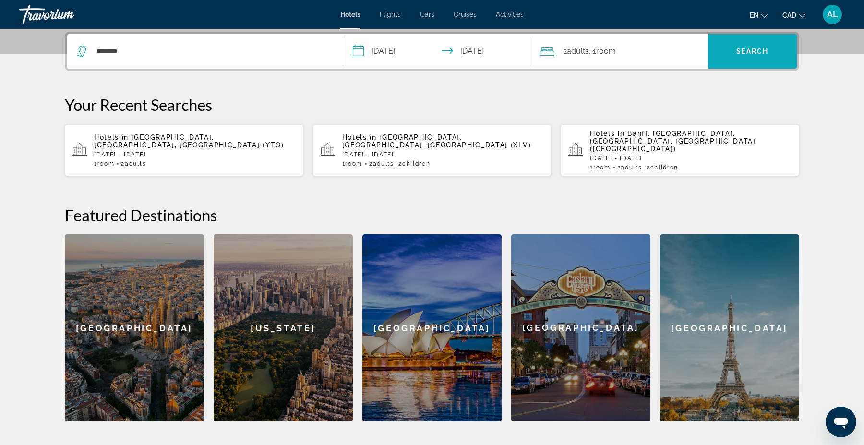
click at [751, 61] on span "Search" at bounding box center [752, 51] width 89 height 23
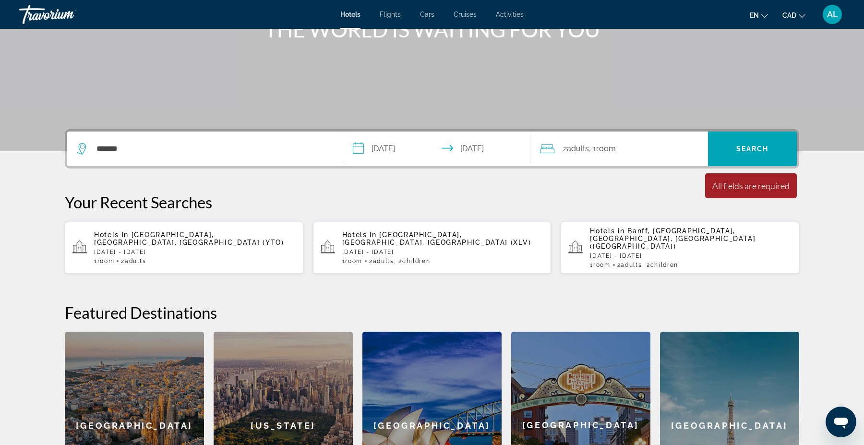
scroll to position [104, 0]
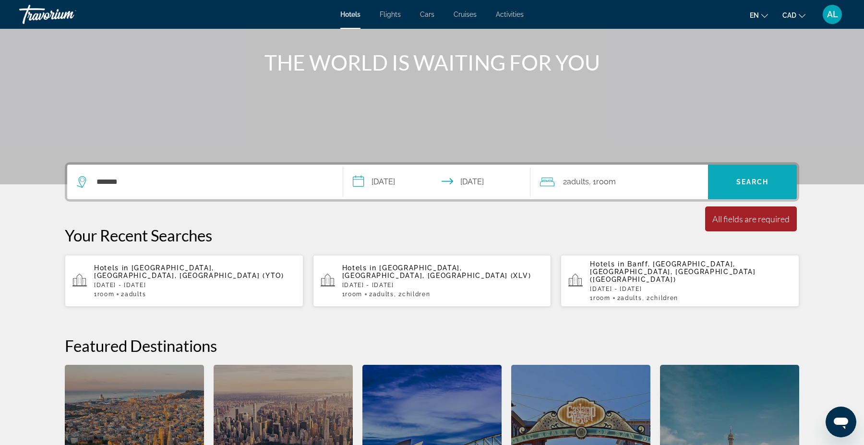
click at [761, 178] on span "Search" at bounding box center [753, 182] width 33 height 8
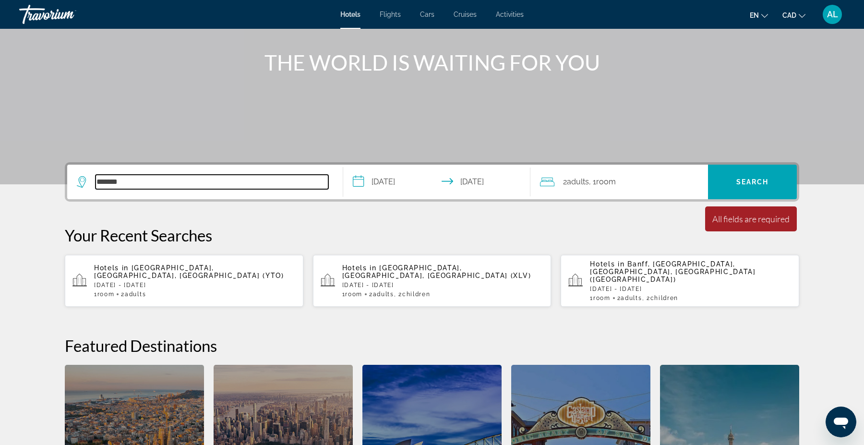
click at [186, 176] on input "*******" at bounding box center [212, 182] width 233 height 14
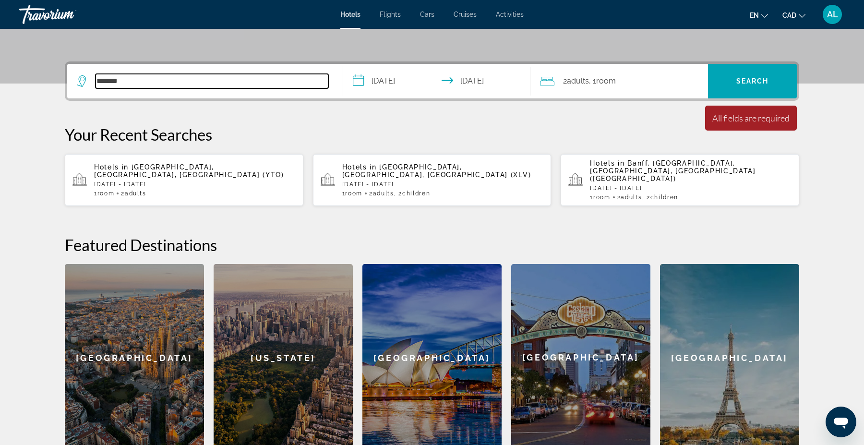
scroll to position [234, 0]
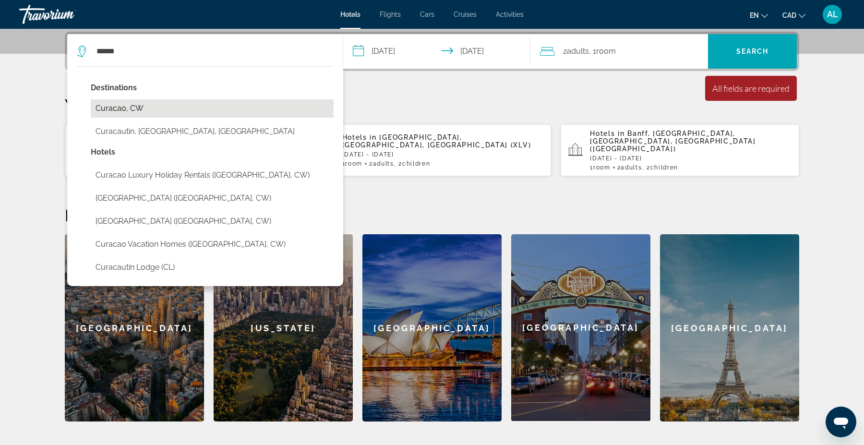
click at [123, 100] on button "Curacao, CW" at bounding box center [212, 108] width 243 height 18
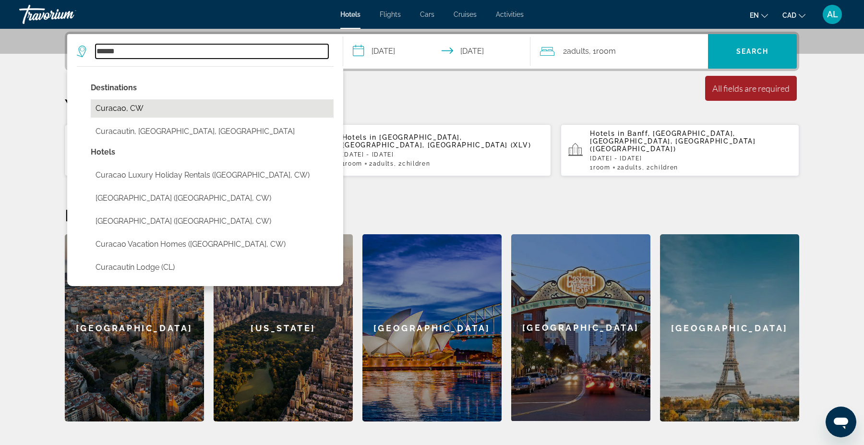
type input "**********"
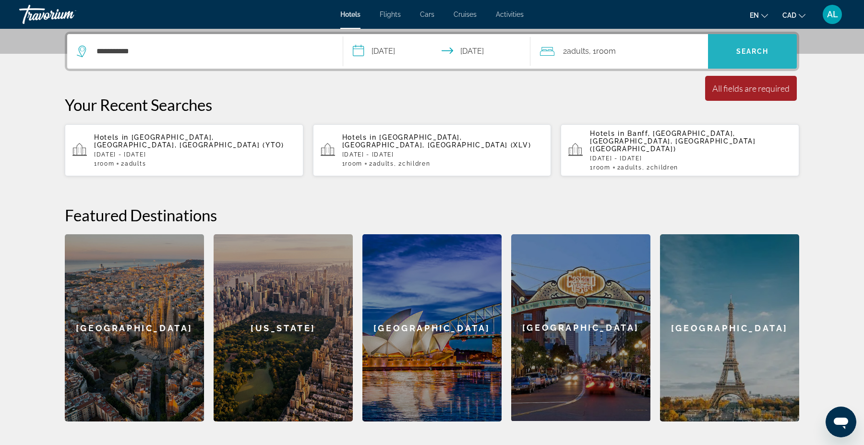
click at [743, 52] on span "Search" at bounding box center [753, 52] width 33 height 8
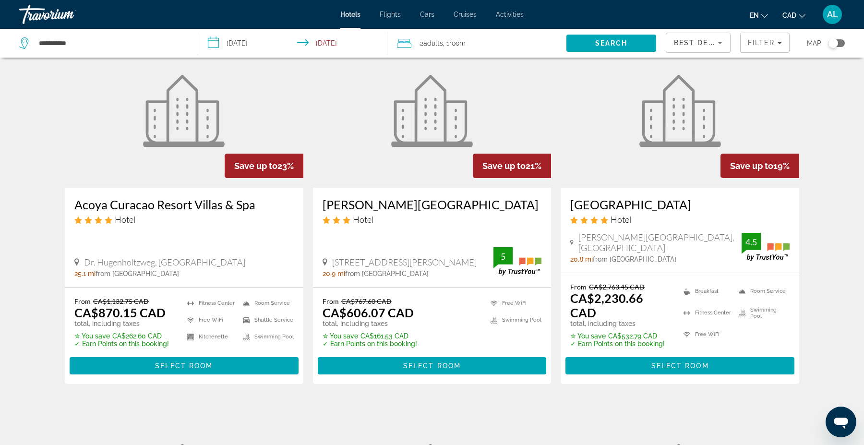
scroll to position [431, 0]
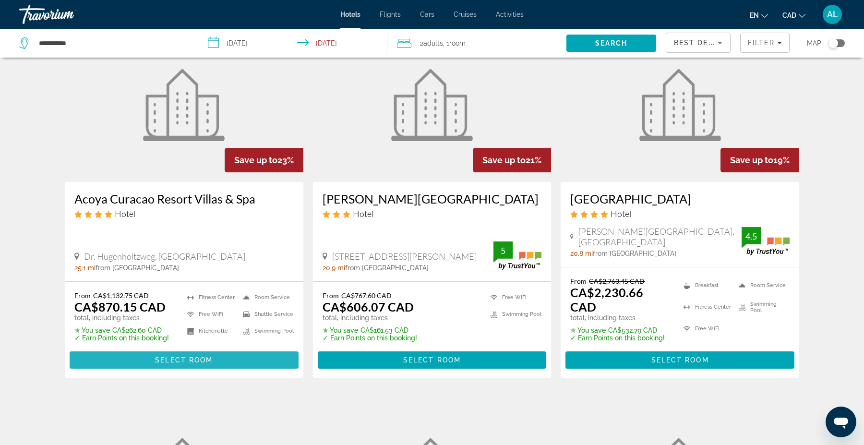
click at [185, 356] on span "Select Room" at bounding box center [184, 360] width 58 height 8
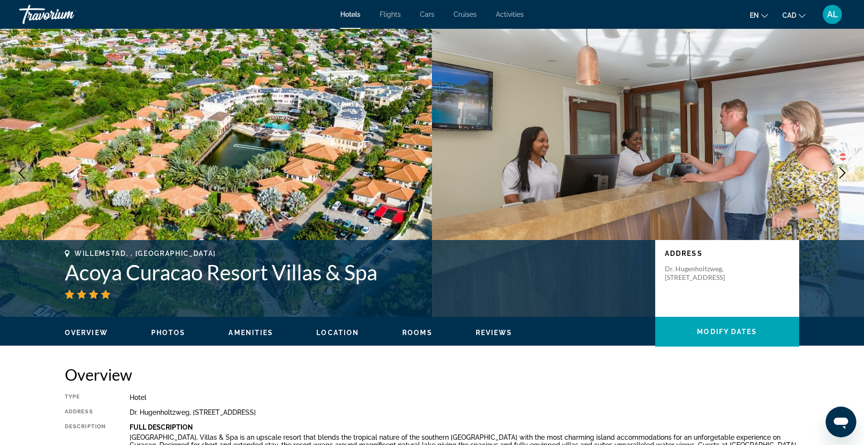
click at [219, 273] on h1 "Acoya Curacao Resort Villas & Spa" at bounding box center [355, 272] width 581 height 25
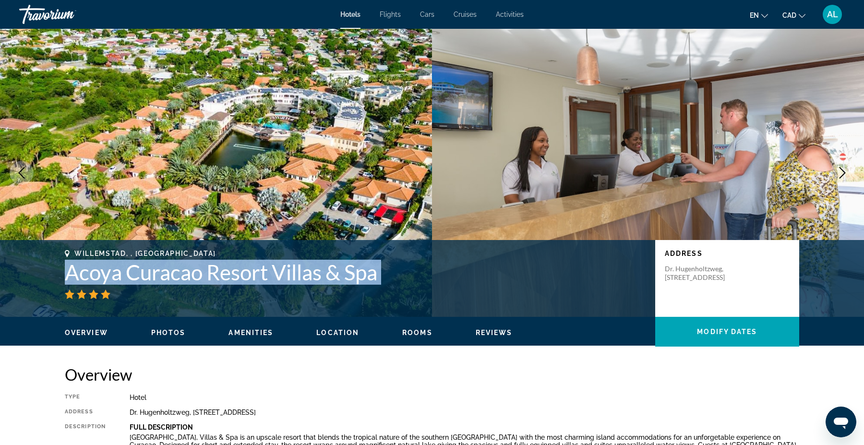
copy div "Acoya Curacao Resort Villas & Spa"
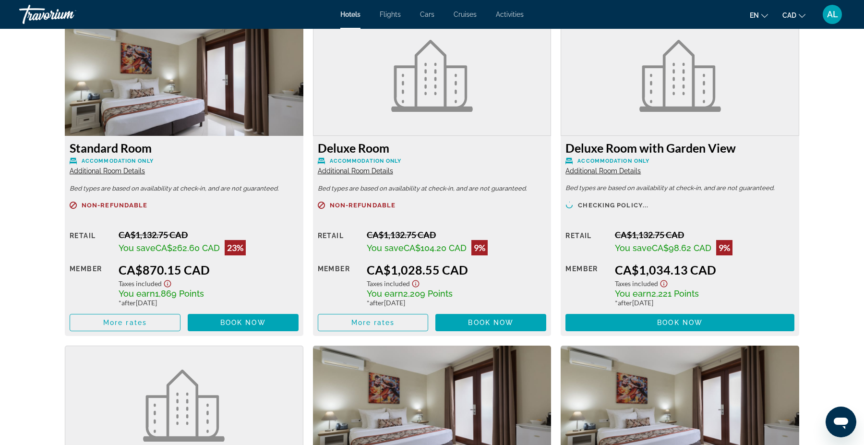
scroll to position [1337, 0]
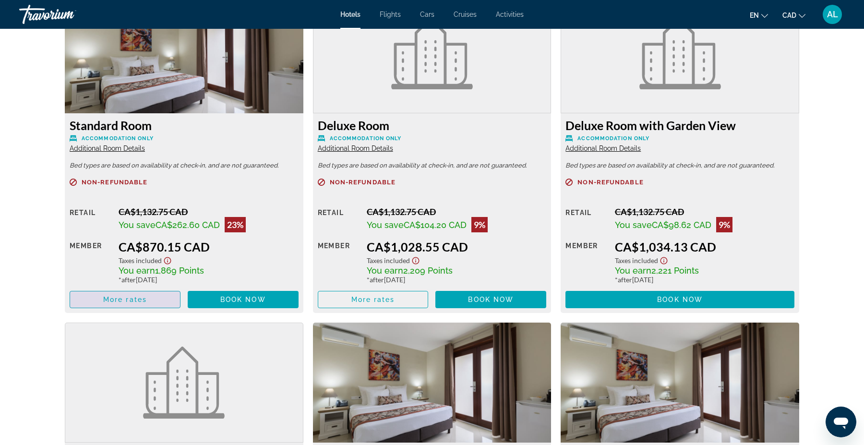
click at [161, 305] on span "Main content" at bounding box center [125, 299] width 110 height 23
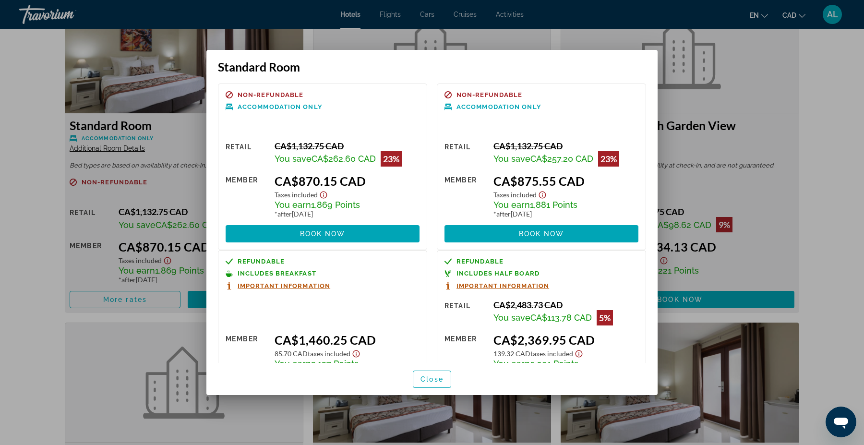
click at [33, 202] on div at bounding box center [432, 222] width 864 height 445
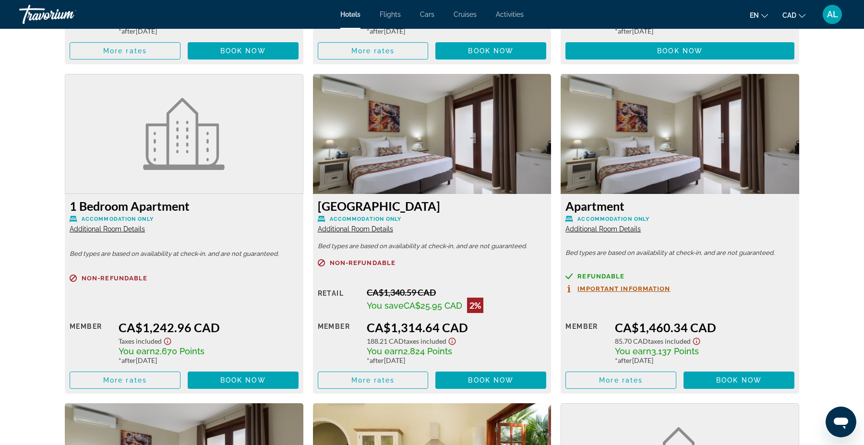
scroll to position [1587, 0]
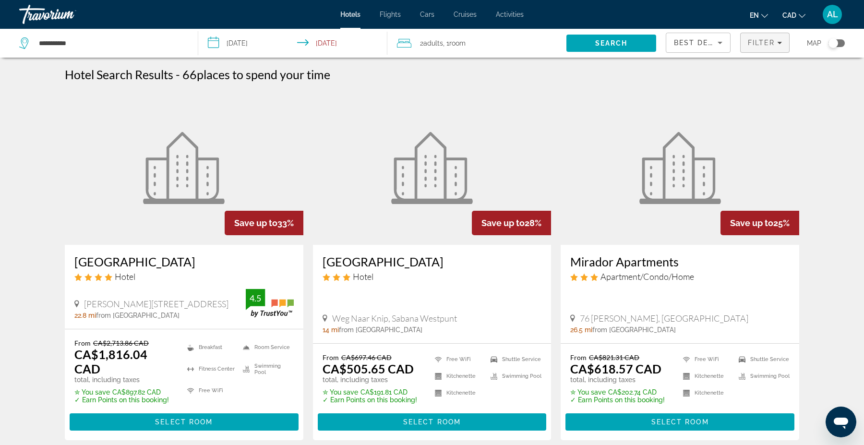
click at [762, 50] on span "Filters" at bounding box center [765, 42] width 49 height 23
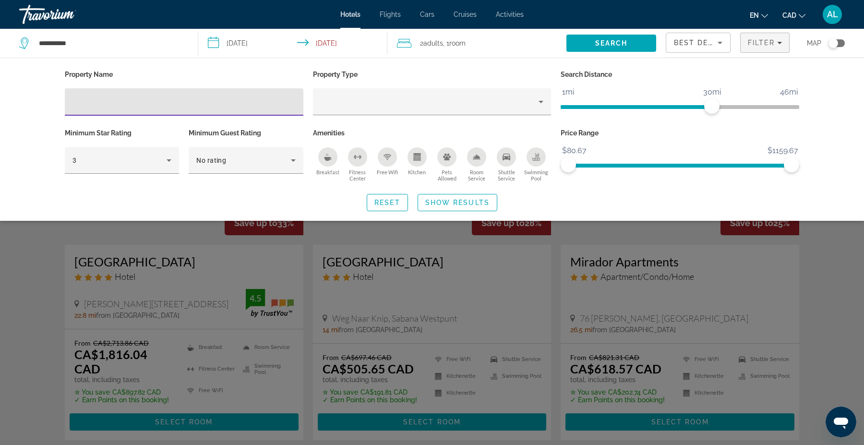
click at [417, 158] on icon "Kitchen" at bounding box center [416, 158] width 5 height 3
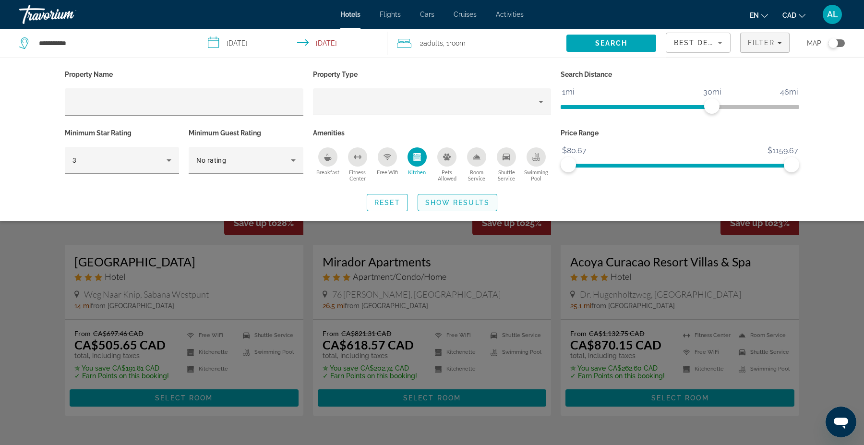
click at [457, 200] on span "Show Results" at bounding box center [457, 203] width 64 height 8
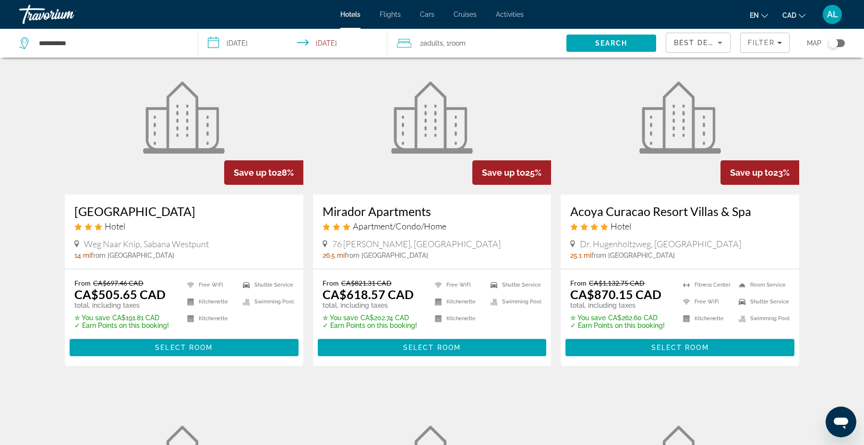
scroll to position [23, 0]
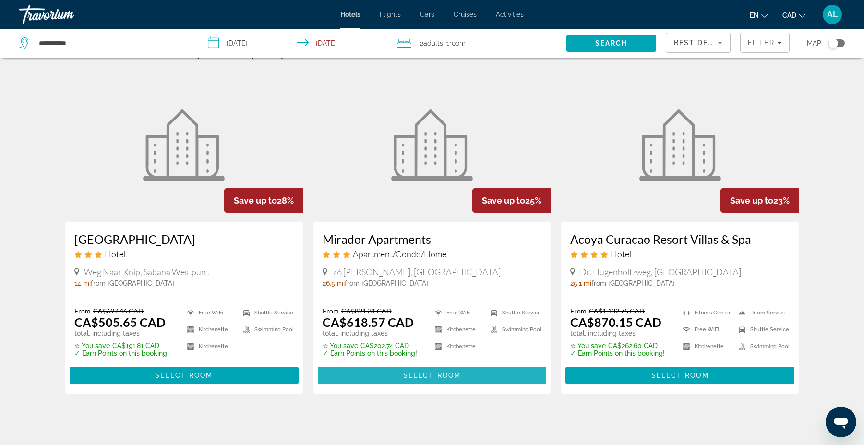
click at [438, 373] on span "Select Room" at bounding box center [432, 376] width 58 height 8
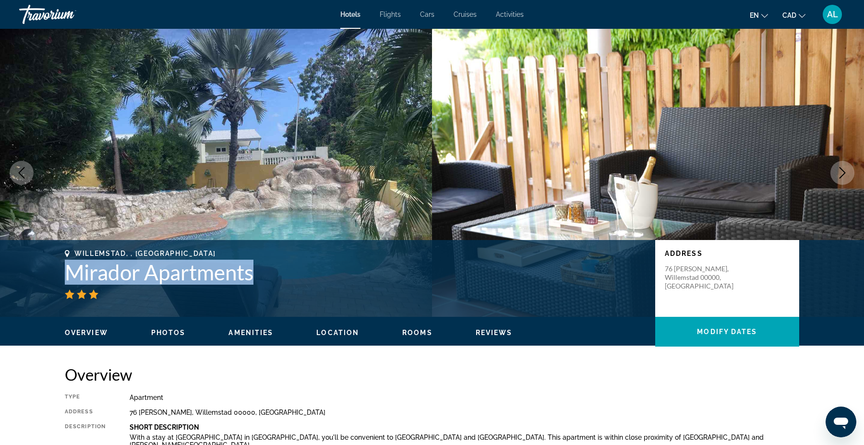
drag, startPoint x: 260, startPoint y: 283, endPoint x: 69, endPoint y: 264, distance: 192.1
click at [69, 264] on h1 "Mirador Apartments" at bounding box center [355, 272] width 581 height 25
copy h1 "Mirador Apartments"
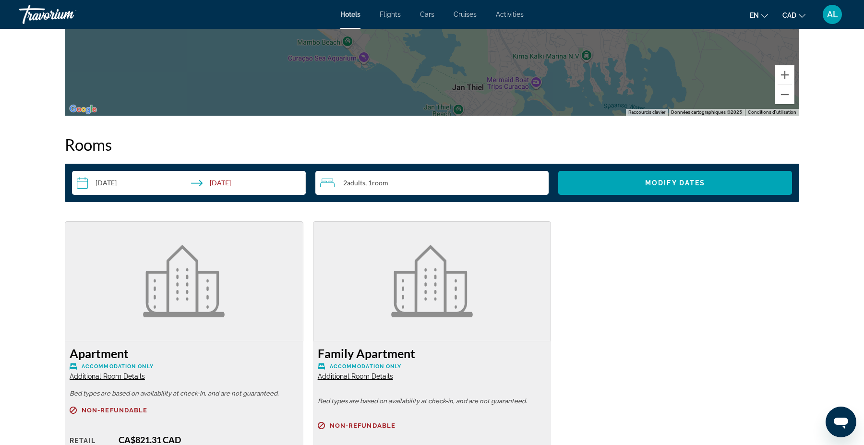
scroll to position [1349, 0]
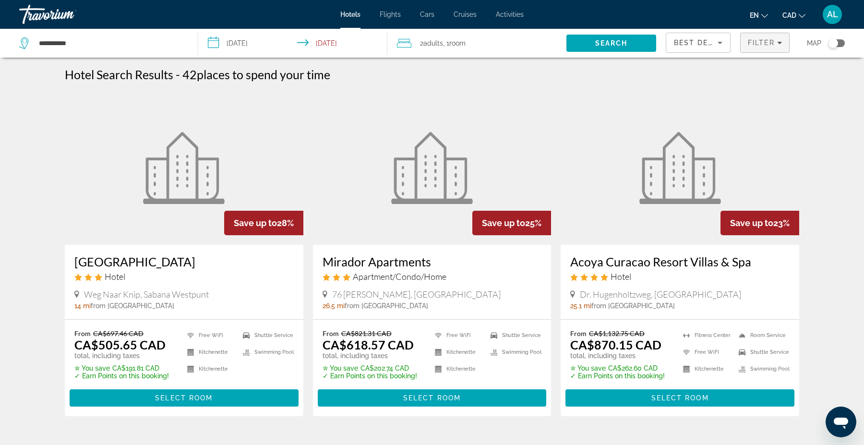
click at [759, 48] on span "Filters" at bounding box center [765, 42] width 49 height 23
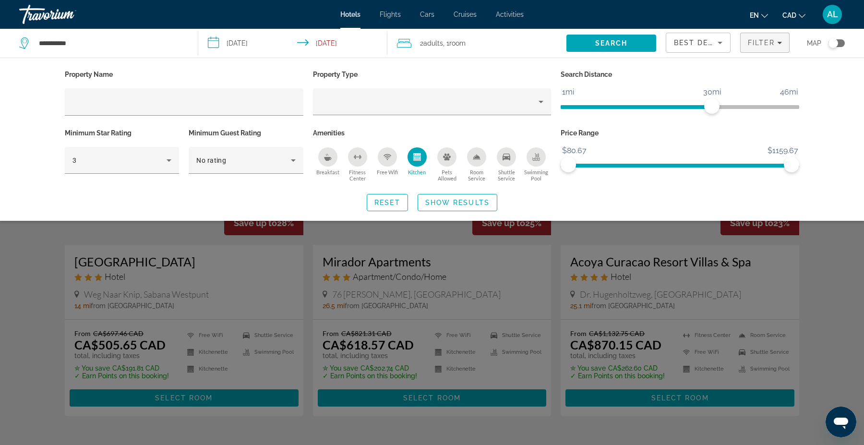
click at [425, 163] on button "Kitchen" at bounding box center [417, 164] width 30 height 35
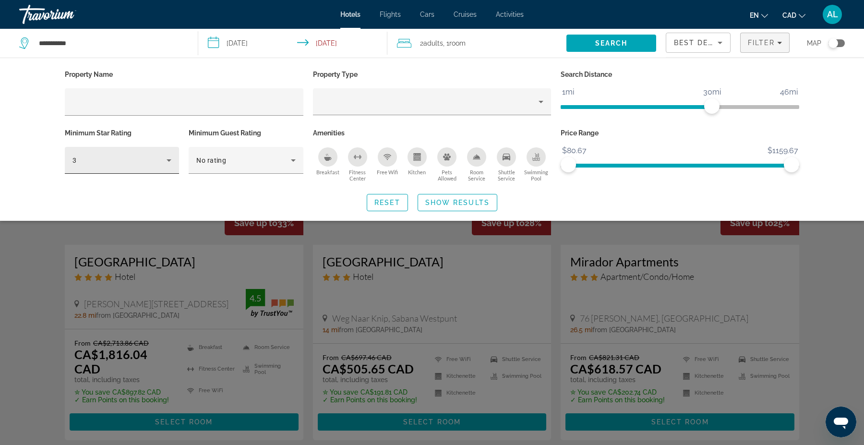
click at [172, 166] on div "3" at bounding box center [122, 160] width 114 height 27
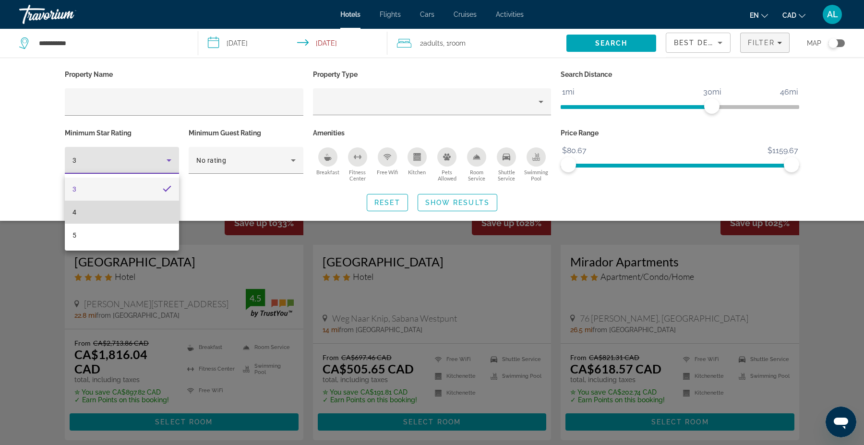
click at [146, 201] on mat-option "4" at bounding box center [122, 212] width 114 height 23
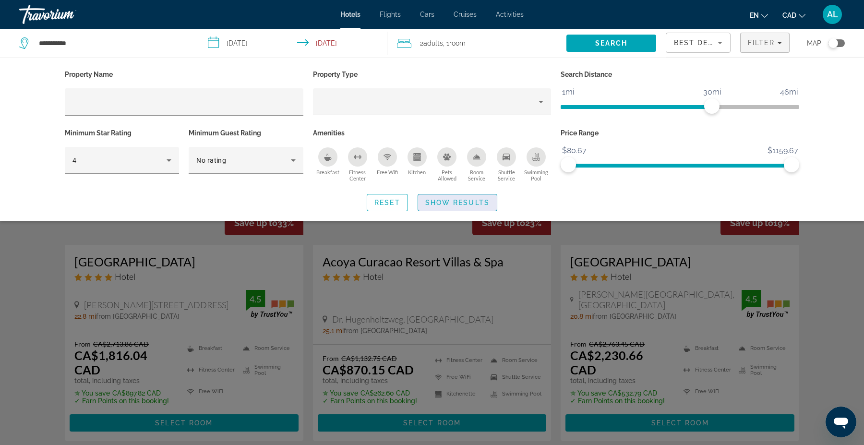
click at [435, 207] on span "Search widget" at bounding box center [457, 202] width 79 height 23
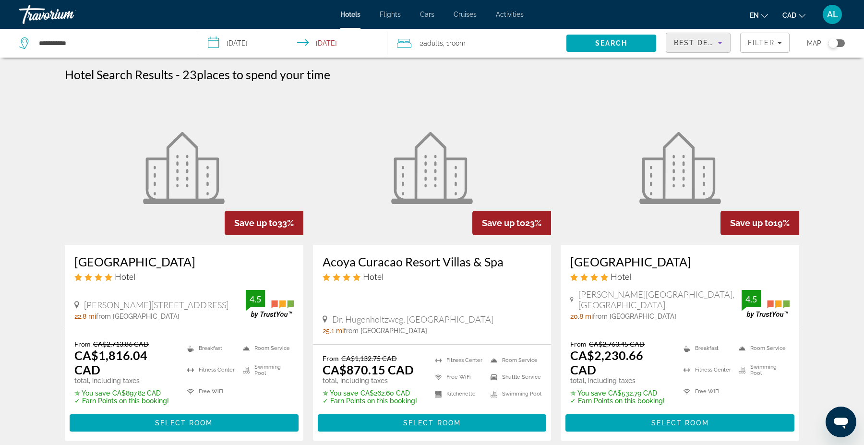
click at [697, 47] on span "Best Deals" at bounding box center [699, 43] width 50 height 8
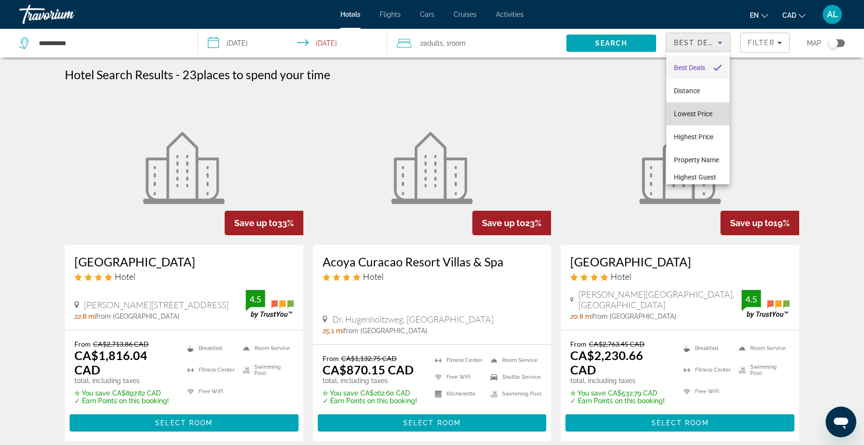
click at [681, 120] on mat-option "Lowest Price" at bounding box center [698, 113] width 64 height 23
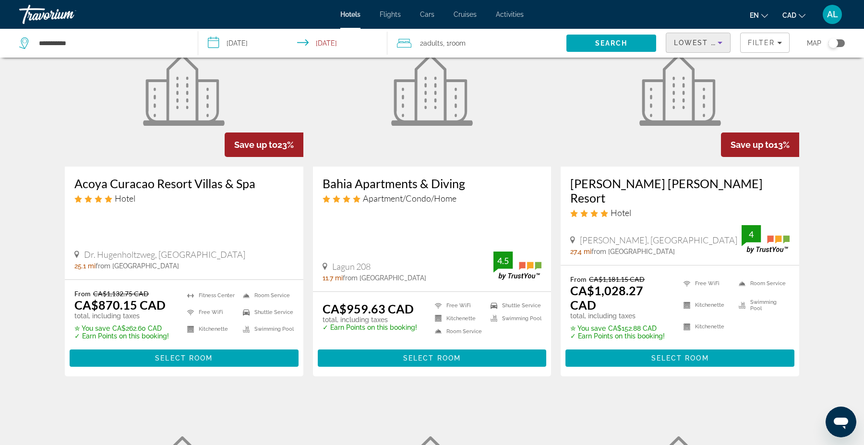
scroll to position [89, 0]
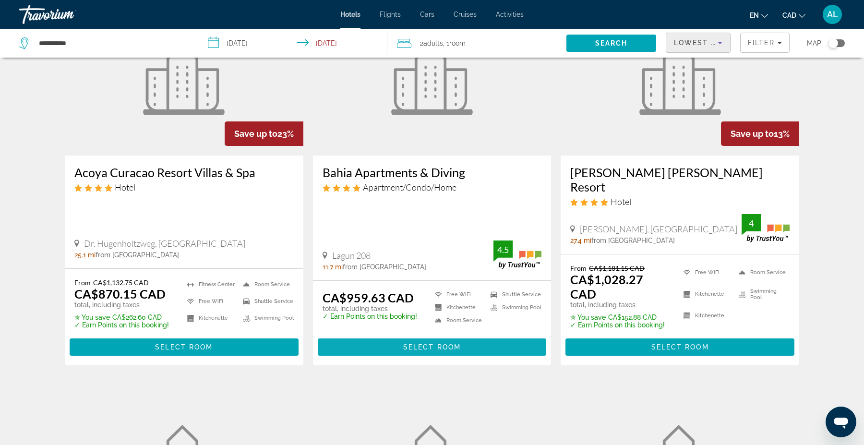
click at [428, 336] on span "Main content" at bounding box center [432, 347] width 229 height 23
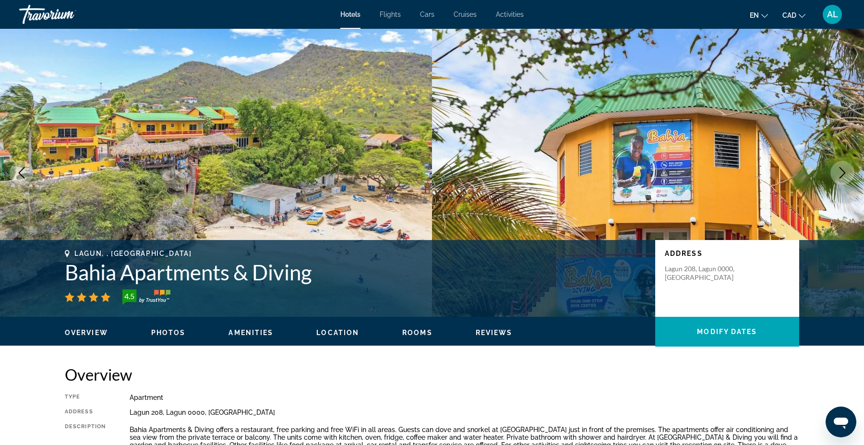
click at [198, 271] on h1 "Bahia Apartments & Diving" at bounding box center [355, 272] width 581 height 25
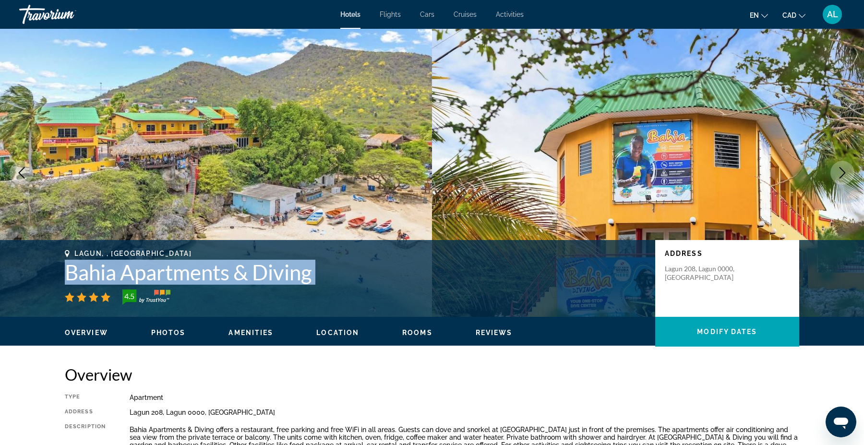
click at [198, 271] on h1 "Bahia Apartments & Diving" at bounding box center [355, 272] width 581 height 25
copy div "Bahia Apartments & Diving"
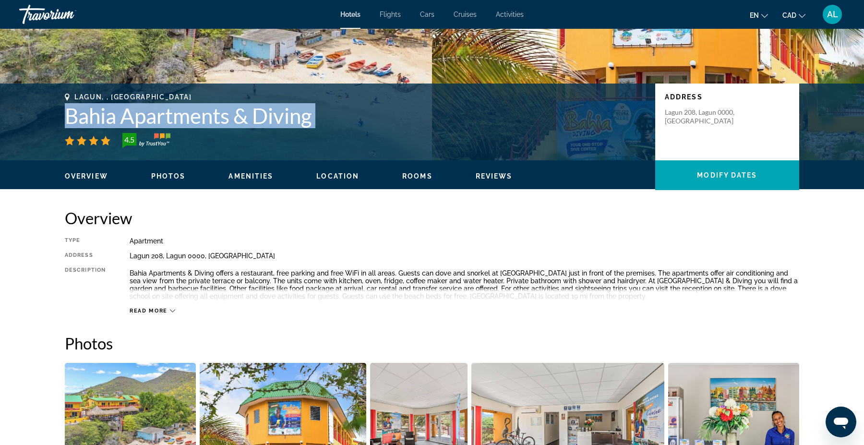
scroll to position [141, 0]
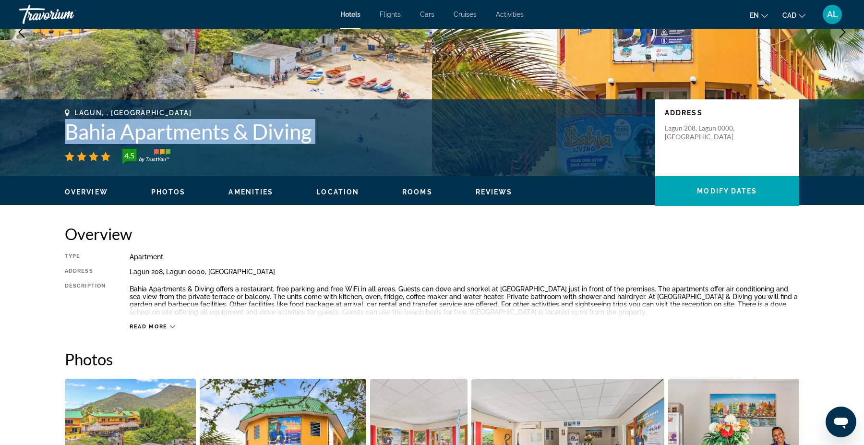
copy div "Bahia Apartments & Diving"
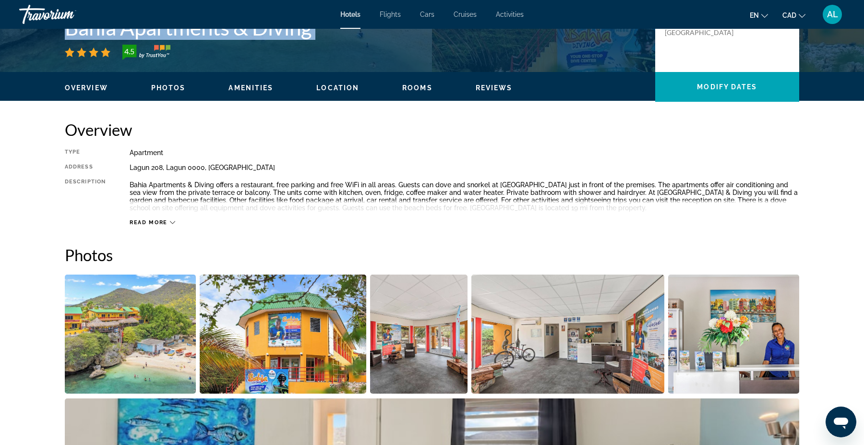
scroll to position [0, 0]
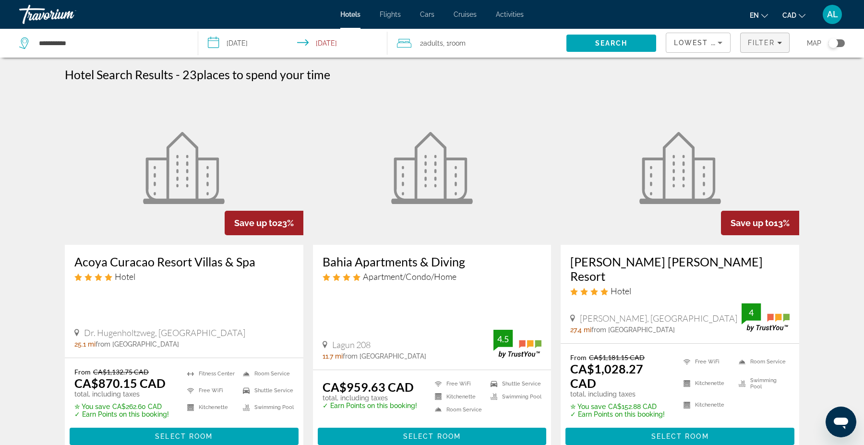
click at [766, 50] on span "Filters" at bounding box center [765, 42] width 49 height 23
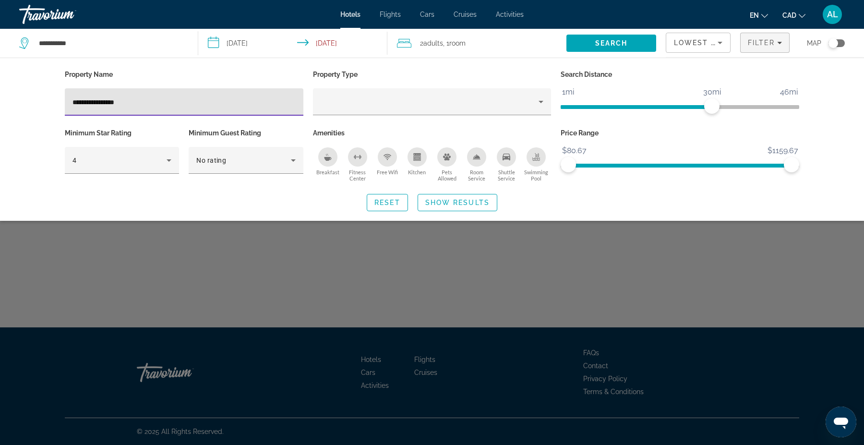
type input "**********"
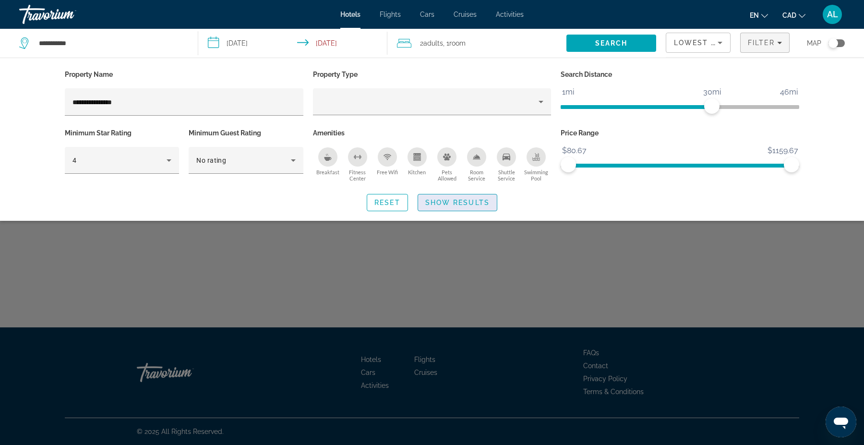
click at [478, 206] on span "Show Results" at bounding box center [457, 203] width 64 height 8
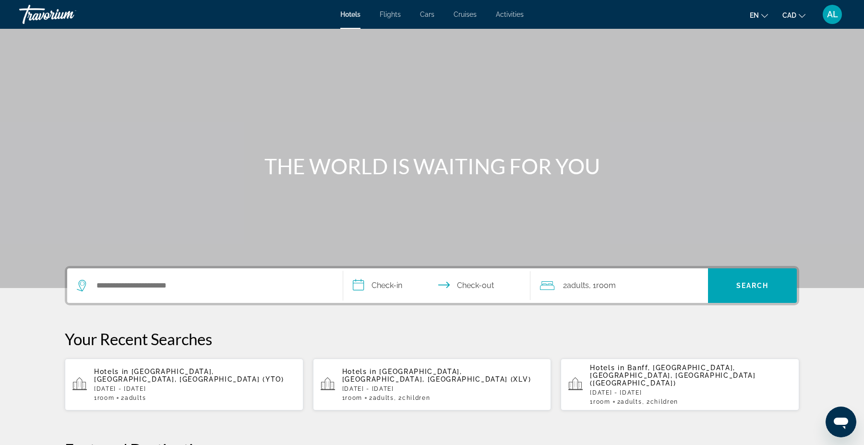
click at [831, 20] on div "AL" at bounding box center [832, 14] width 19 height 19
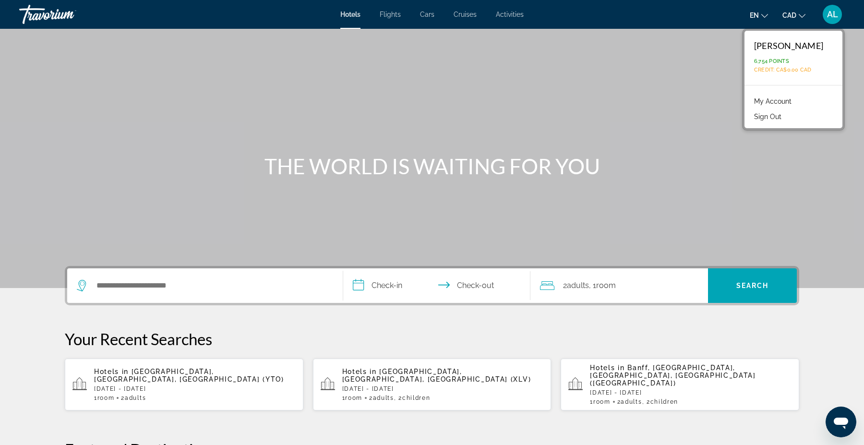
click at [774, 102] on link "My Account" at bounding box center [773, 101] width 47 height 12
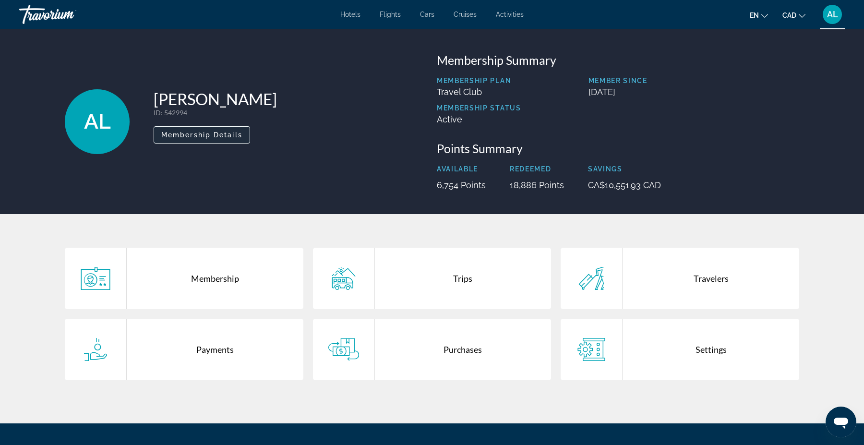
click at [228, 136] on span "Membership Details" at bounding box center [201, 135] width 81 height 8
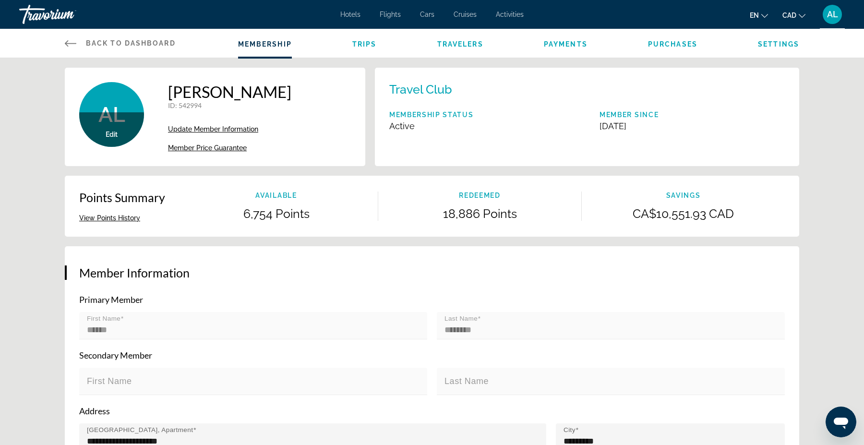
click at [220, 150] on span "Member Price Guarantee" at bounding box center [207, 148] width 79 height 8
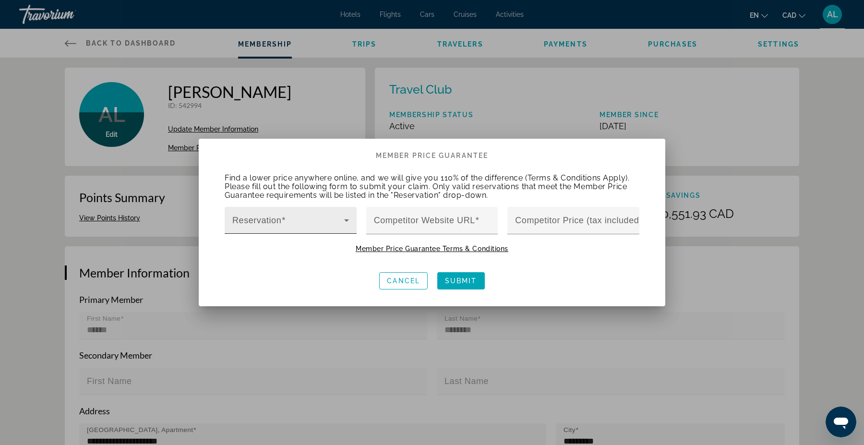
click at [346, 219] on icon at bounding box center [347, 221] width 12 height 12
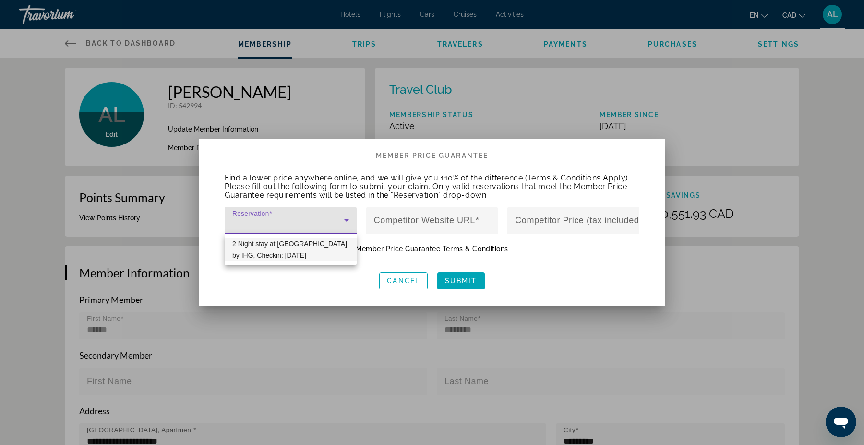
click at [558, 249] on div at bounding box center [432, 222] width 864 height 445
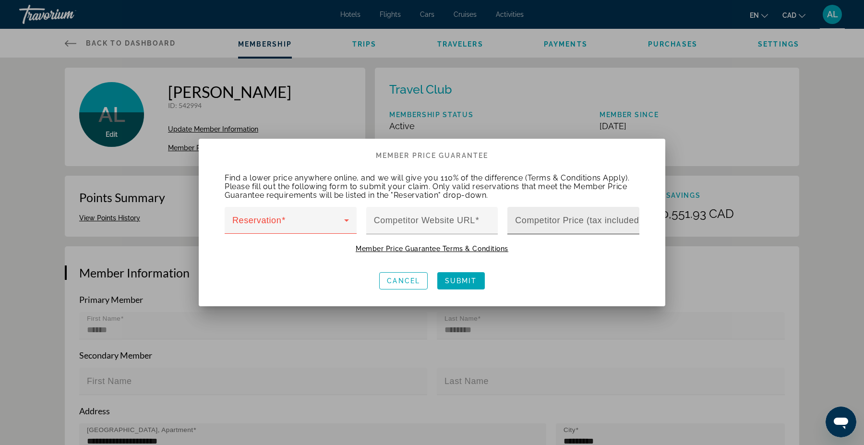
click at [580, 232] on div "Competitor Price (tax included)" at bounding box center [576, 220] width 122 height 27
click at [557, 277] on div "Cancel Submit" at bounding box center [432, 281] width 438 height 32
click at [407, 285] on span "button" at bounding box center [404, 280] width 48 height 23
